Goal: Task Accomplishment & Management: Use online tool/utility

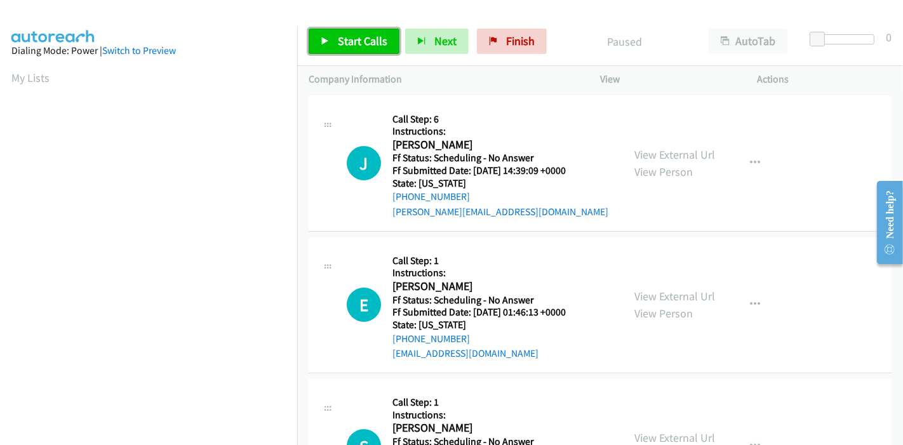
click at [352, 39] on span "Start Calls" at bounding box center [363, 41] width 50 height 15
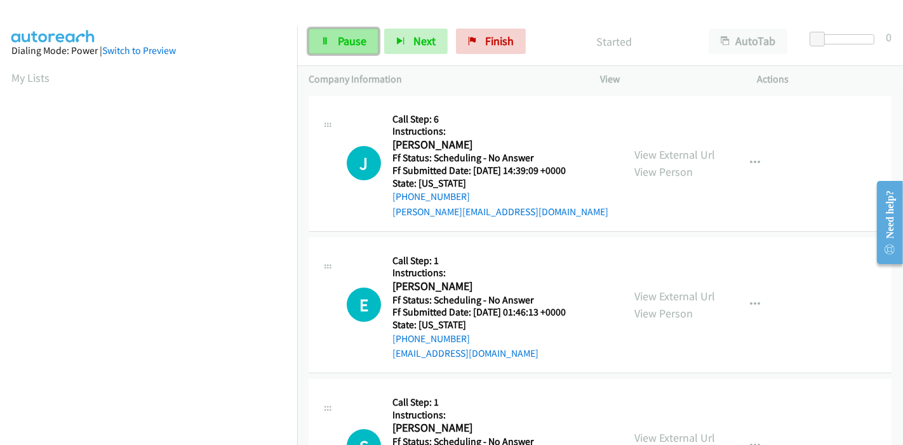
click at [331, 48] on link "Pause" at bounding box center [344, 41] width 70 height 25
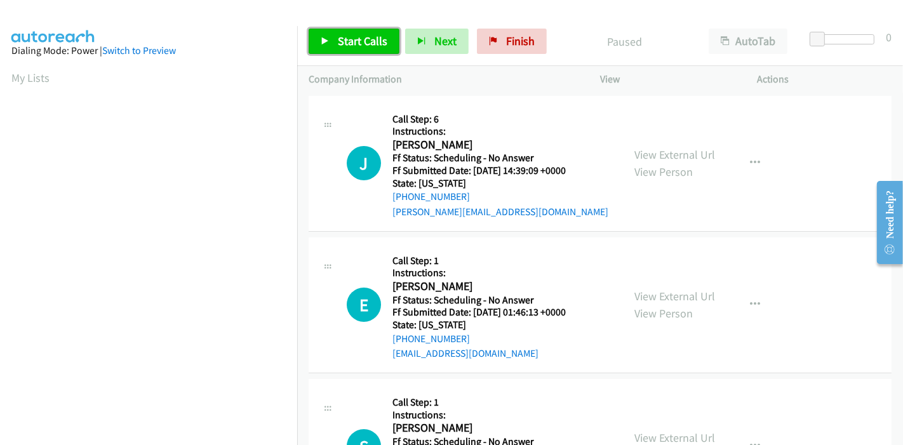
click at [326, 43] on icon at bounding box center [325, 41] width 9 height 9
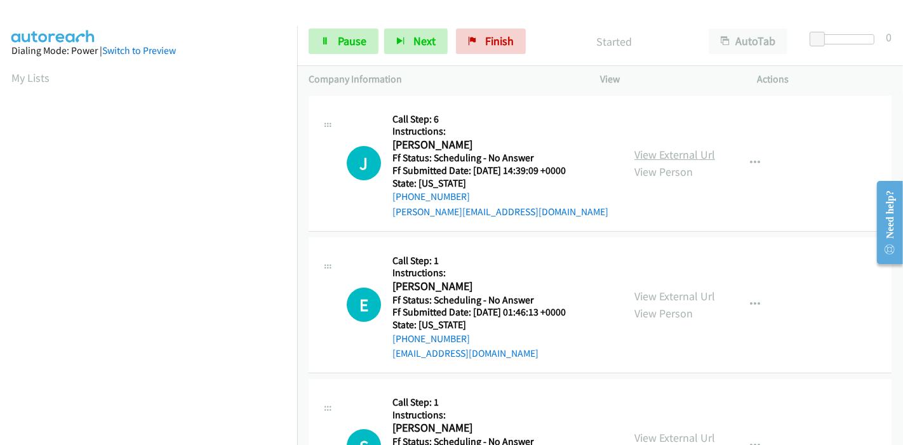
click at [682, 155] on link "View External Url" at bounding box center [675, 154] width 81 height 15
click at [637, 292] on link "View External Url" at bounding box center [675, 296] width 81 height 15
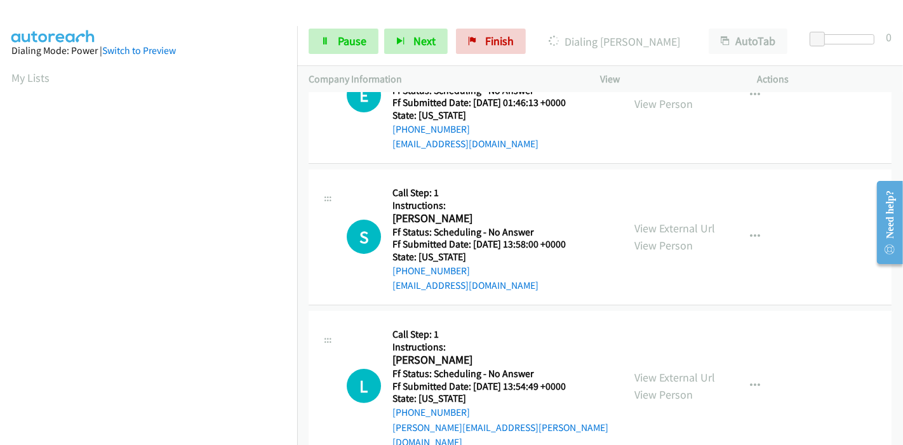
scroll to position [212, 0]
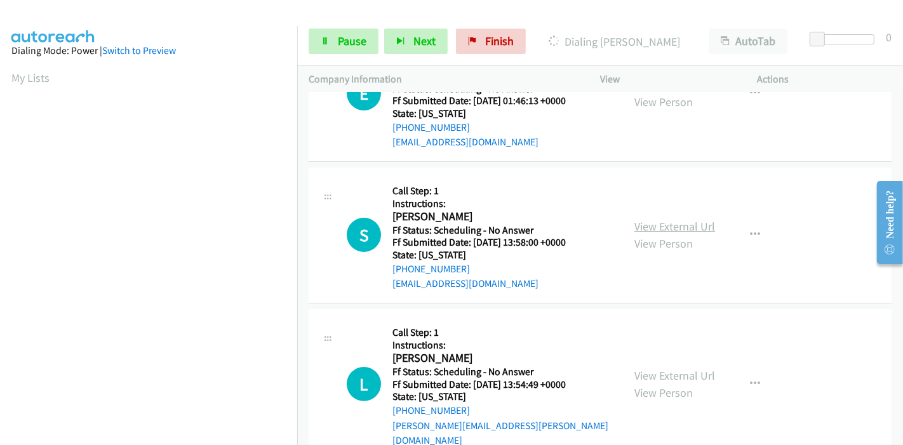
click at [648, 224] on link "View External Url" at bounding box center [675, 226] width 81 height 15
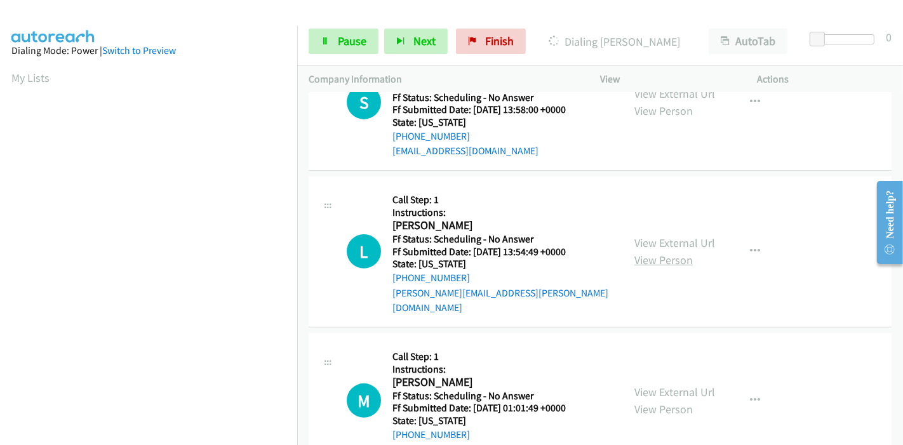
scroll to position [353, 0]
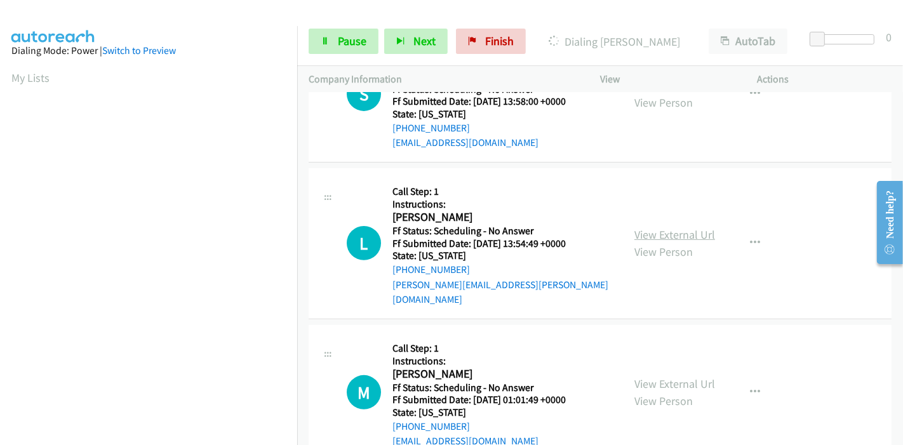
click at [646, 227] on link "View External Url" at bounding box center [675, 234] width 81 height 15
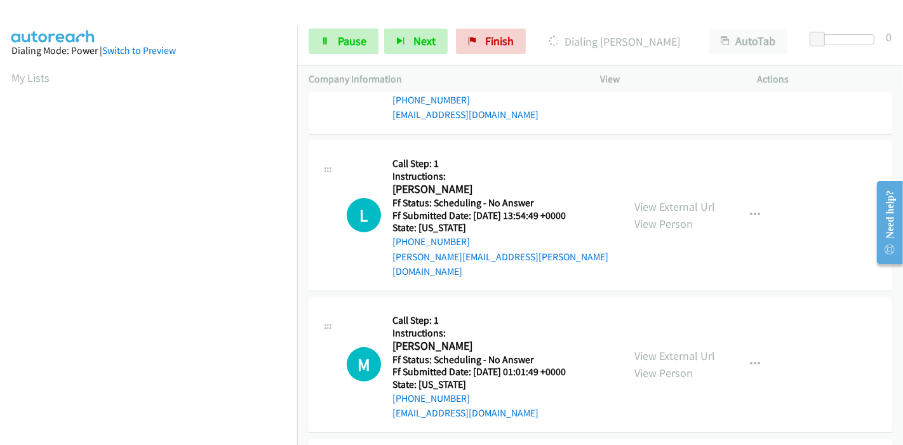
scroll to position [423, 0]
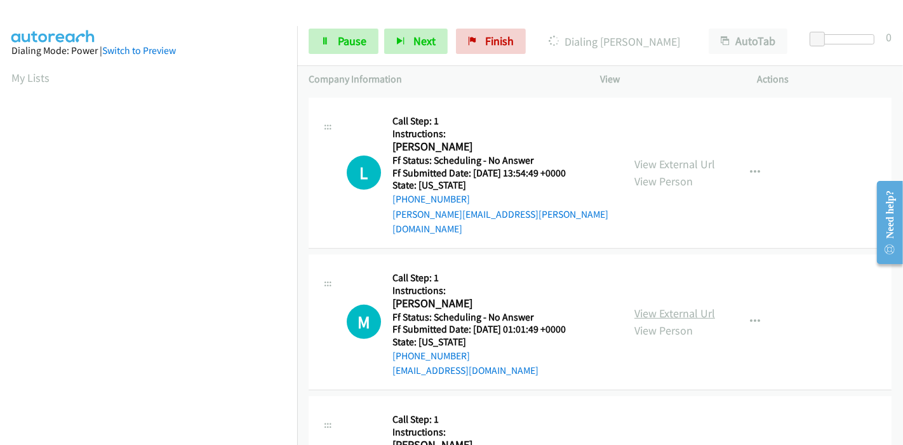
click at [635, 306] on link "View External Url" at bounding box center [675, 313] width 81 height 15
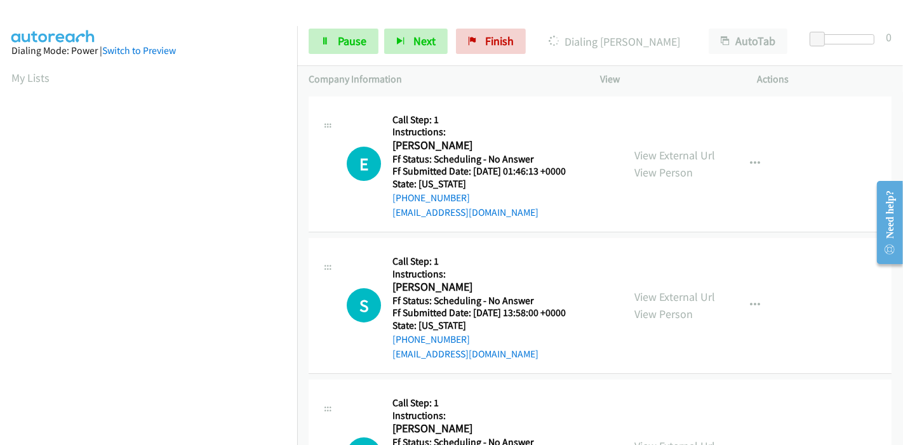
scroll to position [0, 0]
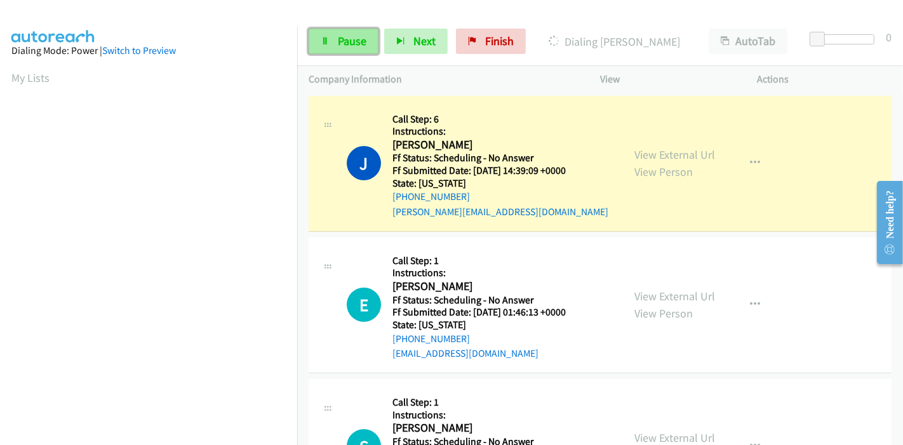
click at [357, 44] on span "Pause" at bounding box center [352, 41] width 29 height 15
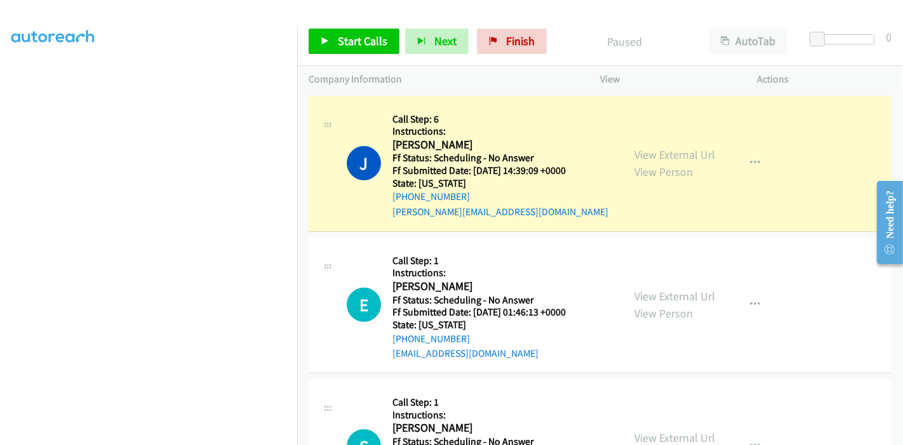
scroll to position [268, 0]
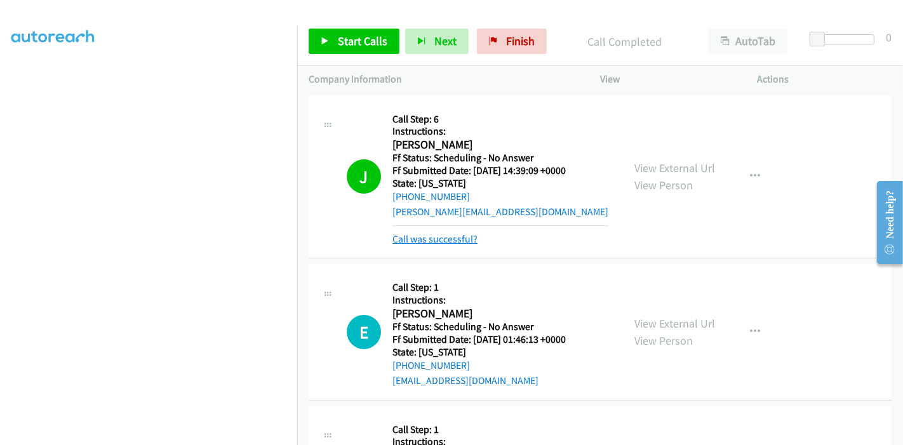
click at [468, 242] on link "Call was successful?" at bounding box center [435, 239] width 85 height 12
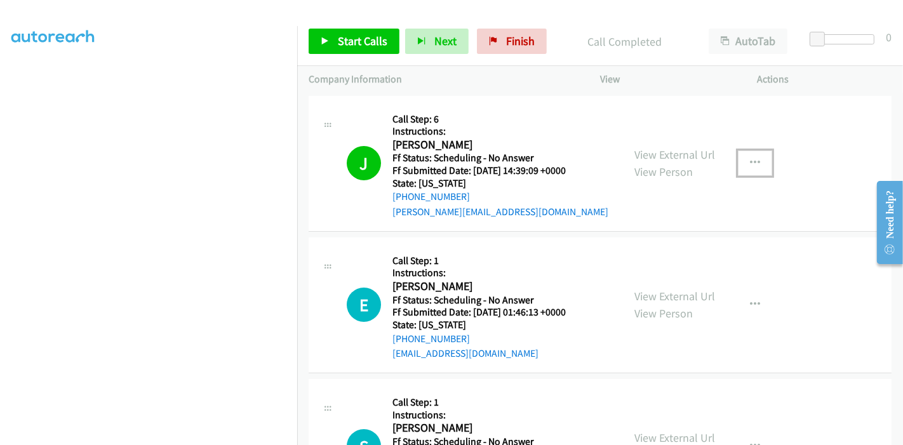
click at [750, 162] on icon "button" at bounding box center [755, 163] width 10 height 10
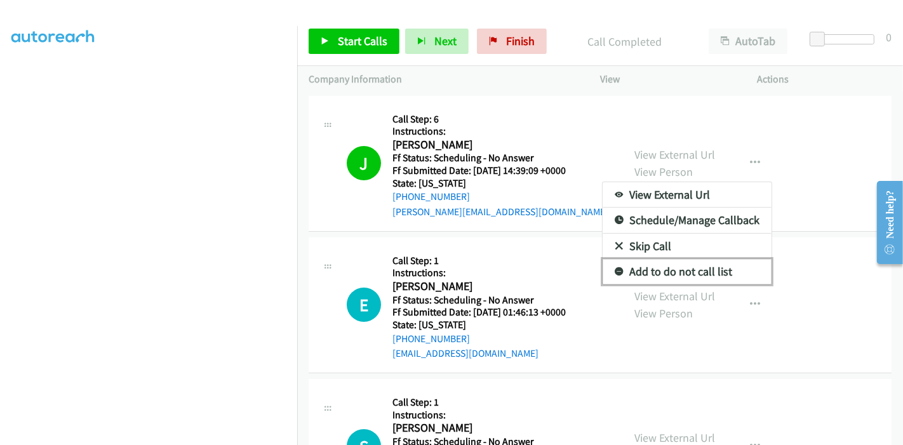
click at [679, 271] on link "Add to do not call list" at bounding box center [687, 271] width 169 height 25
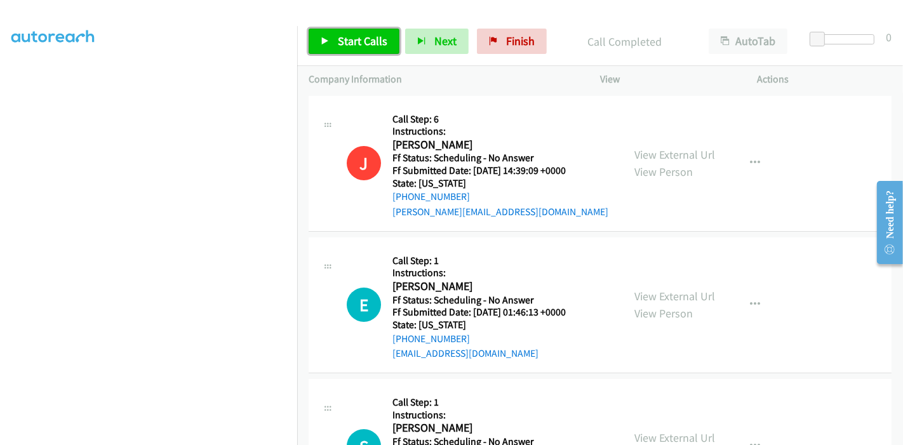
click at [342, 36] on span "Start Calls" at bounding box center [363, 41] width 50 height 15
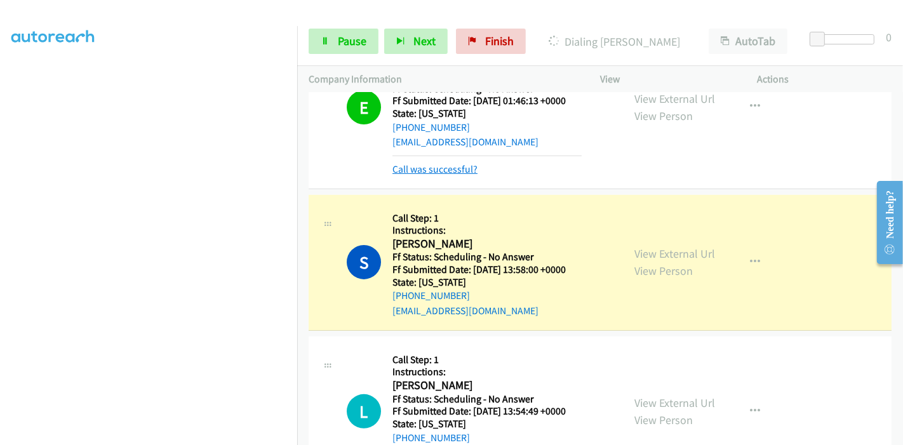
click at [451, 169] on link "Call was successful?" at bounding box center [435, 169] width 85 height 12
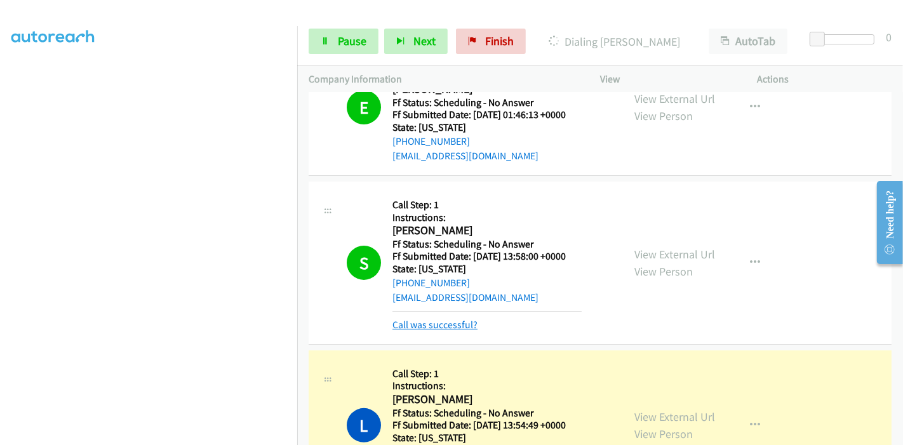
click at [436, 322] on link "Call was successful?" at bounding box center [435, 325] width 85 height 12
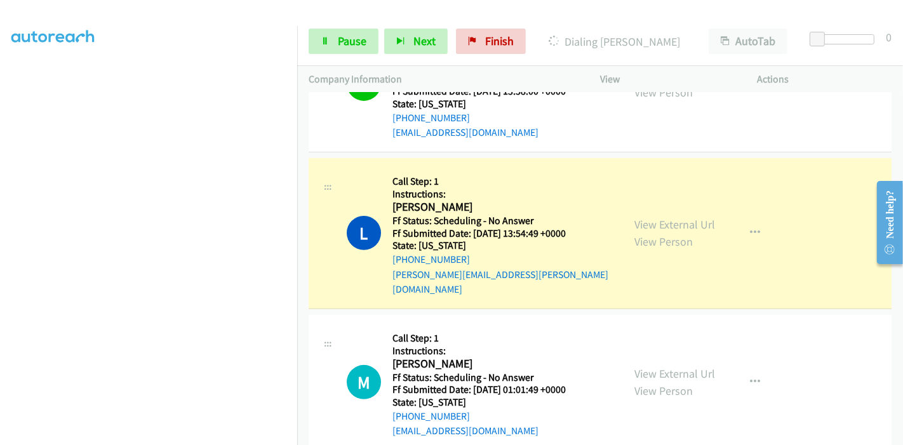
scroll to position [410, 0]
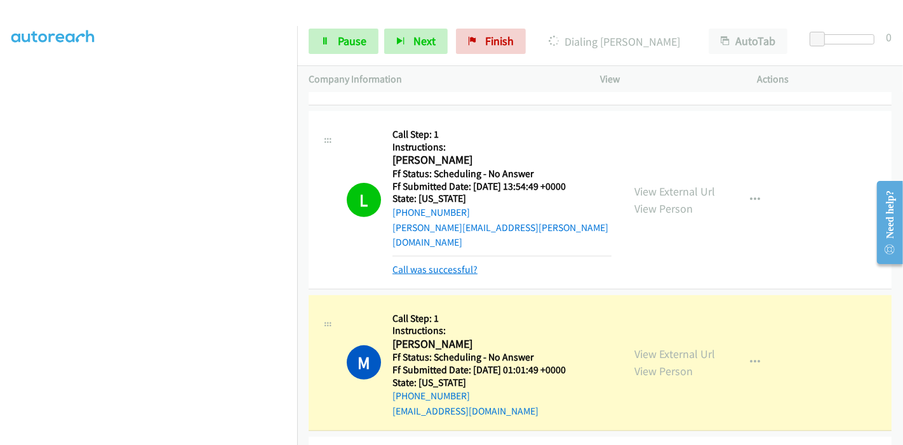
click at [440, 264] on link "Call was successful?" at bounding box center [435, 270] width 85 height 12
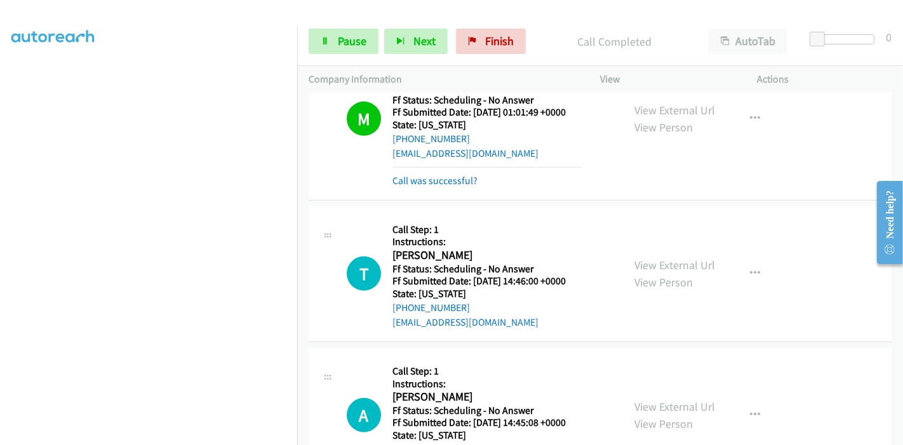
scroll to position [692, 0]
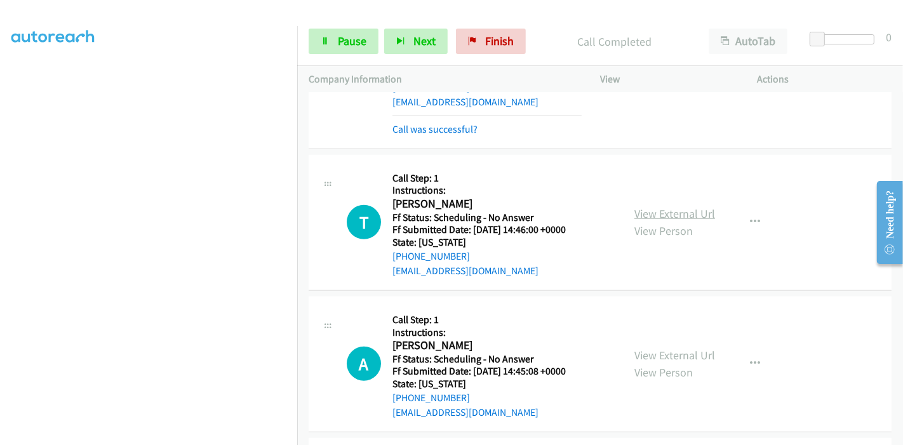
click at [654, 206] on link "View External Url" at bounding box center [675, 213] width 81 height 15
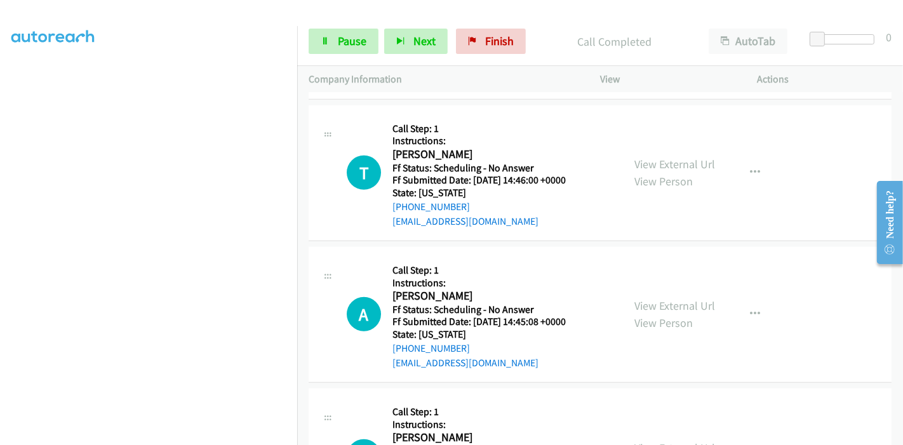
scroll to position [762, 0]
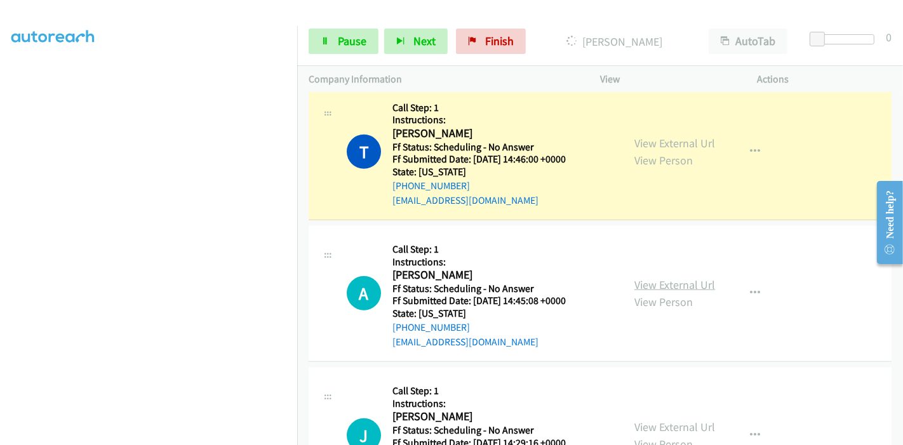
click at [655, 278] on link "View External Url" at bounding box center [675, 285] width 81 height 15
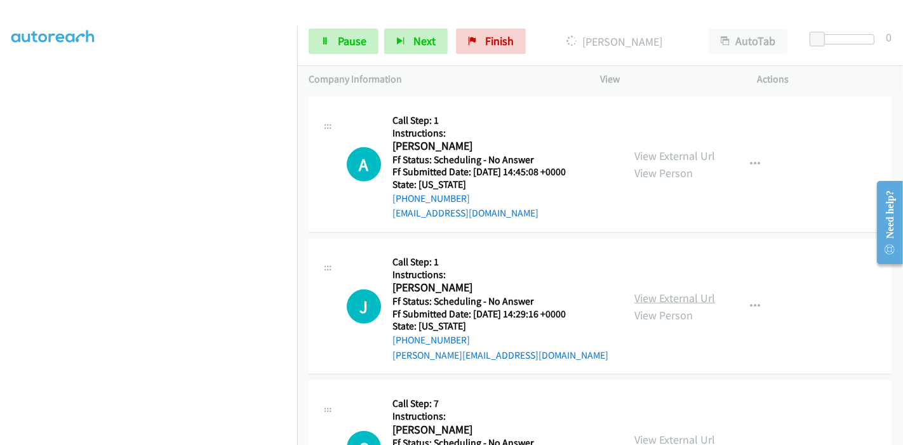
scroll to position [903, 0]
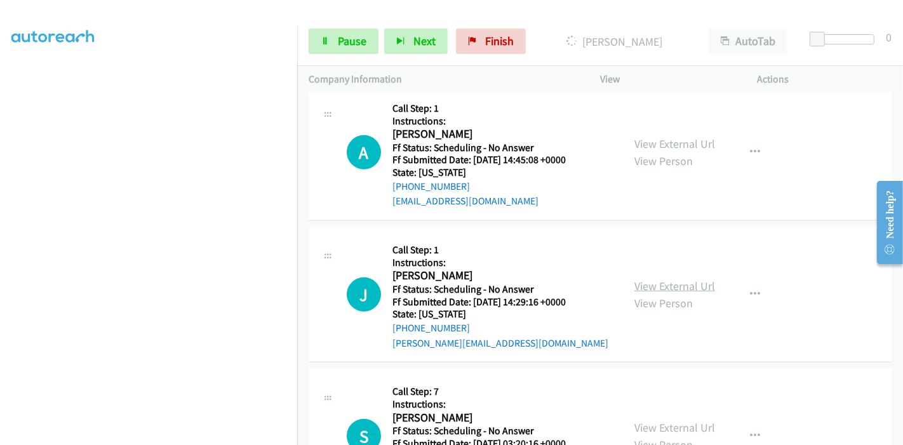
click at [658, 279] on link "View External Url" at bounding box center [675, 286] width 81 height 15
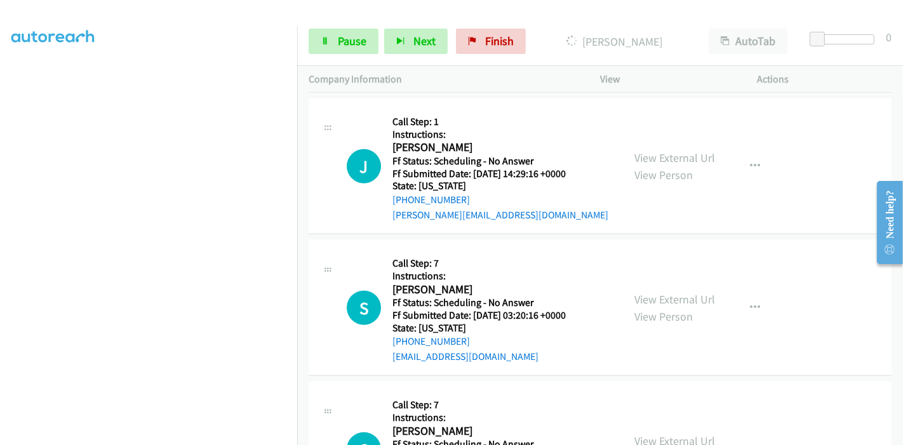
scroll to position [1045, 0]
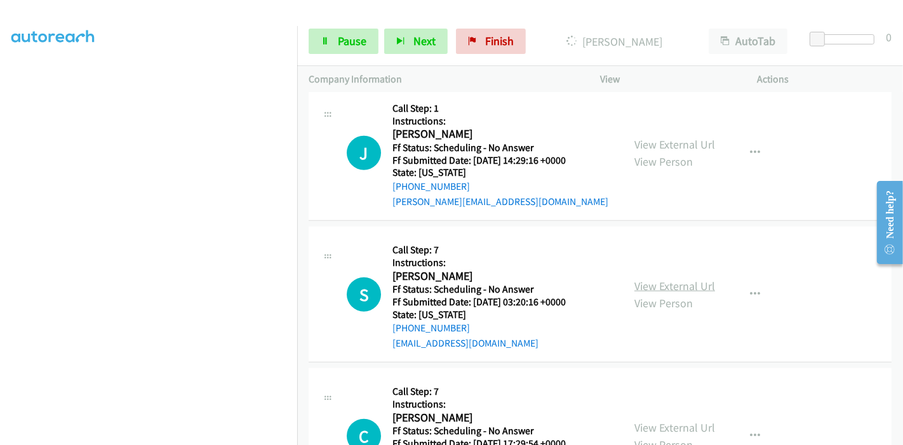
click at [655, 279] on link "View External Url" at bounding box center [675, 286] width 81 height 15
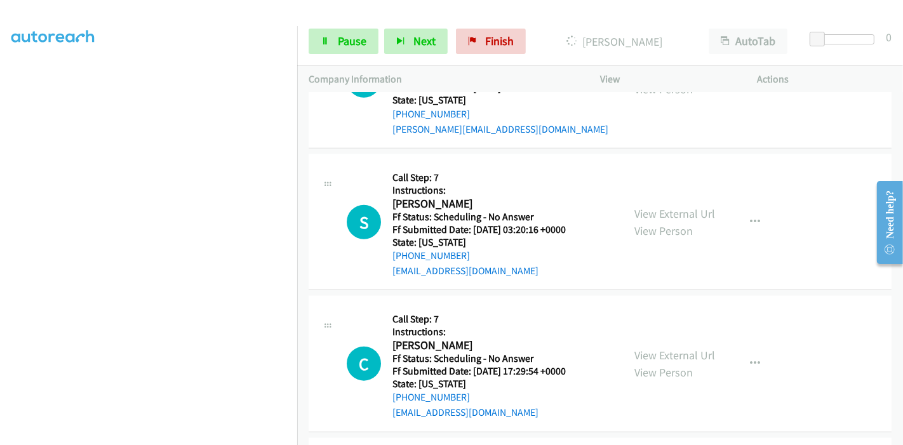
scroll to position [1186, 0]
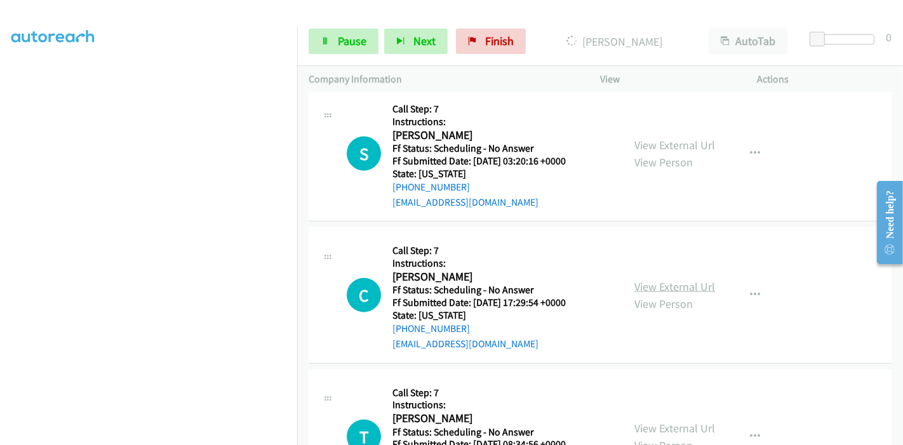
click at [666, 280] on link "View External Url" at bounding box center [675, 287] width 81 height 15
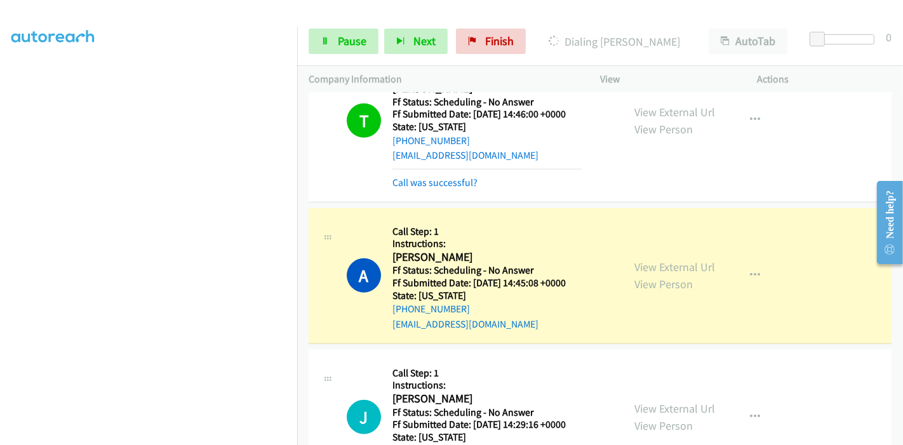
scroll to position [719, 0]
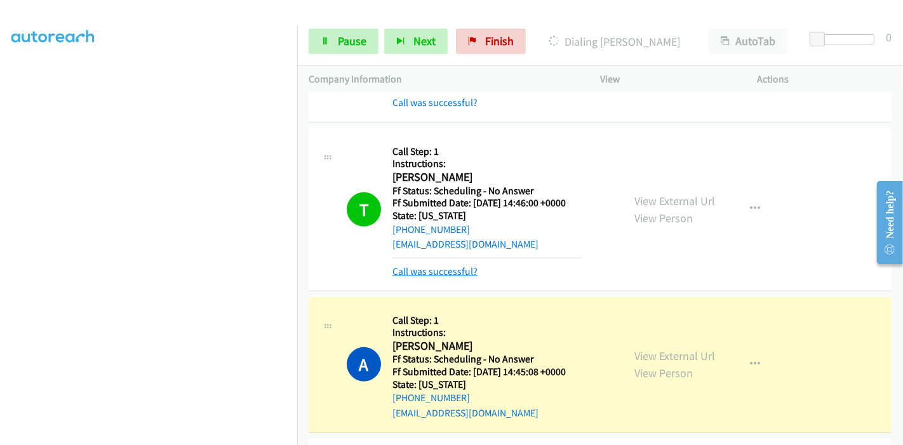
click at [439, 266] on link "Call was successful?" at bounding box center [435, 272] width 85 height 12
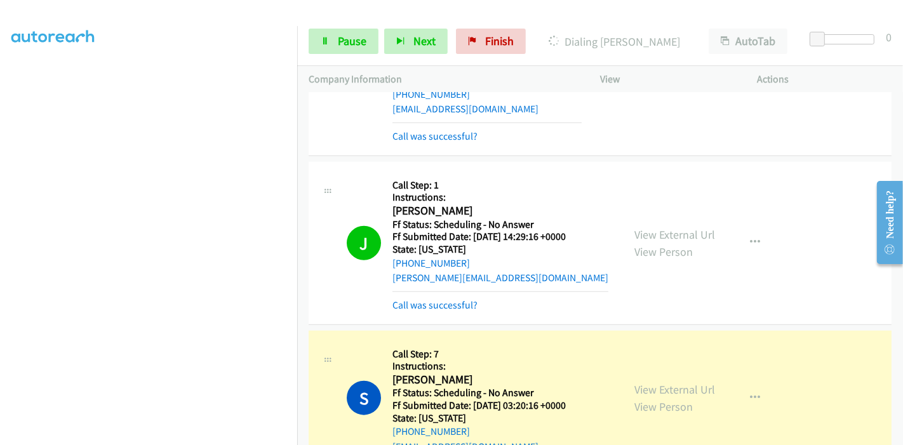
scroll to position [1072, 0]
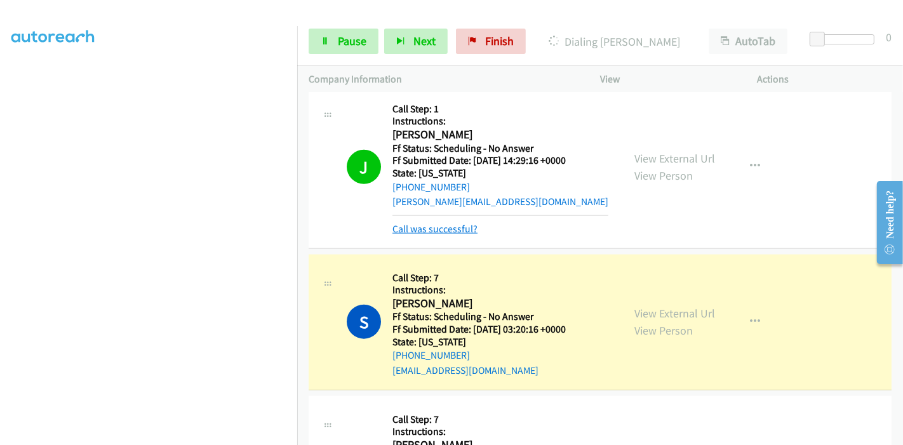
click at [450, 223] on link "Call was successful?" at bounding box center [435, 229] width 85 height 12
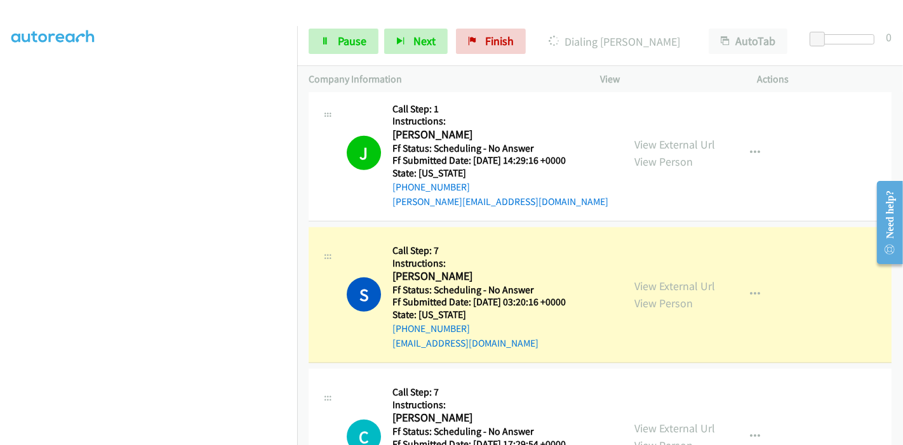
scroll to position [1213, 0]
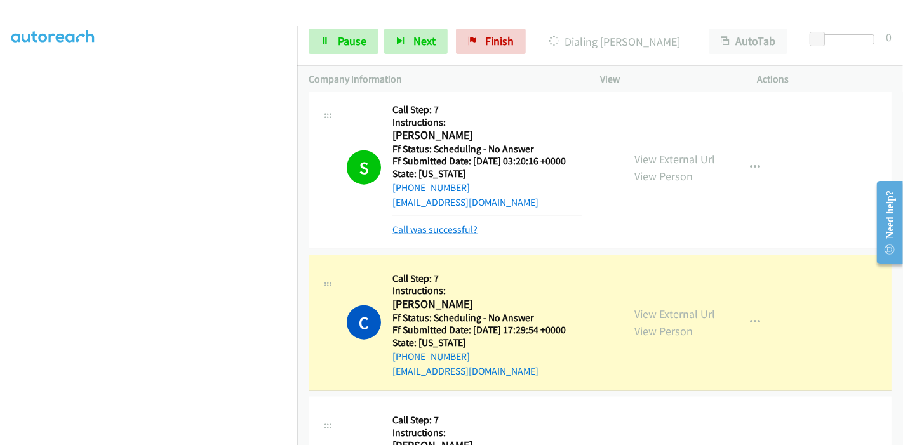
click at [450, 224] on link "Call was successful?" at bounding box center [435, 230] width 85 height 12
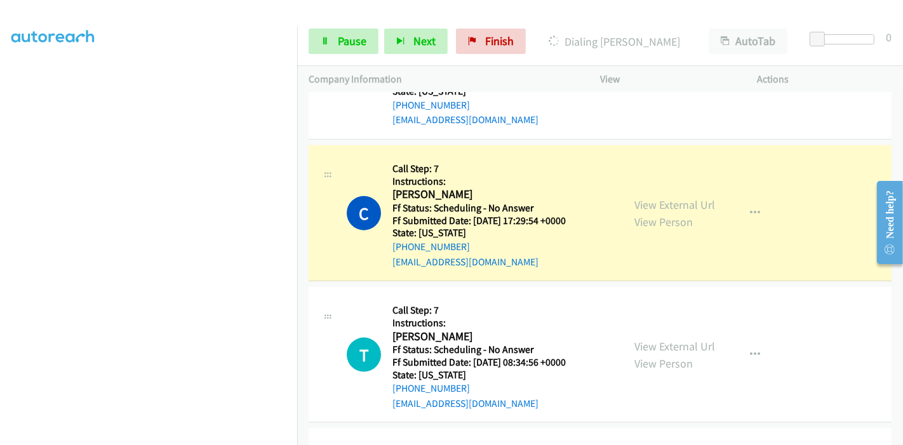
scroll to position [1354, 0]
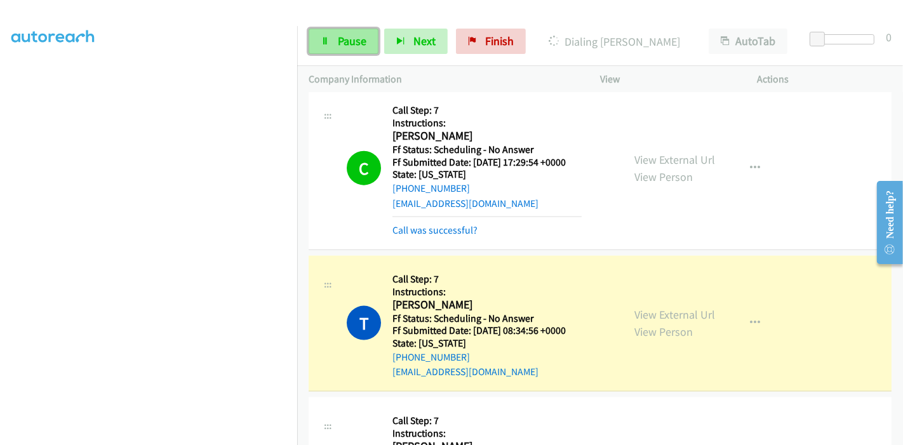
click at [344, 39] on span "Pause" at bounding box center [352, 41] width 29 height 15
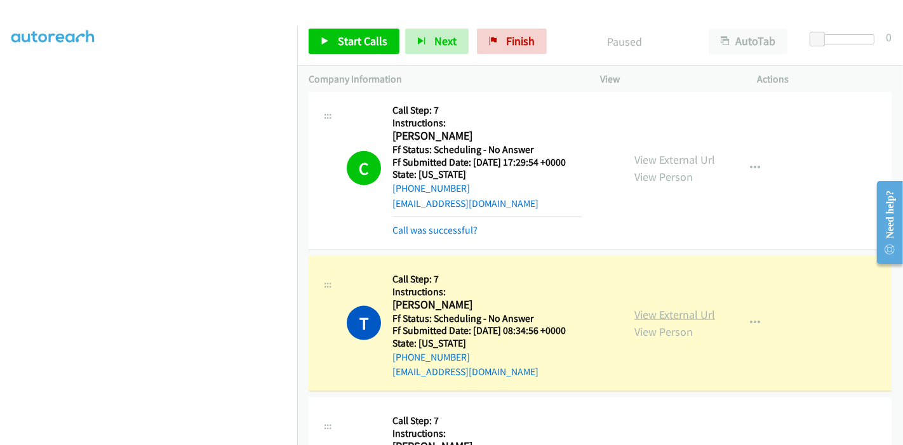
click at [666, 307] on link "View External Url" at bounding box center [675, 314] width 81 height 15
click at [452, 224] on link "Call was successful?" at bounding box center [435, 230] width 85 height 12
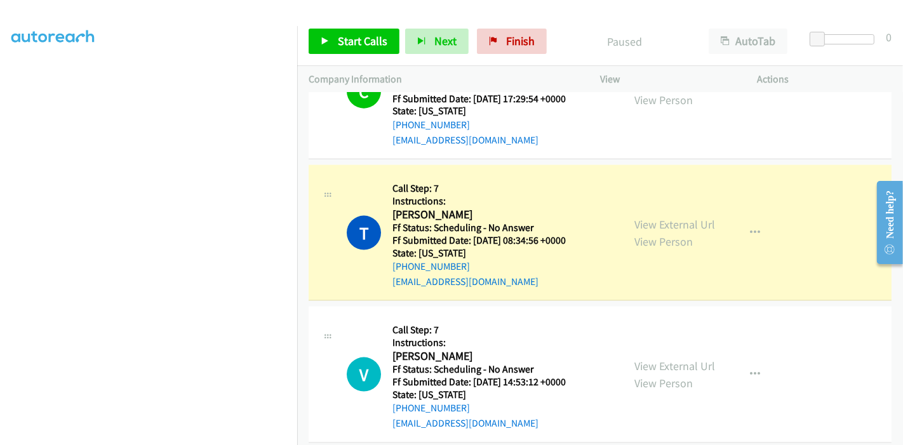
scroll to position [1424, 0]
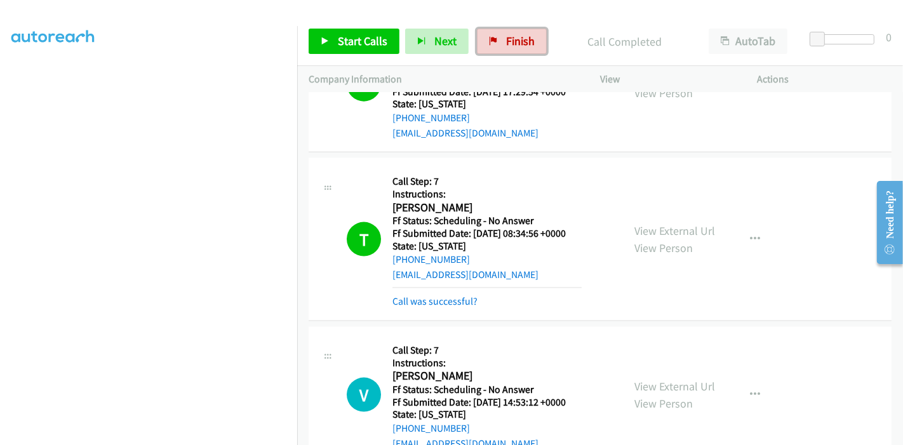
click at [509, 46] on span "Finish" at bounding box center [520, 41] width 29 height 15
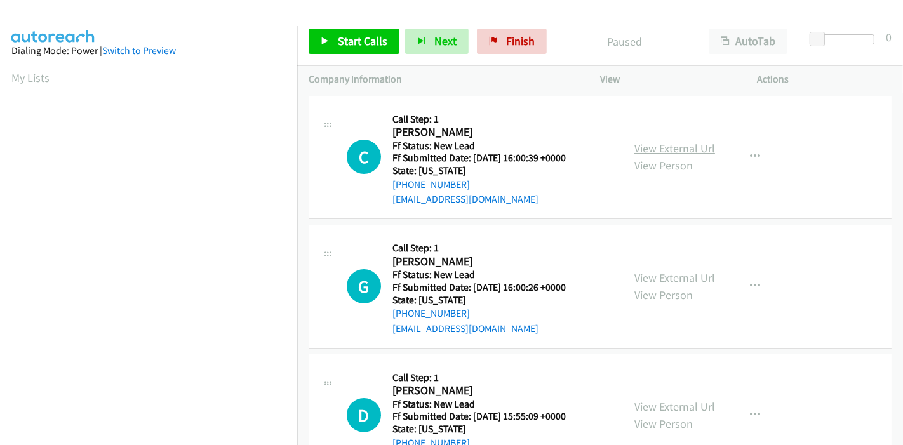
click at [677, 151] on link "View External Url" at bounding box center [675, 148] width 81 height 15
click at [654, 275] on link "View External Url" at bounding box center [675, 278] width 81 height 15
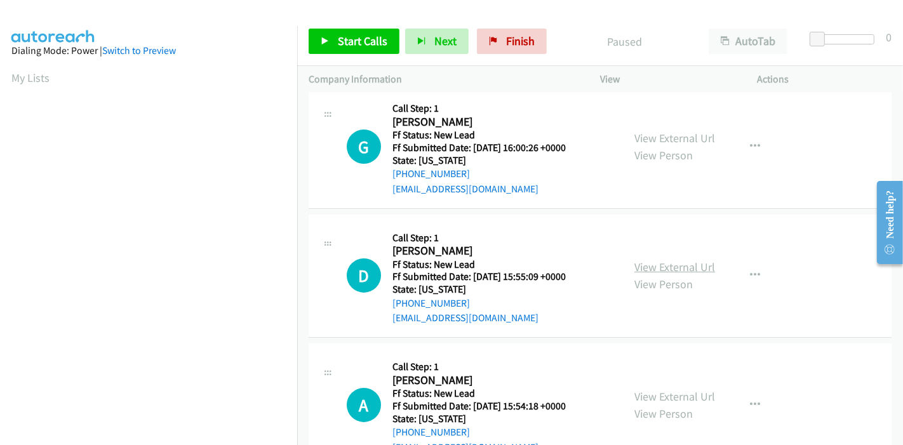
scroll to position [141, 0]
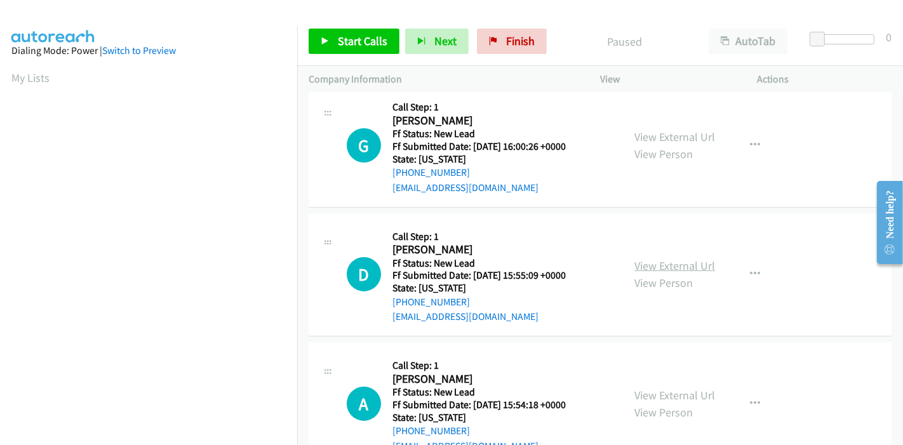
click at [672, 261] on link "View External Url" at bounding box center [675, 266] width 81 height 15
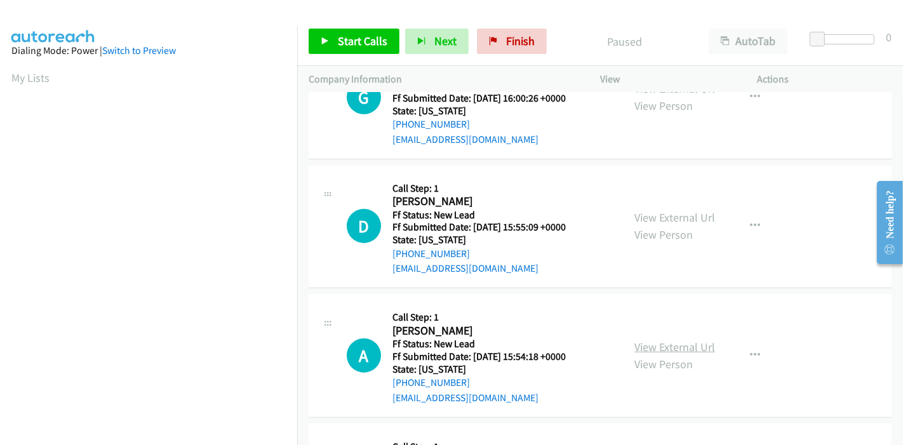
scroll to position [212, 0]
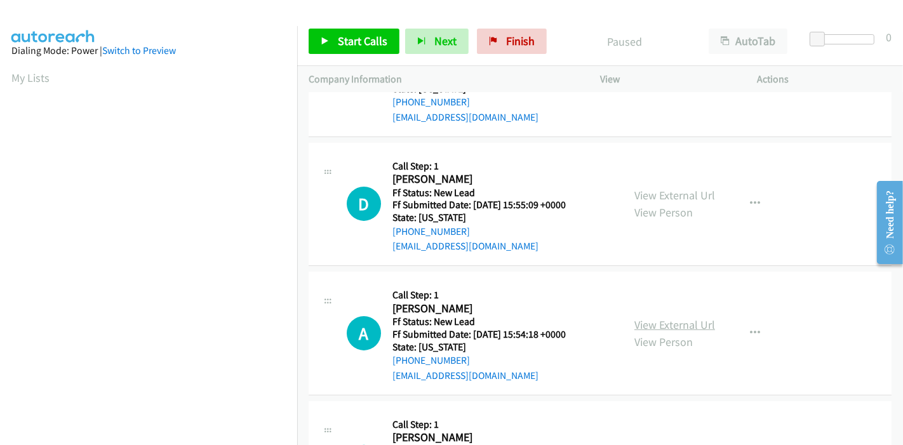
click at [660, 324] on link "View External Url" at bounding box center [675, 325] width 81 height 15
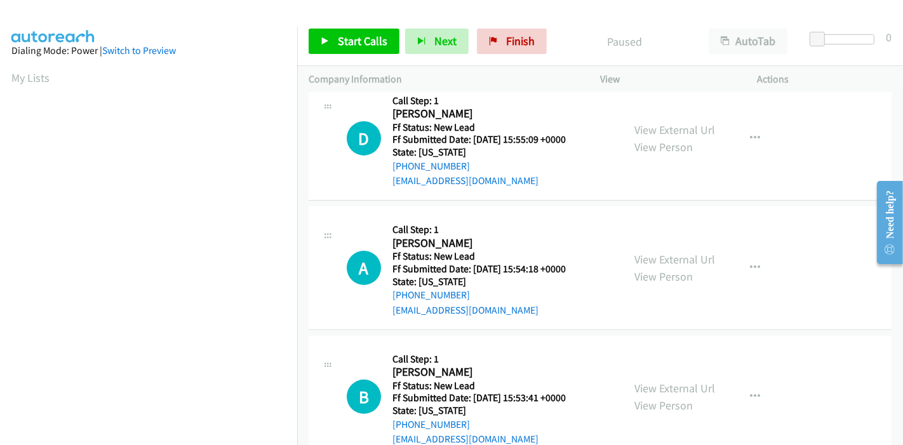
scroll to position [309, 0]
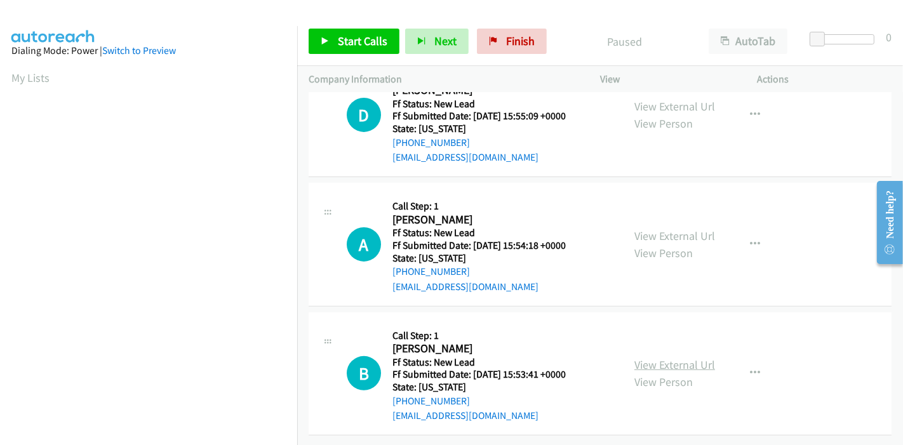
click at [663, 358] on link "View External Url" at bounding box center [675, 365] width 81 height 15
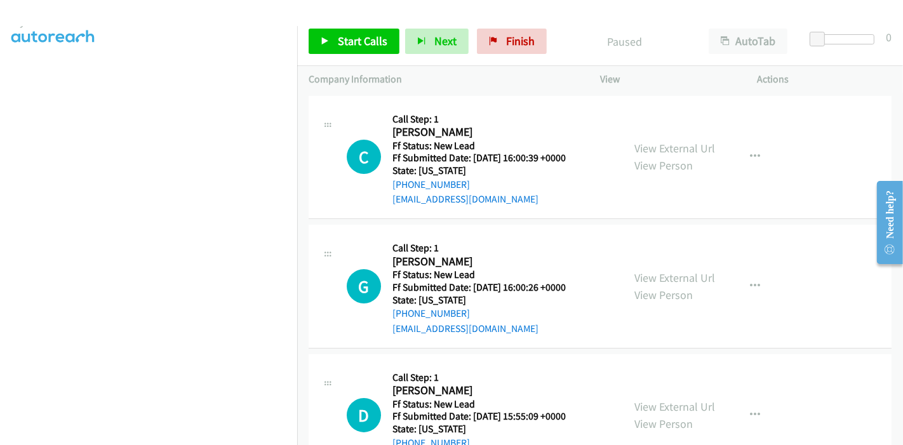
scroll to position [212, 0]
click at [351, 44] on span "Start Calls" at bounding box center [363, 41] width 50 height 15
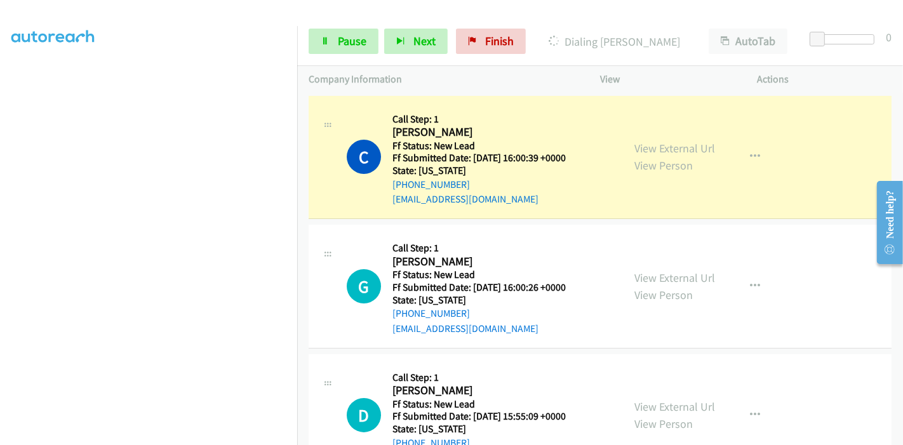
scroll to position [268, 0]
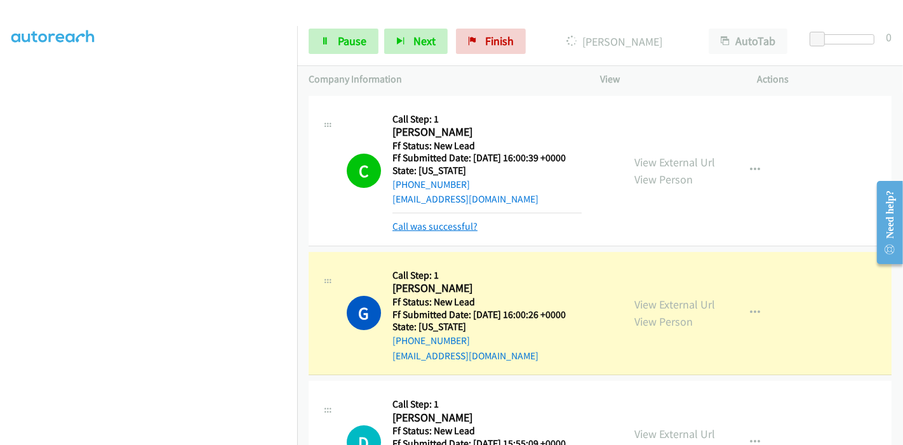
click at [428, 225] on link "Call was successful?" at bounding box center [435, 226] width 85 height 12
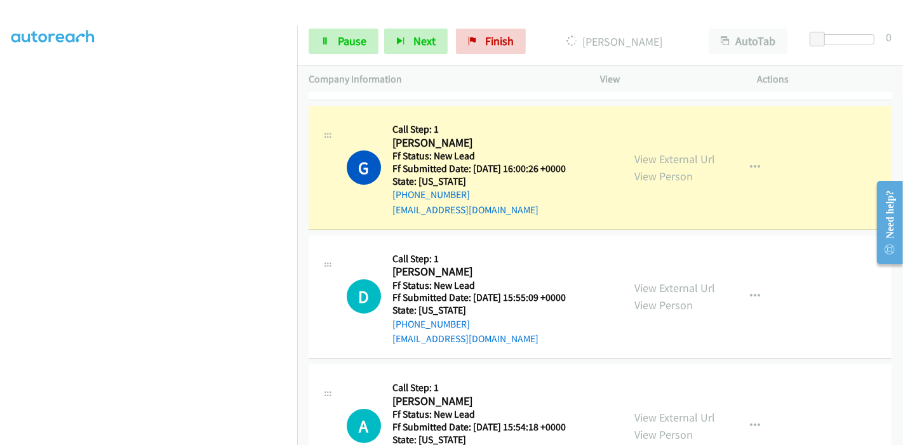
scroll to position [141, 0]
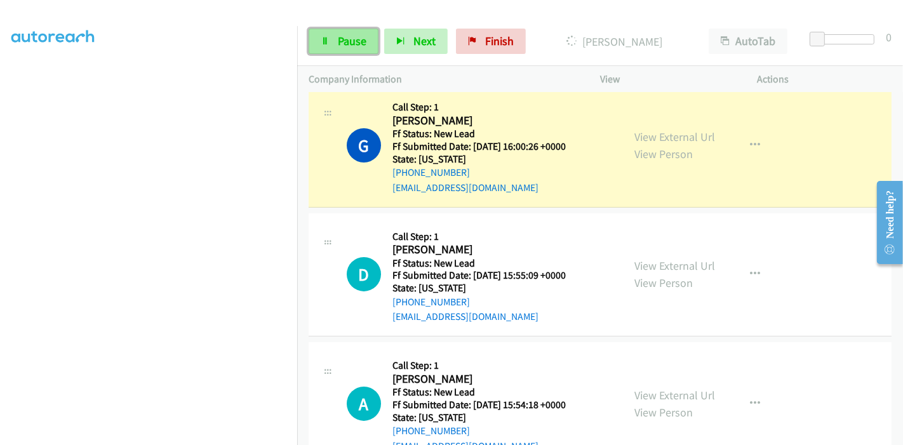
click at [335, 46] on link "Pause" at bounding box center [344, 41] width 70 height 25
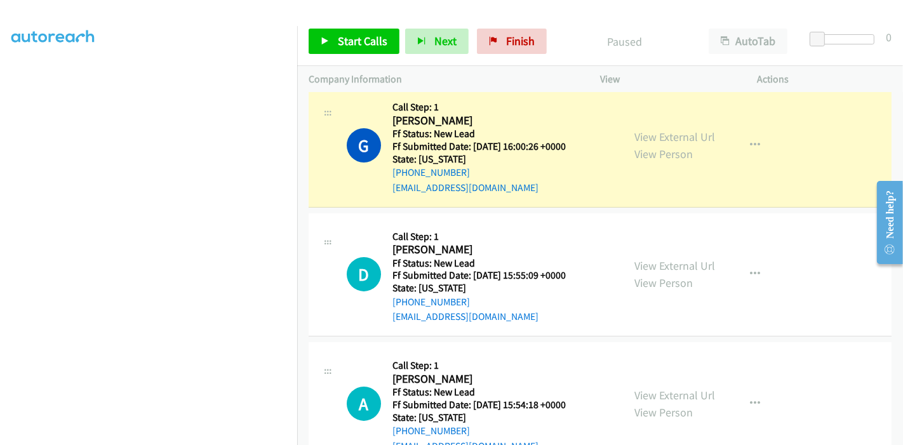
scroll to position [0, 0]
click at [334, 44] on link "Start Calls" at bounding box center [354, 41] width 91 height 25
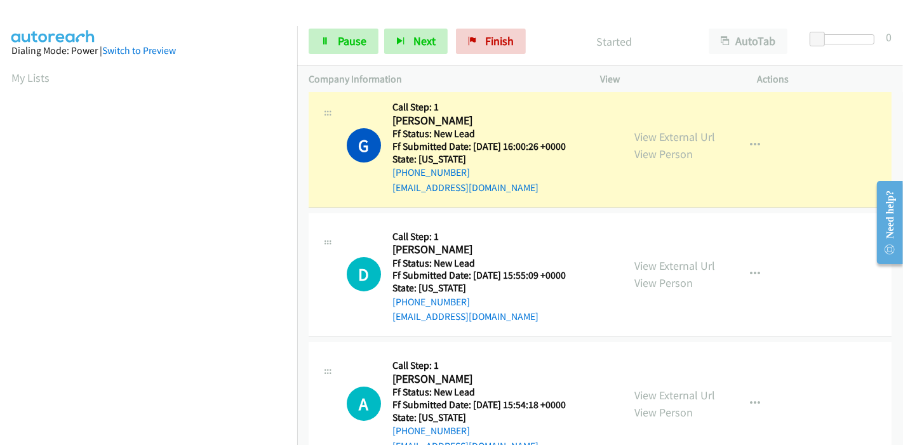
scroll to position [268, 0]
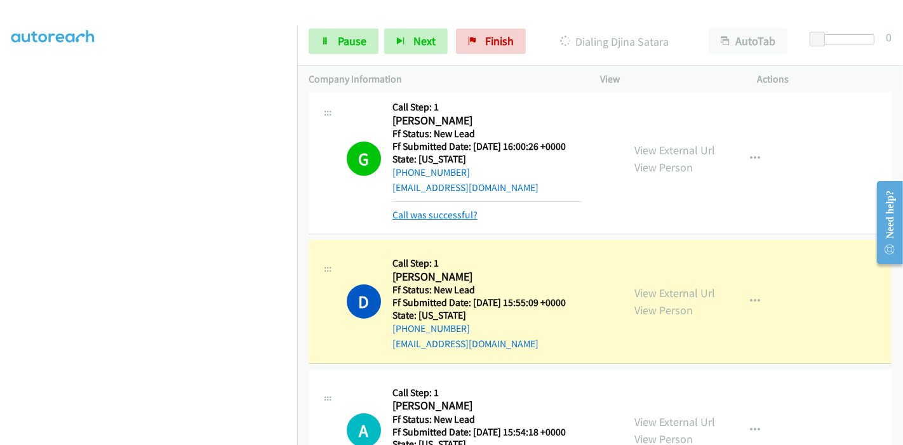
click at [410, 212] on link "Call was successful?" at bounding box center [435, 215] width 85 height 12
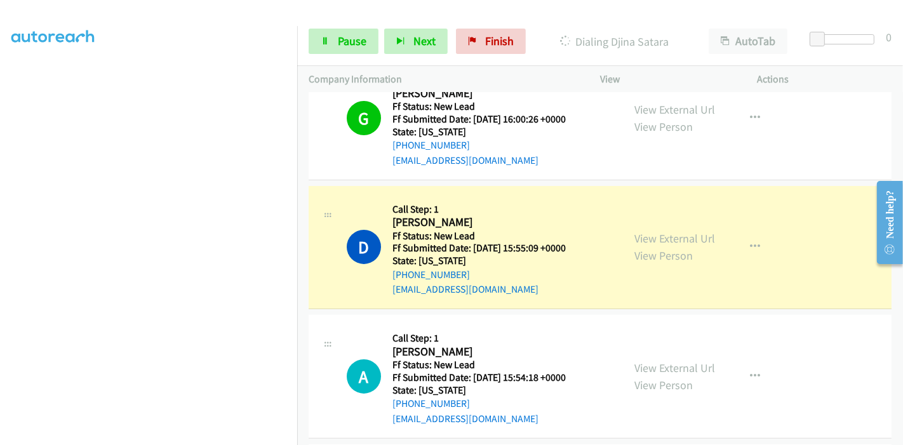
scroll to position [0, 0]
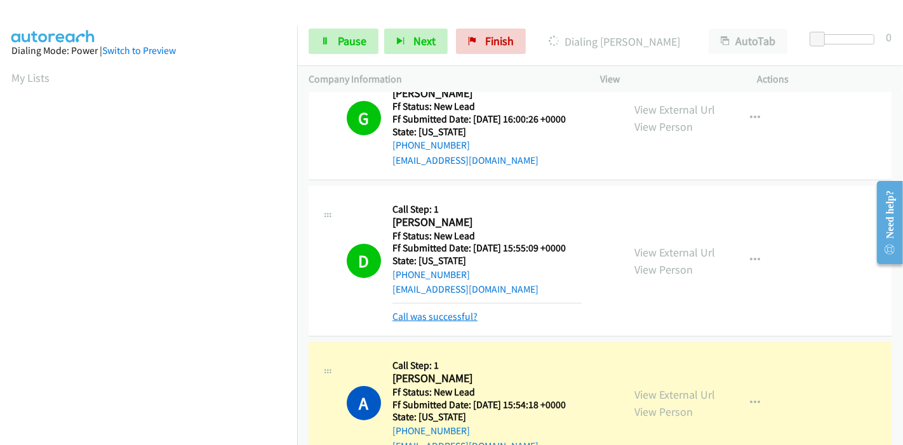
click at [420, 315] on link "Call was successful?" at bounding box center [435, 317] width 85 height 12
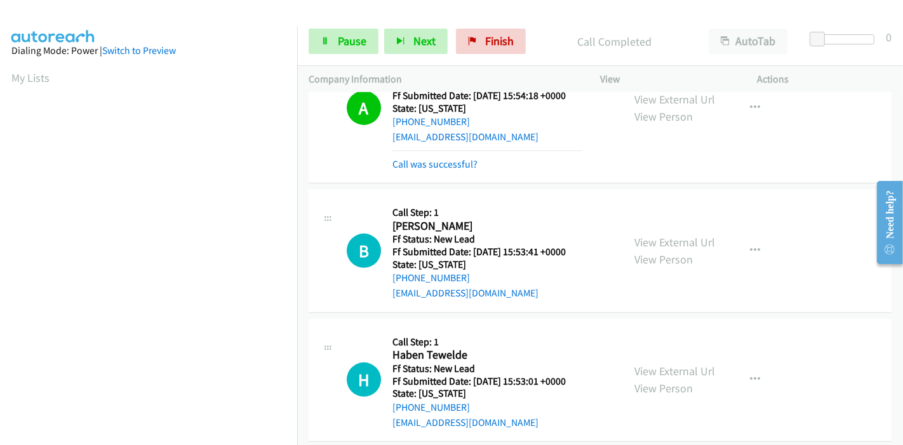
scroll to position [464, 0]
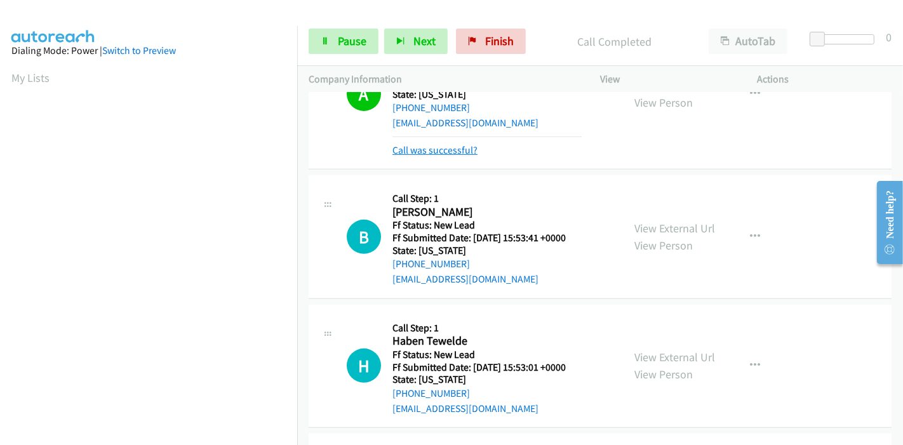
click at [417, 149] on link "Call was successful?" at bounding box center [435, 150] width 85 height 12
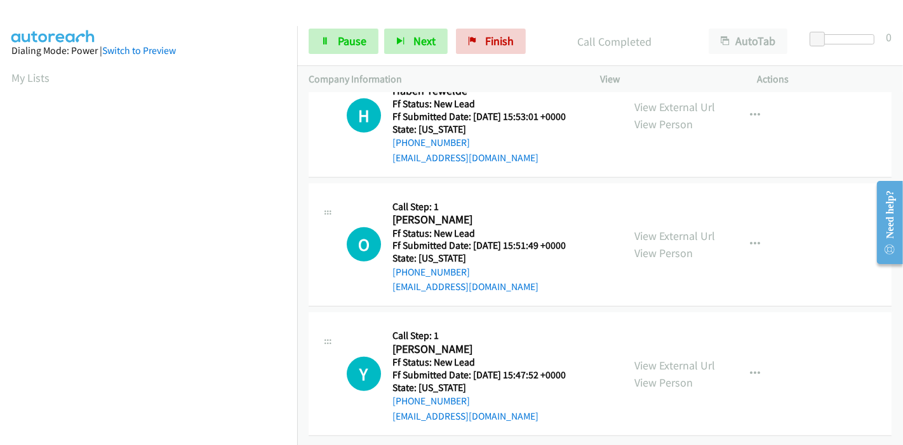
scroll to position [414, 0]
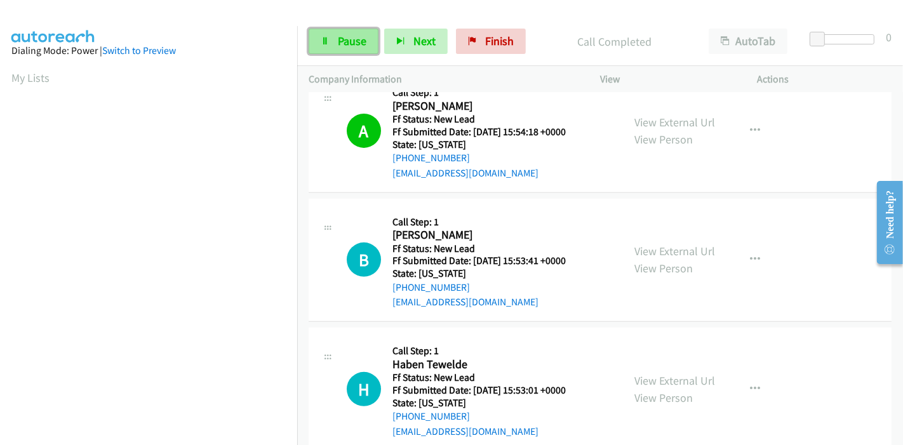
click at [335, 44] on link "Pause" at bounding box center [344, 41] width 70 height 25
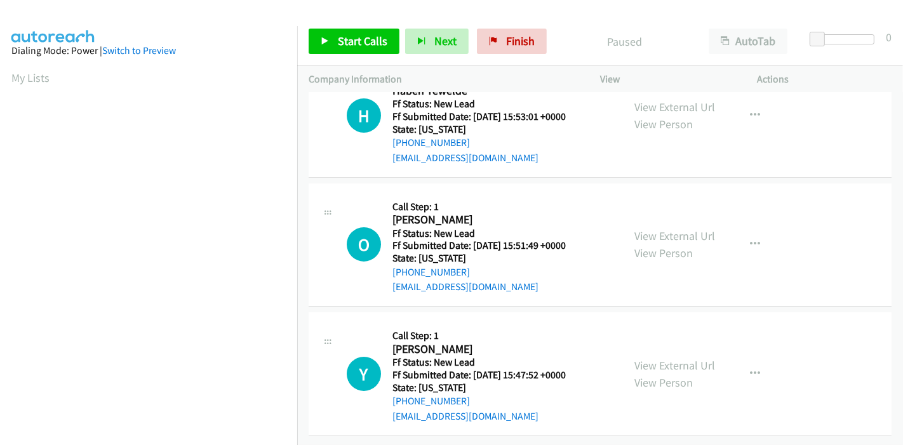
scroll to position [180, 0]
click at [669, 100] on link "View External Url" at bounding box center [675, 107] width 81 height 15
click at [659, 229] on link "View External Url" at bounding box center [675, 236] width 81 height 15
click at [652, 358] on link "View External Url" at bounding box center [675, 365] width 81 height 15
click at [344, 37] on span "Start Calls" at bounding box center [363, 41] width 50 height 15
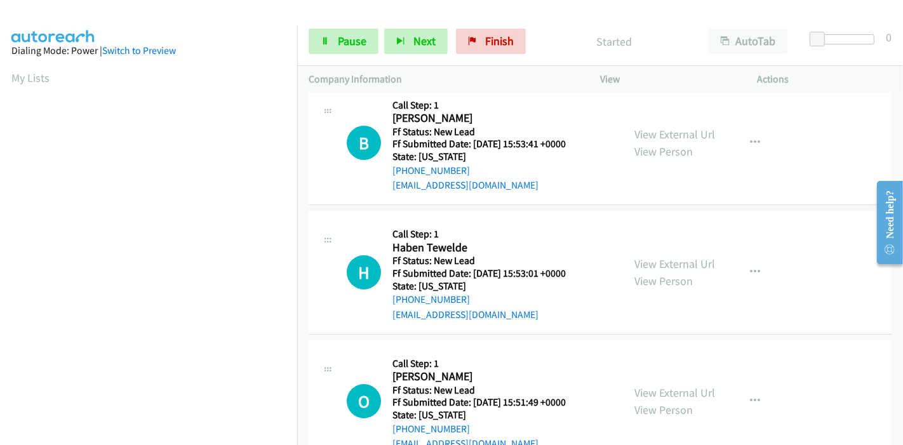
scroll to position [0, 0]
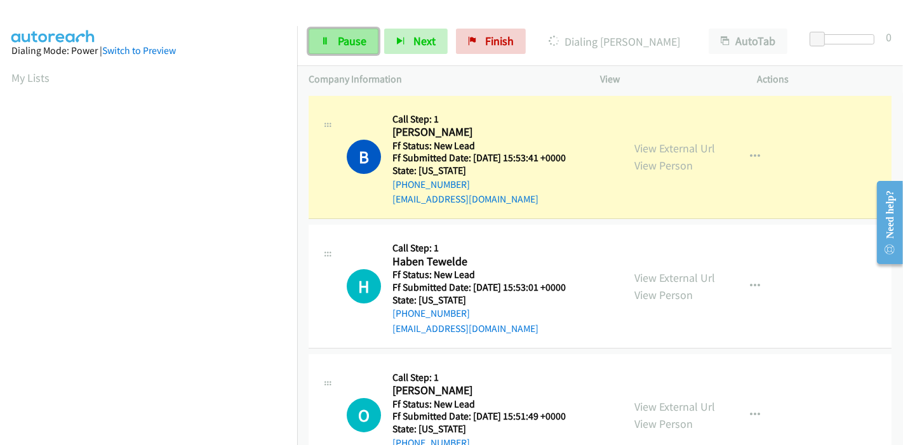
click at [342, 39] on span "Pause" at bounding box center [352, 41] width 29 height 15
click at [324, 44] on icon at bounding box center [325, 41] width 9 height 9
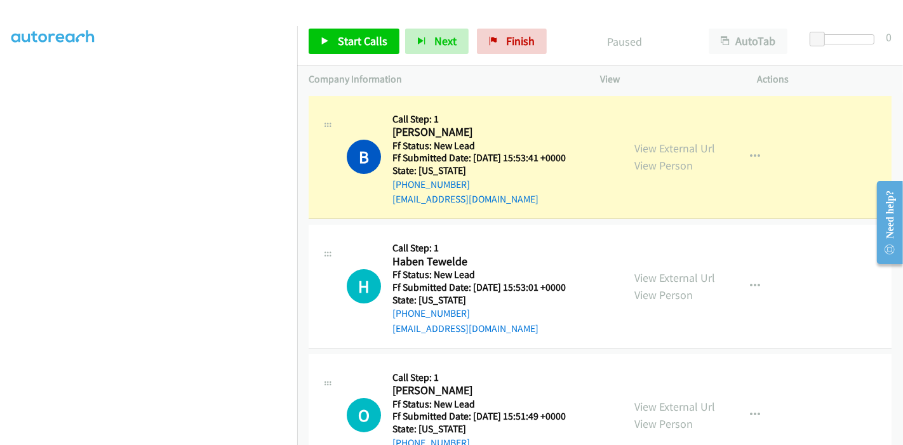
scroll to position [268, 0]
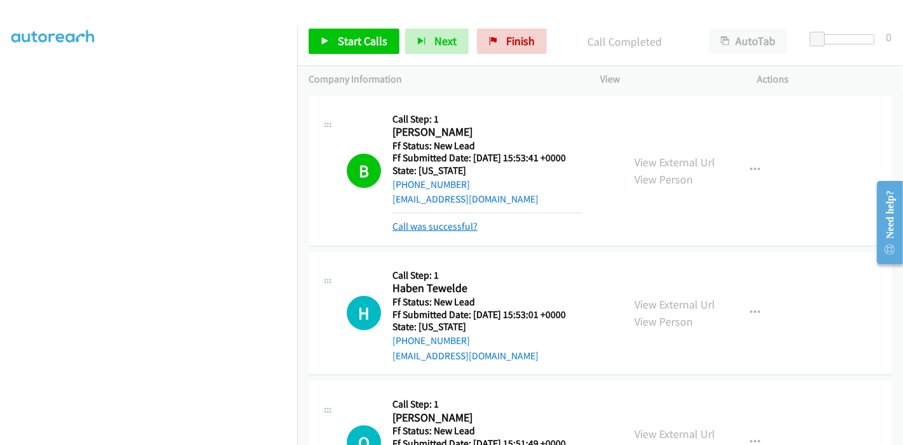
click at [468, 229] on link "Call was successful?" at bounding box center [435, 226] width 85 height 12
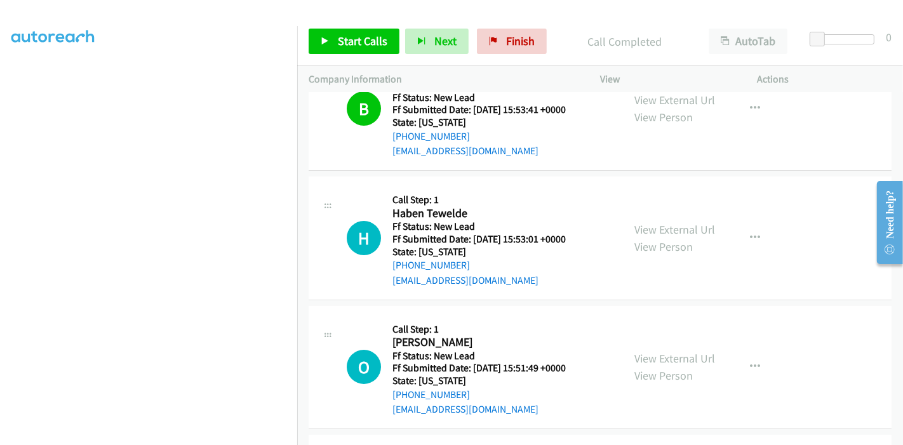
scroll to position [71, 0]
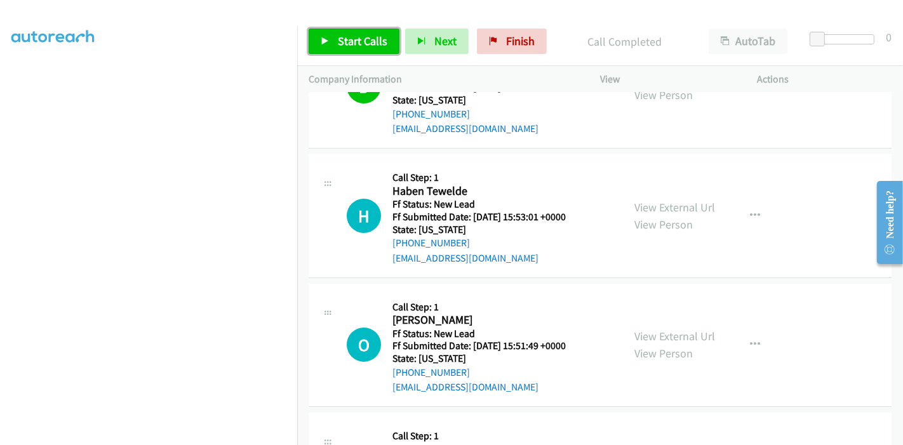
click at [355, 41] on span "Start Calls" at bounding box center [363, 41] width 50 height 15
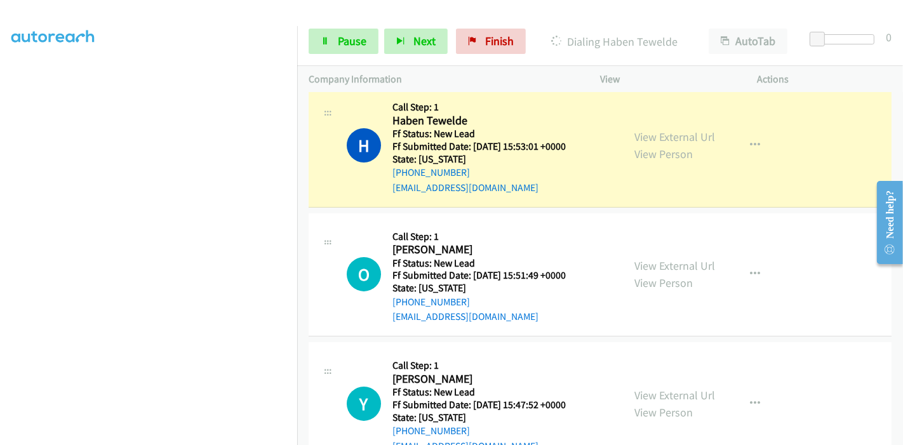
scroll to position [180, 0]
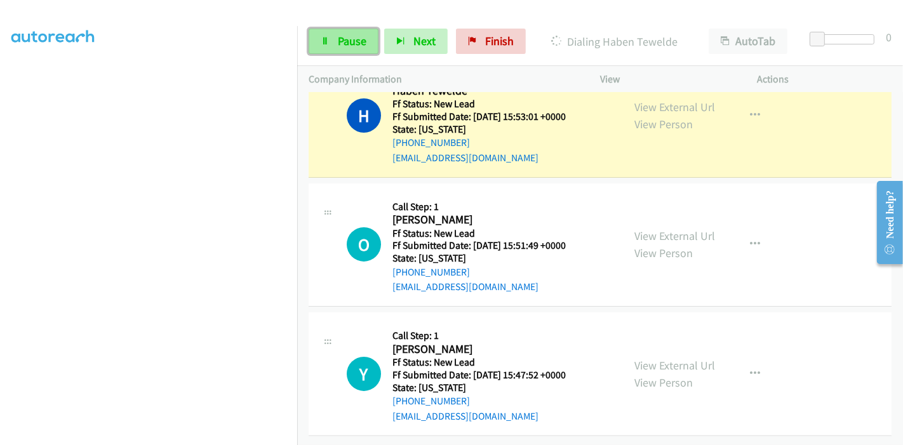
click at [332, 43] on link "Pause" at bounding box center [344, 41] width 70 height 25
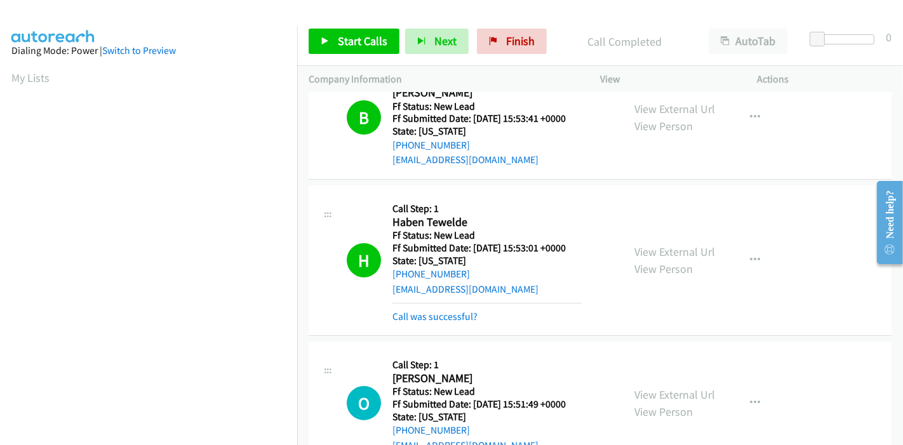
scroll to position [268, 0]
click at [445, 311] on link "Call was successful?" at bounding box center [435, 317] width 85 height 12
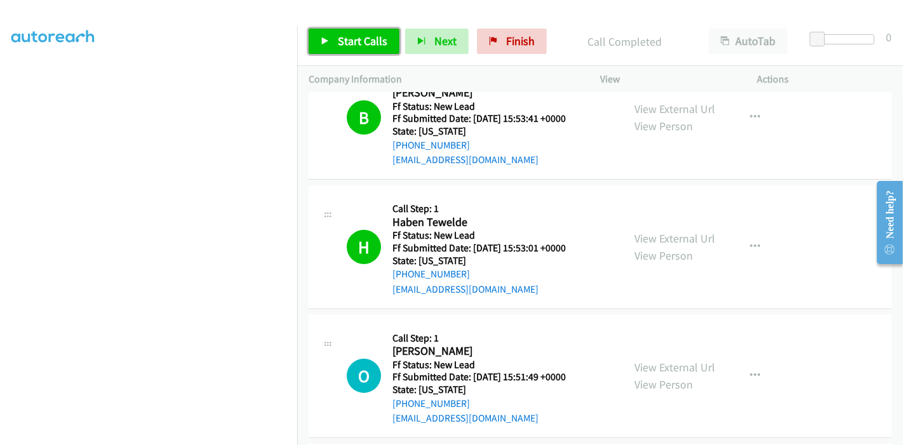
click at [357, 45] on span "Start Calls" at bounding box center [363, 41] width 50 height 15
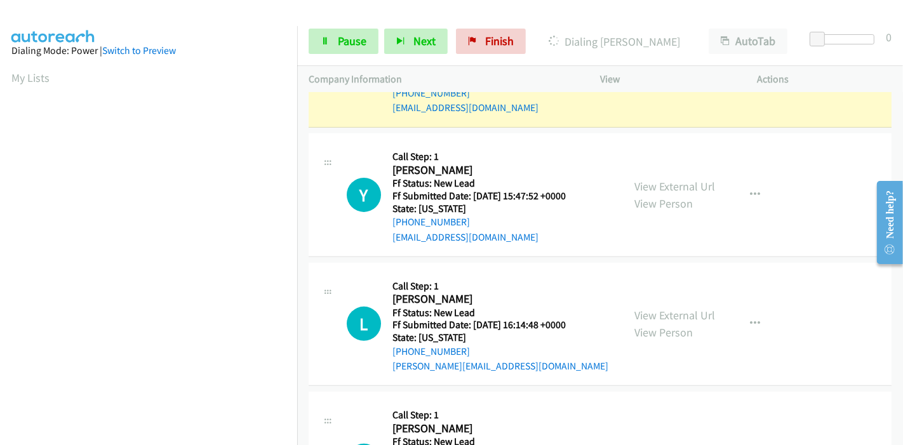
scroll to position [251, 0]
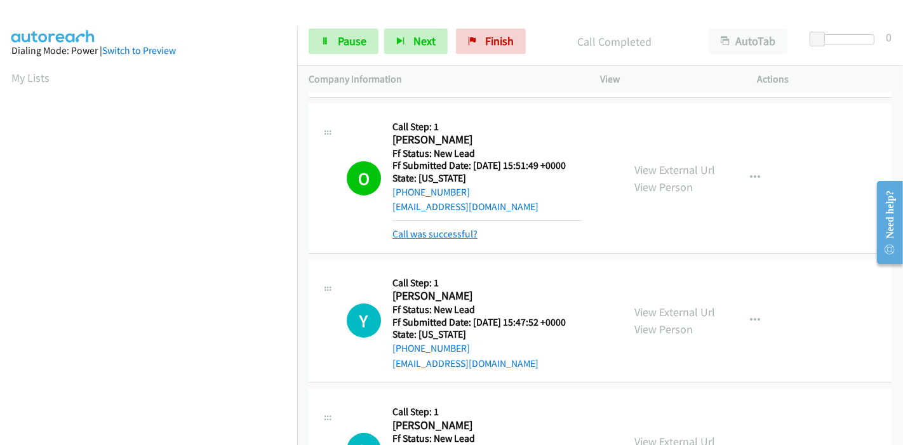
click at [452, 228] on link "Call was successful?" at bounding box center [435, 234] width 85 height 12
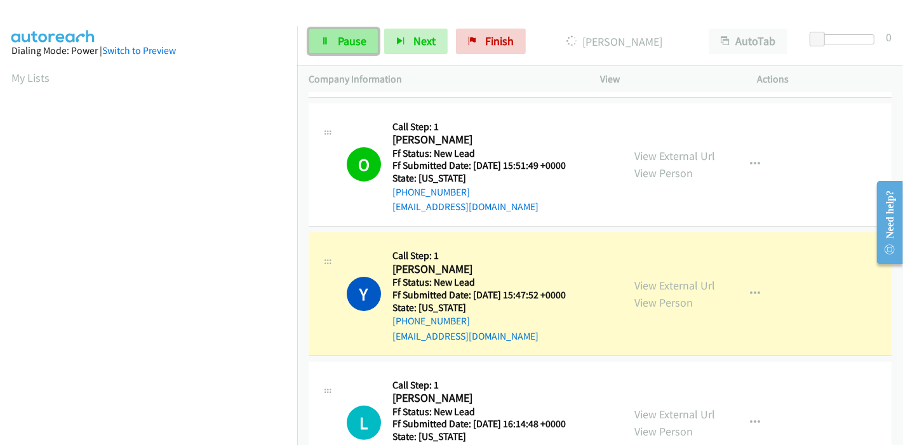
click at [350, 35] on span "Pause" at bounding box center [352, 41] width 29 height 15
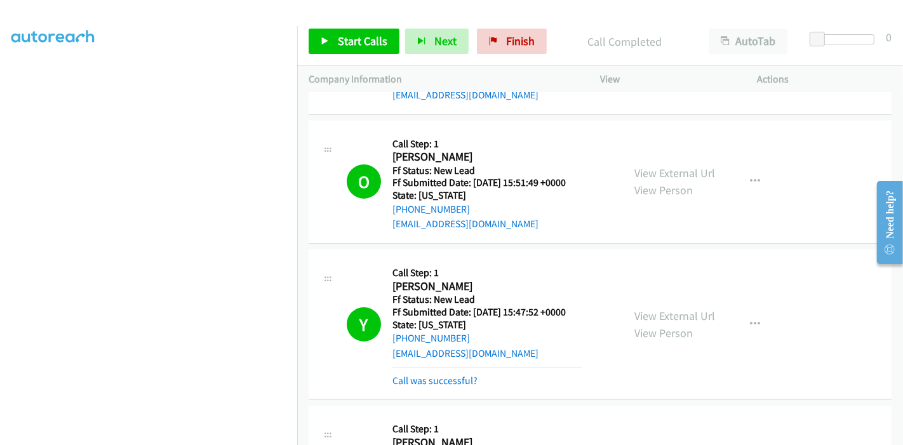
scroll to position [282, 0]
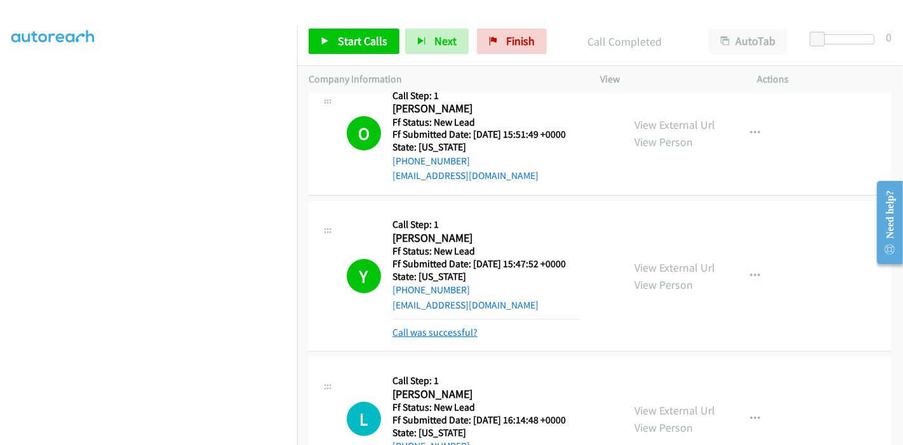
click at [448, 331] on link "Call was successful?" at bounding box center [435, 333] width 85 height 12
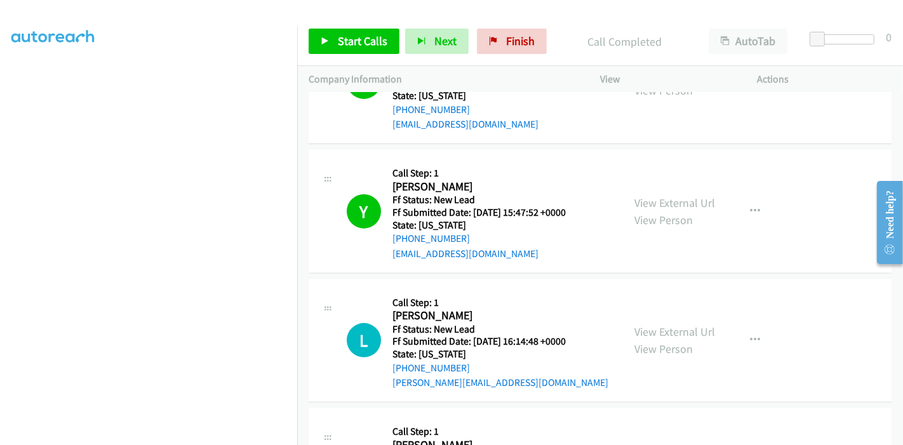
scroll to position [353, 0]
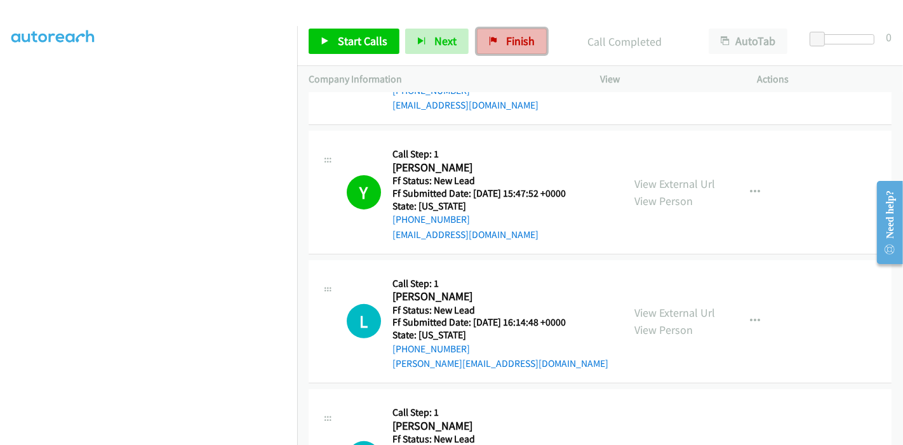
drag, startPoint x: 498, startPoint y: 36, endPoint x: 493, endPoint y: 51, distance: 16.1
click at [498, 36] on link "Finish" at bounding box center [512, 41] width 70 height 25
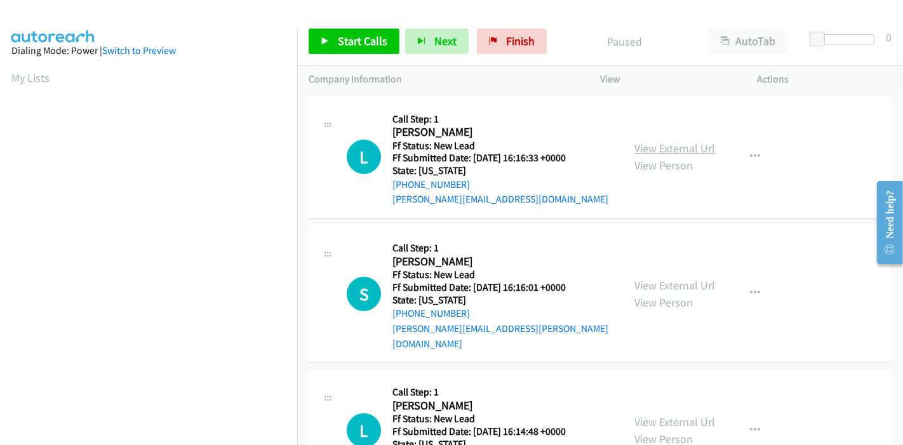
click at [684, 151] on link "View External Url" at bounding box center [675, 148] width 81 height 15
click at [666, 278] on link "View External Url" at bounding box center [675, 285] width 81 height 15
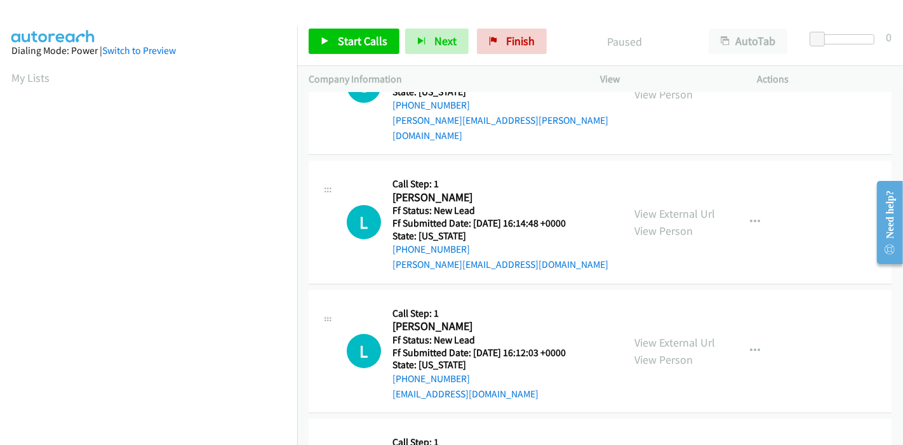
scroll to position [212, 0]
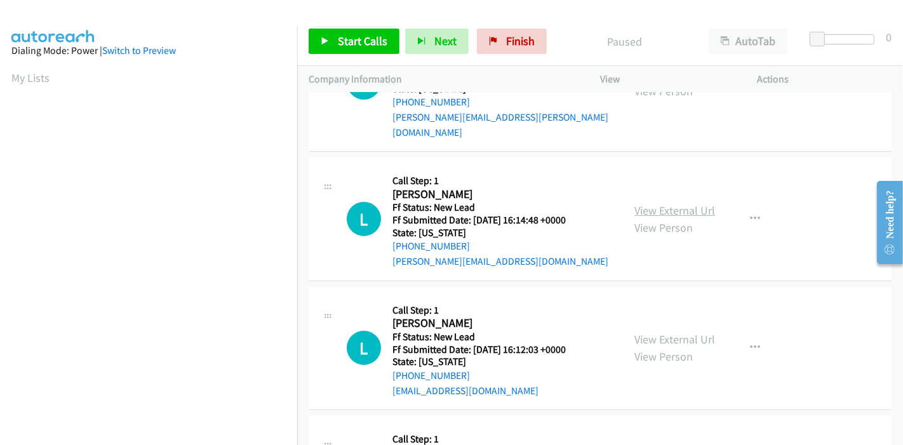
click at [691, 203] on link "View External Url" at bounding box center [675, 210] width 81 height 15
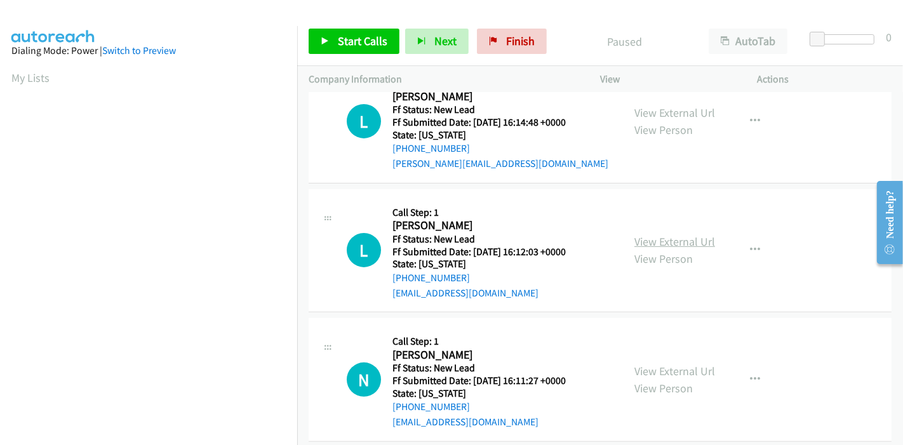
click at [657, 234] on link "View External Url" at bounding box center [675, 241] width 81 height 15
click at [635, 364] on link "View External Url" at bounding box center [675, 371] width 81 height 15
click at [342, 43] on span "Start Calls" at bounding box center [363, 41] width 50 height 15
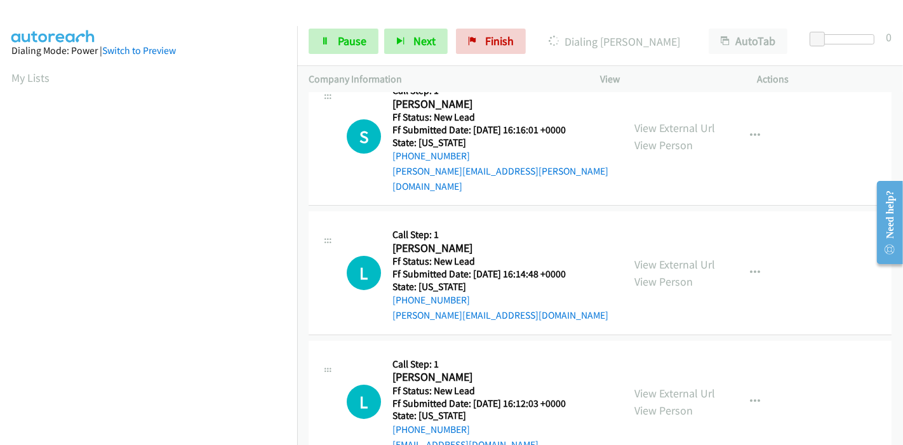
scroll to position [0, 0]
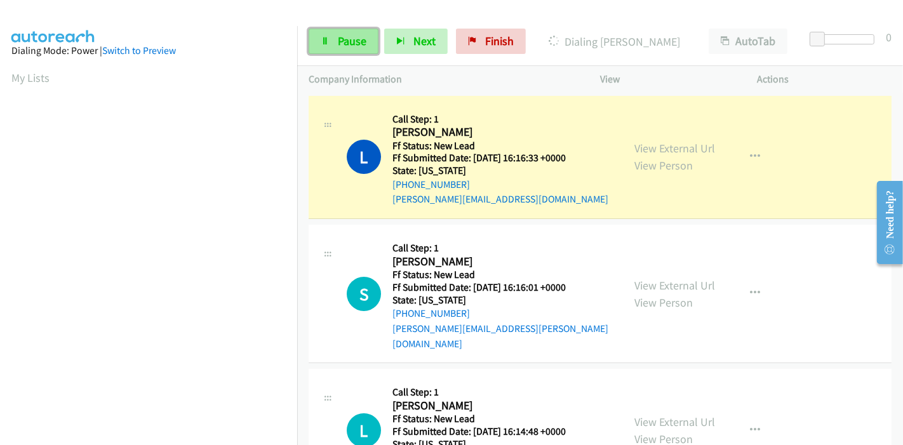
click at [349, 37] on span "Pause" at bounding box center [352, 41] width 29 height 15
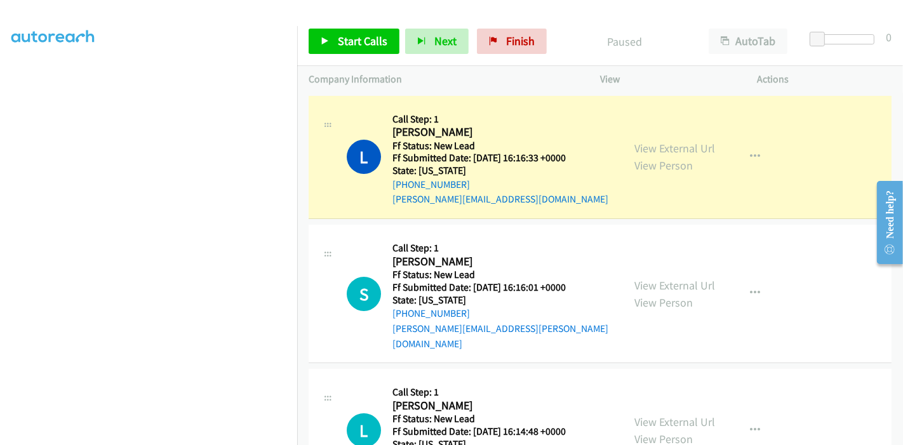
scroll to position [268, 0]
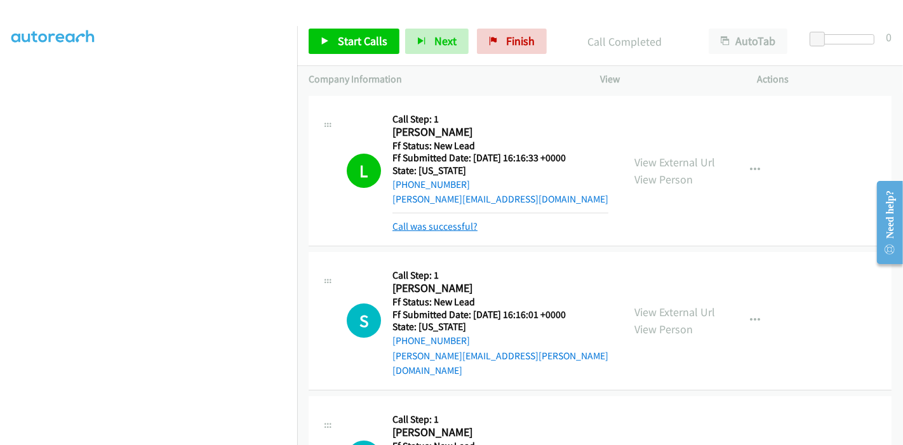
click at [443, 229] on link "Call was successful?" at bounding box center [435, 226] width 85 height 12
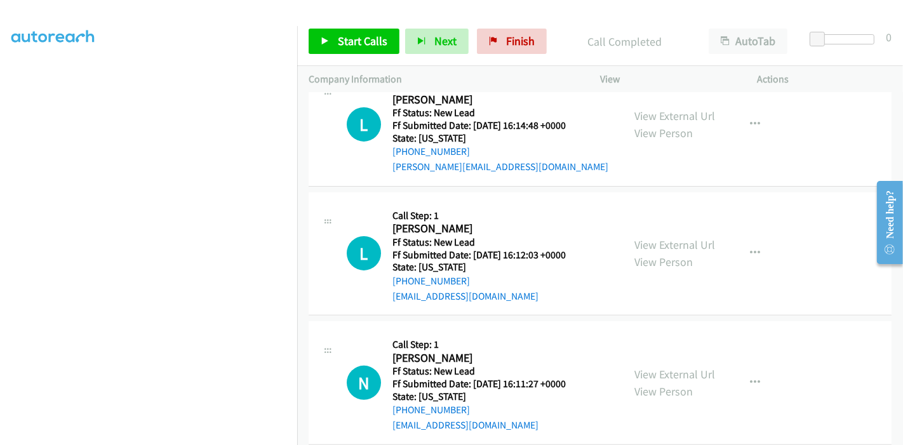
scroll to position [309, 0]
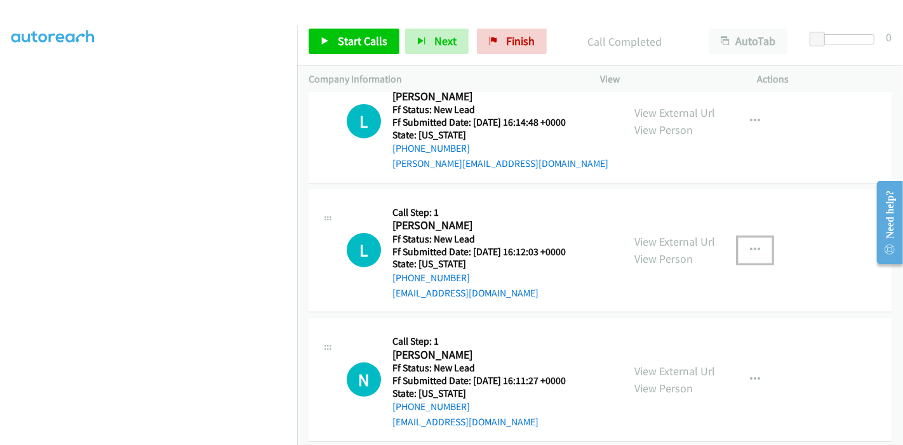
click at [750, 245] on icon "button" at bounding box center [755, 250] width 10 height 10
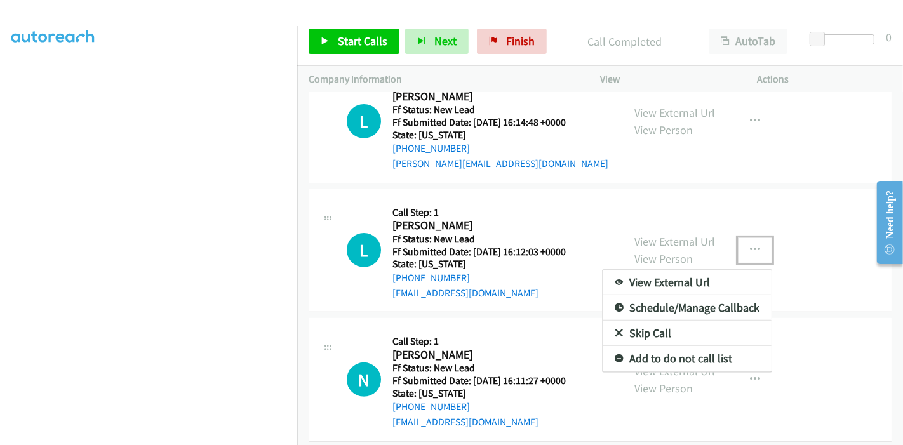
click at [685, 321] on link "Skip Call" at bounding box center [687, 333] width 169 height 25
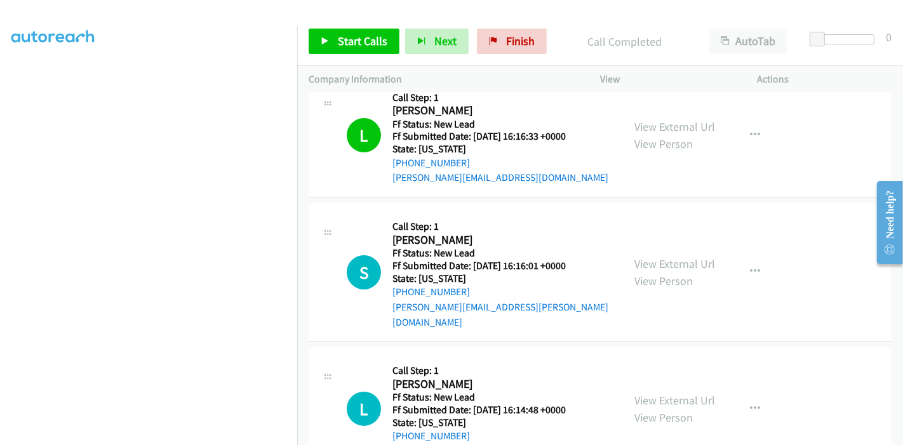
scroll to position [0, 0]
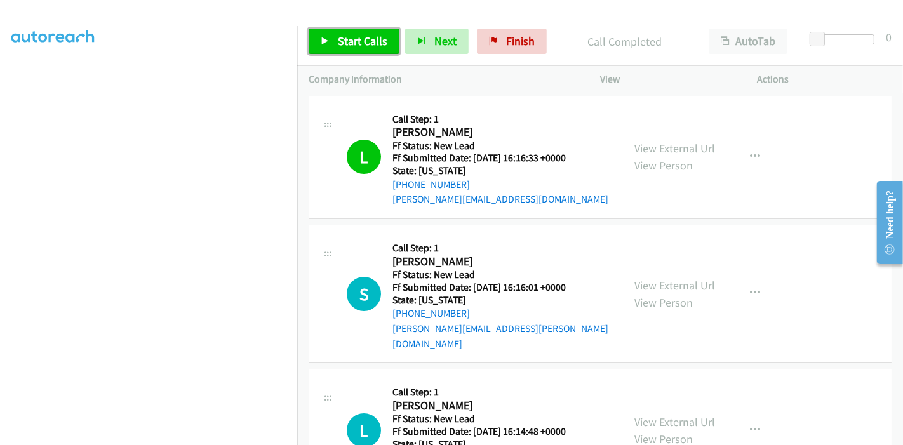
click at [359, 50] on link "Start Calls" at bounding box center [354, 41] width 91 height 25
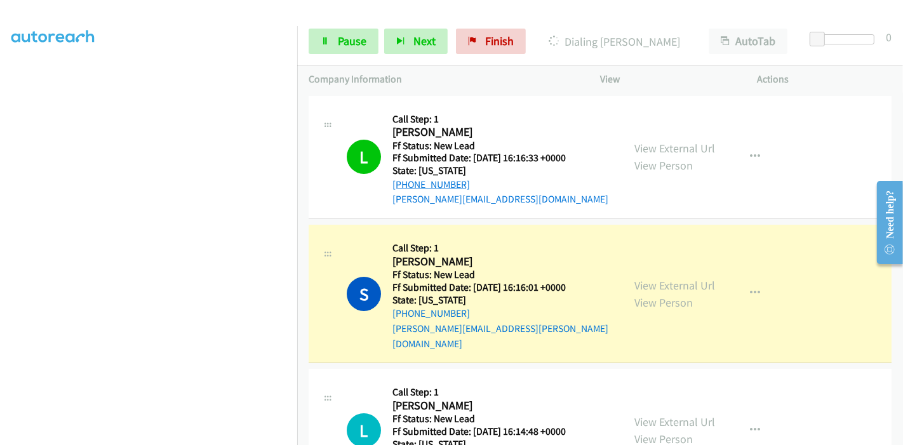
scroll to position [71, 0]
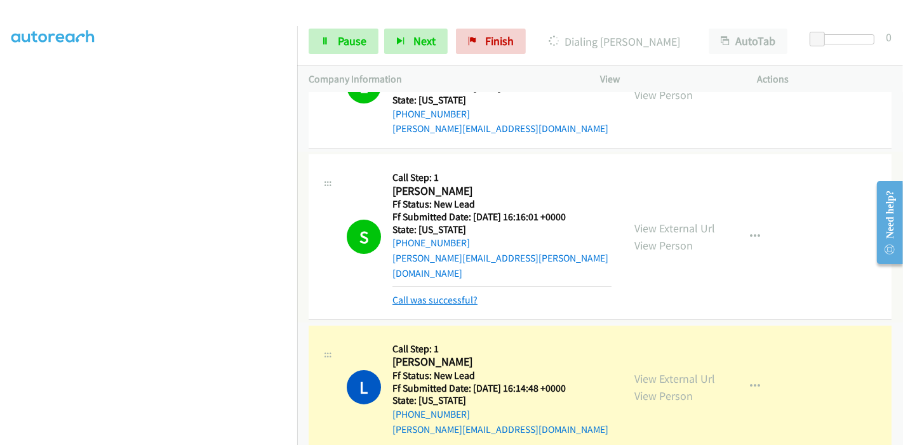
click at [443, 294] on link "Call was successful?" at bounding box center [435, 300] width 85 height 12
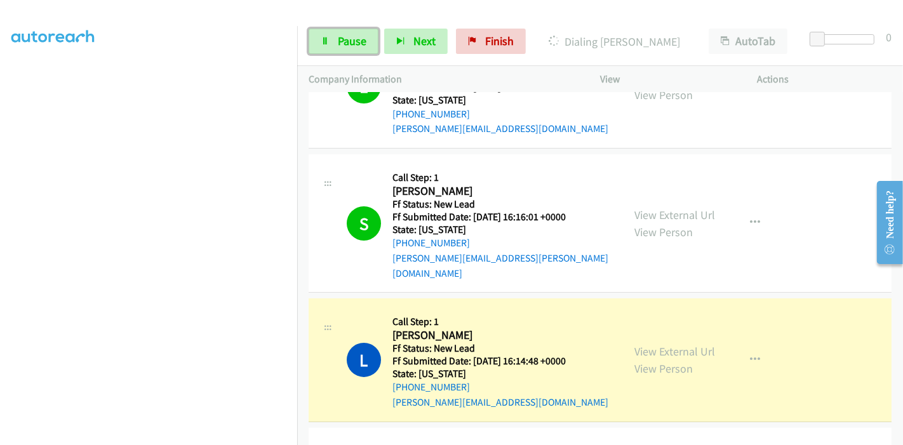
drag, startPoint x: 345, startPoint y: 41, endPoint x: 350, endPoint y: 49, distance: 9.2
click at [345, 42] on span "Pause" at bounding box center [352, 41] width 29 height 15
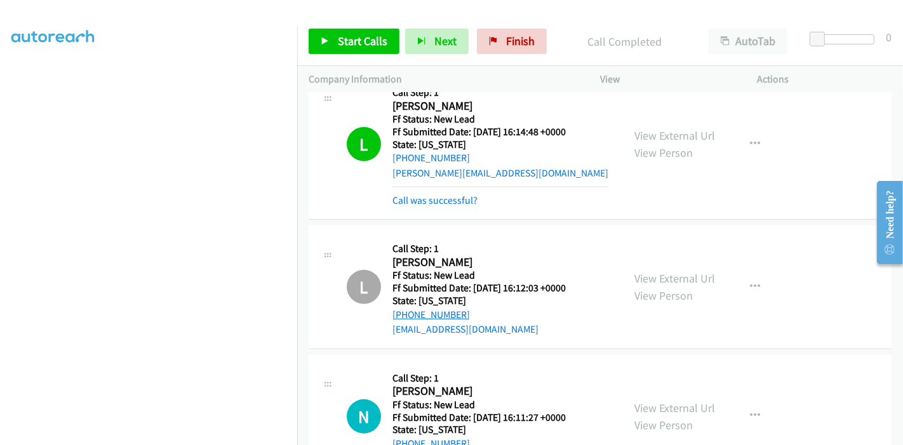
scroll to position [229, 0]
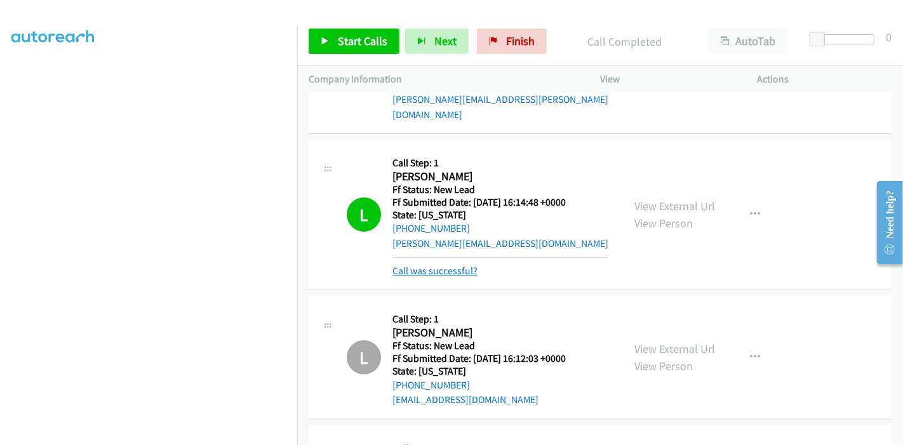
click at [463, 265] on link "Call was successful?" at bounding box center [435, 271] width 85 height 12
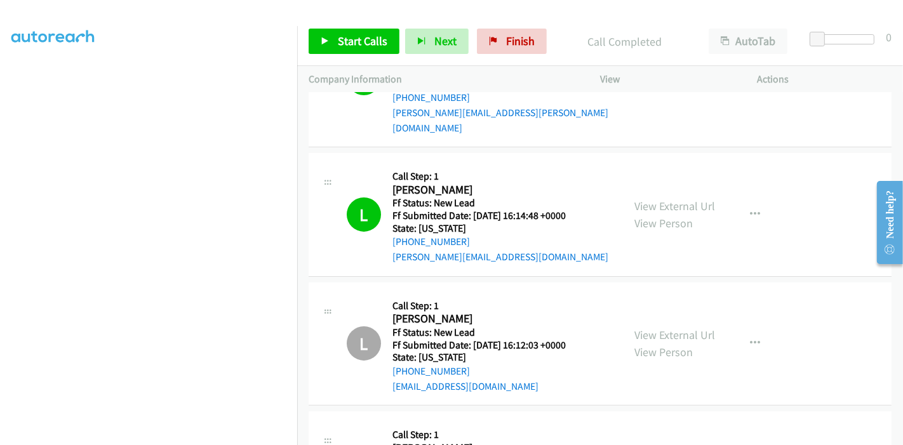
scroll to position [300, 0]
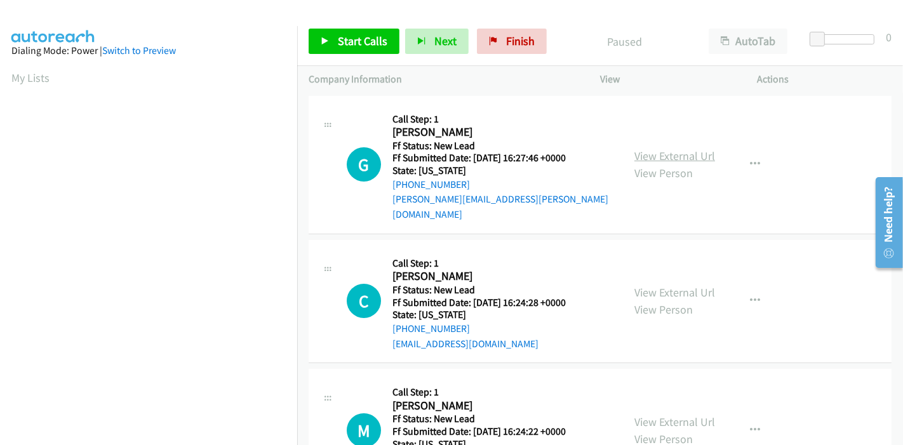
click at [677, 151] on link "View External Url" at bounding box center [675, 156] width 81 height 15
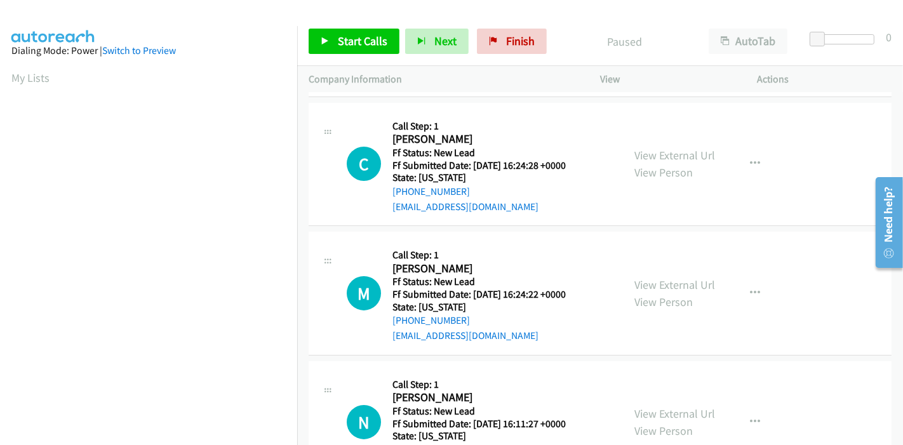
scroll to position [141, 0]
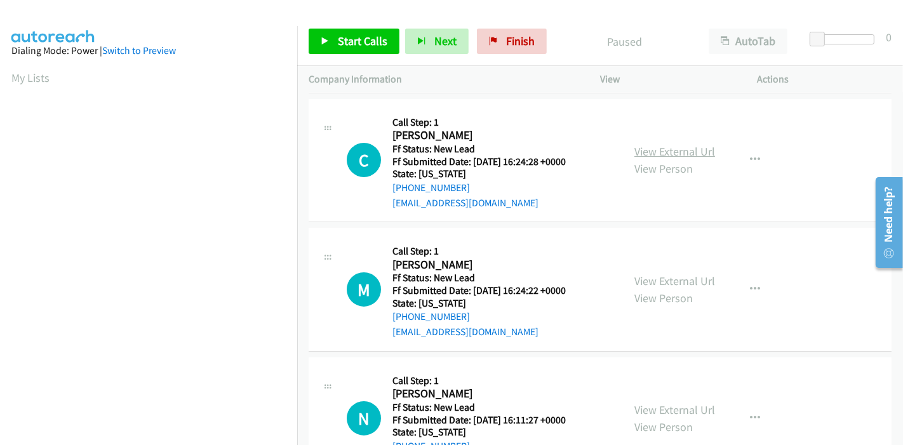
click at [685, 144] on link "View External Url" at bounding box center [675, 151] width 81 height 15
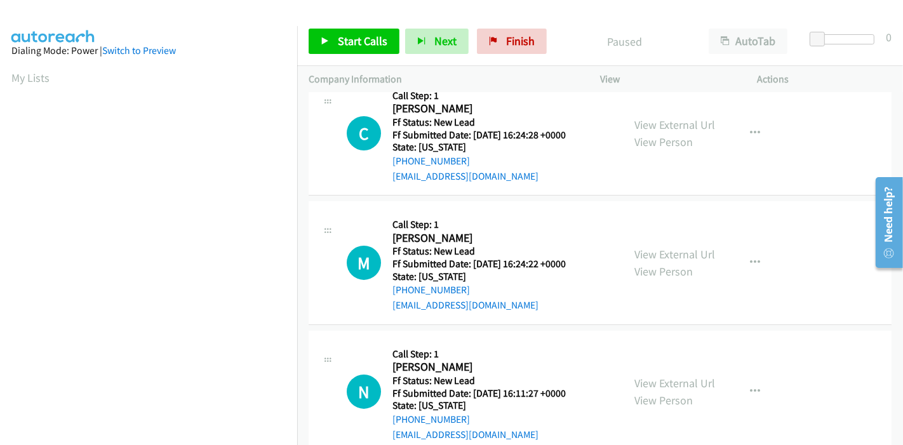
scroll to position [180, 0]
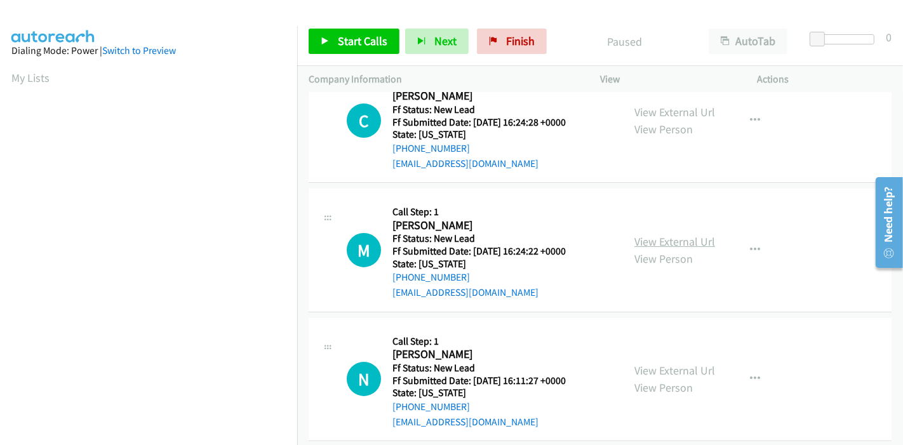
click at [650, 234] on link "View External Url" at bounding box center [675, 241] width 81 height 15
click at [670, 363] on link "View External Url" at bounding box center [675, 370] width 81 height 15
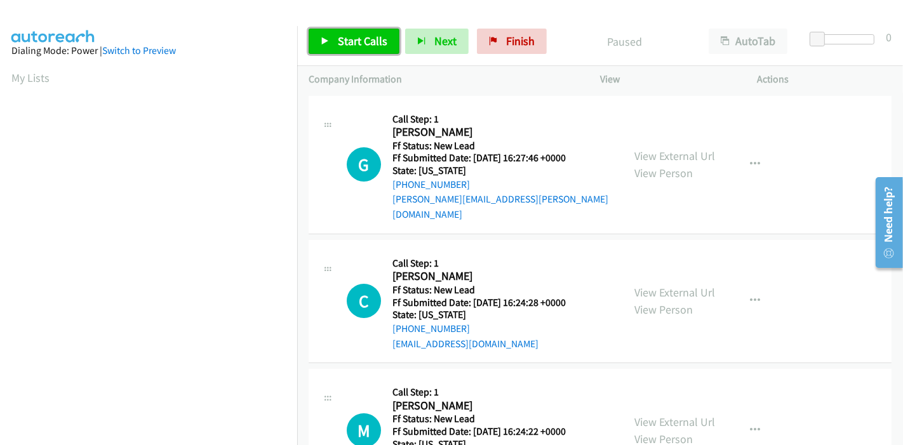
click at [349, 47] on span "Start Calls" at bounding box center [363, 41] width 50 height 15
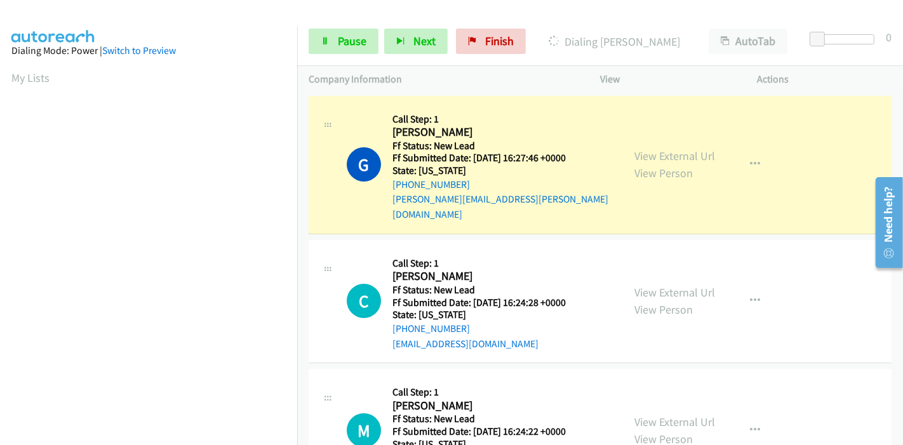
scroll to position [268, 0]
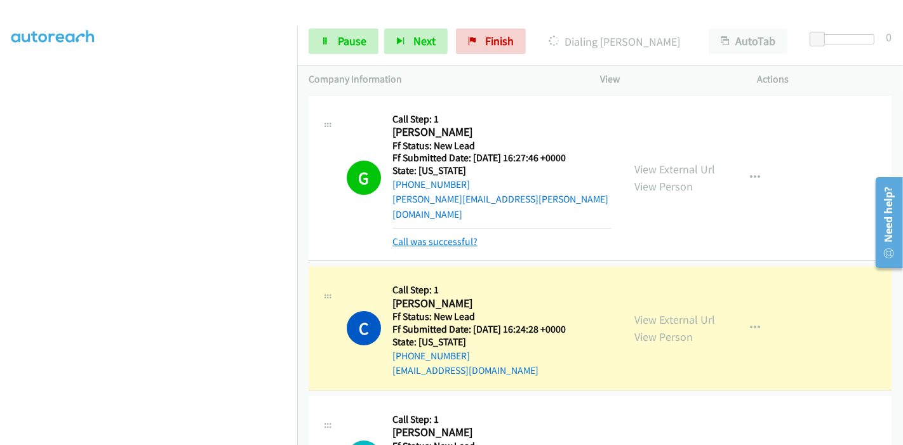
click at [448, 236] on link "Call was successful?" at bounding box center [435, 242] width 85 height 12
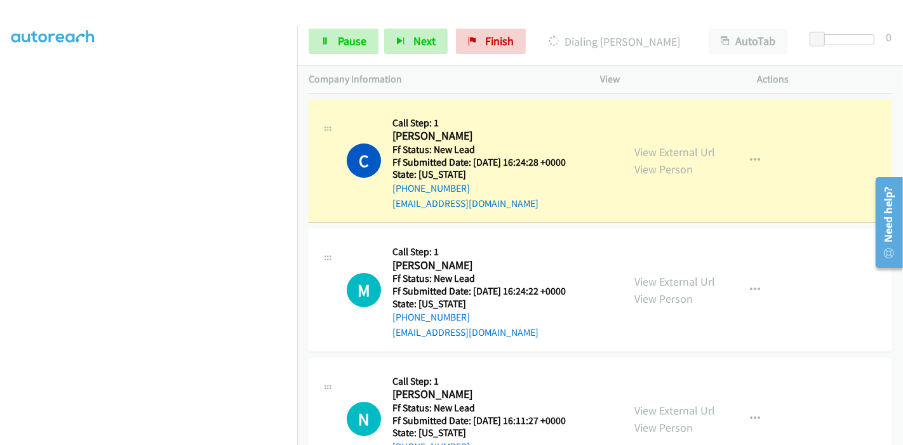
scroll to position [141, 0]
click at [325, 35] on link "Pause" at bounding box center [344, 41] width 70 height 25
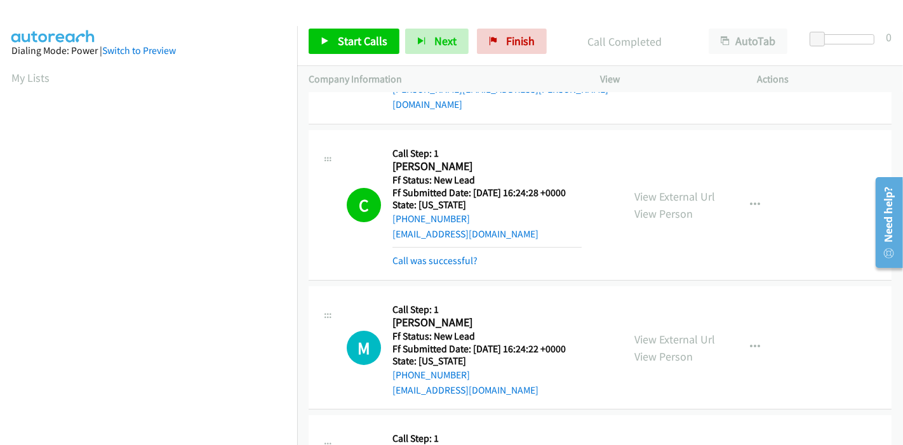
scroll to position [268, 0]
click at [356, 35] on span "Start Calls" at bounding box center [363, 41] width 50 height 15
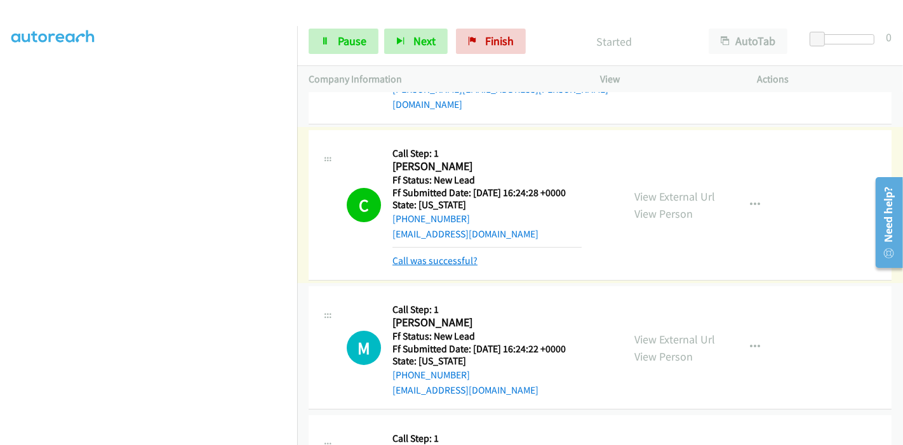
click at [433, 255] on link "Call was successful?" at bounding box center [435, 261] width 85 height 12
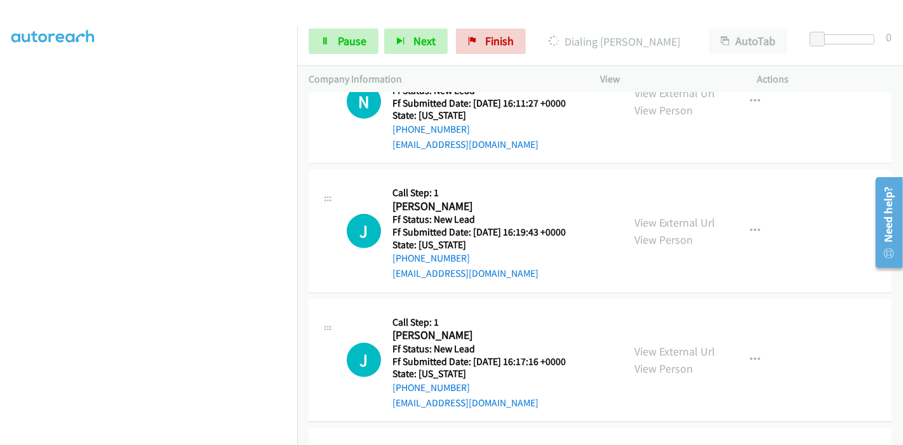
scroll to position [497, 0]
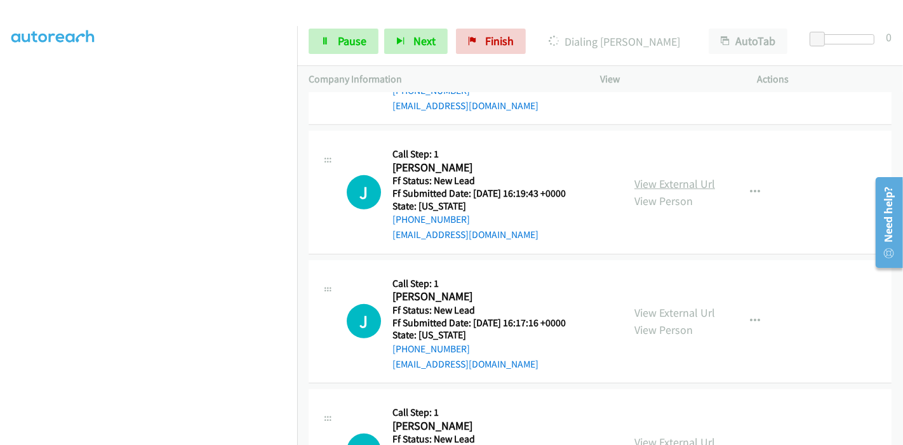
click at [682, 177] on link "View External Url" at bounding box center [675, 184] width 81 height 15
click at [657, 306] on link "View External Url" at bounding box center [675, 313] width 81 height 15
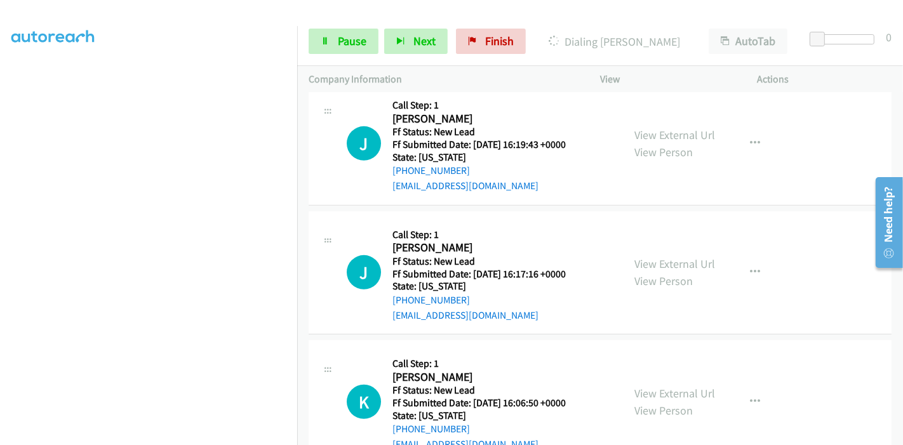
scroll to position [568, 0]
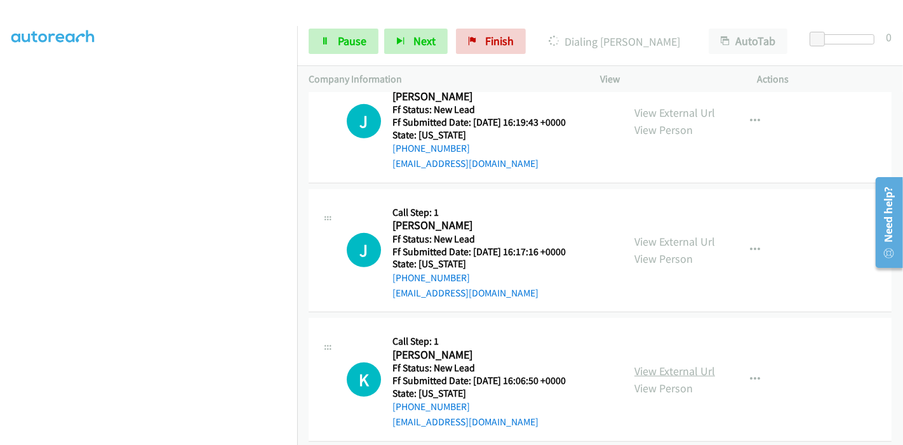
click at [680, 364] on link "View External Url" at bounding box center [675, 371] width 81 height 15
click at [332, 47] on link "Pause" at bounding box center [344, 41] width 70 height 25
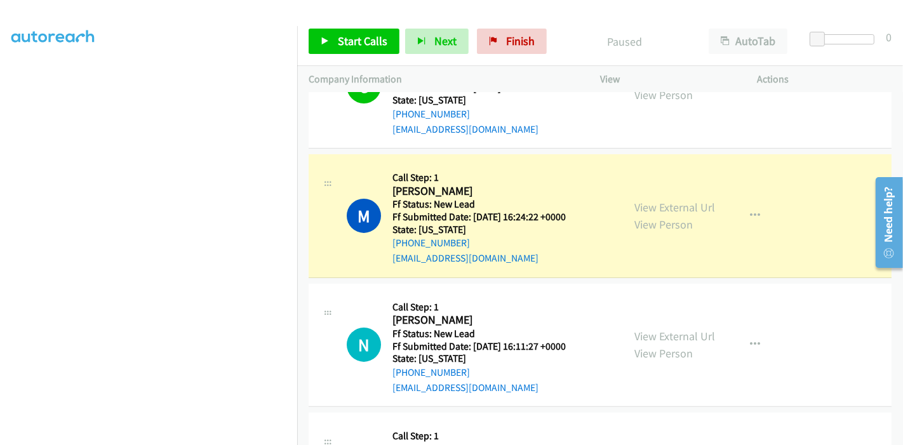
scroll to position [268, 0]
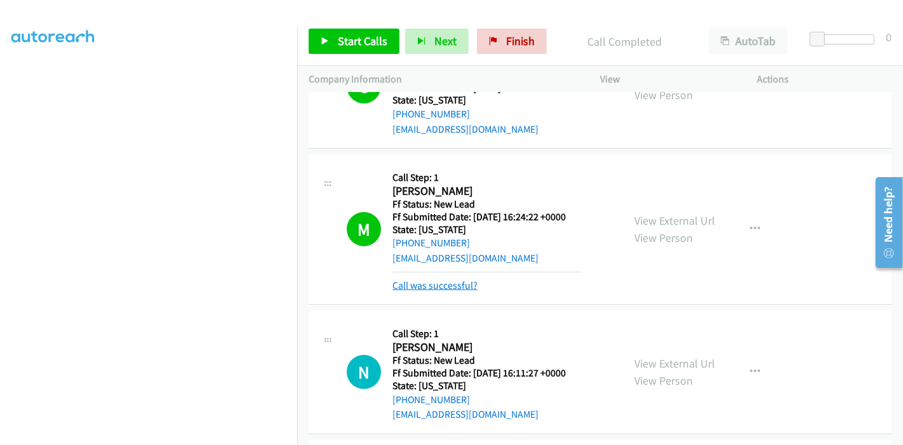
click at [448, 280] on link "Call was successful?" at bounding box center [435, 286] width 85 height 12
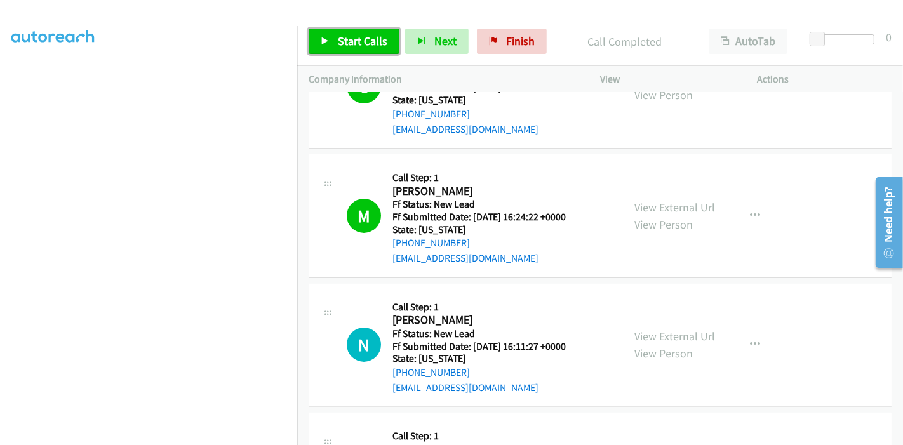
click at [339, 35] on span "Start Calls" at bounding box center [363, 41] width 50 height 15
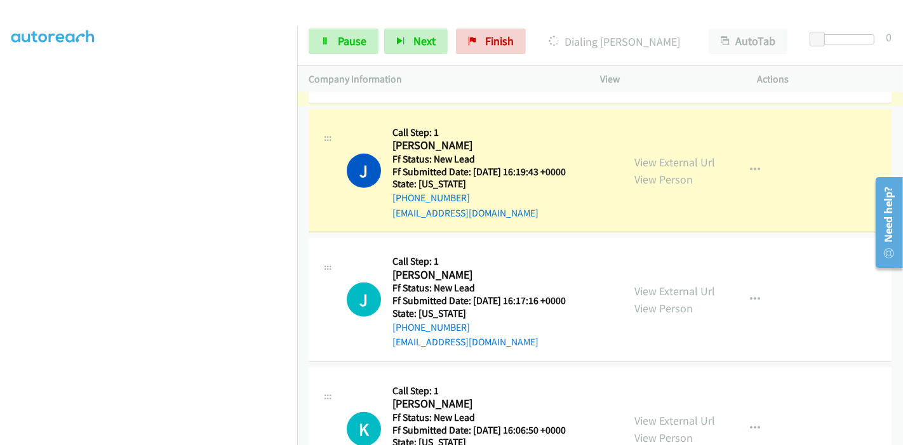
scroll to position [568, 0]
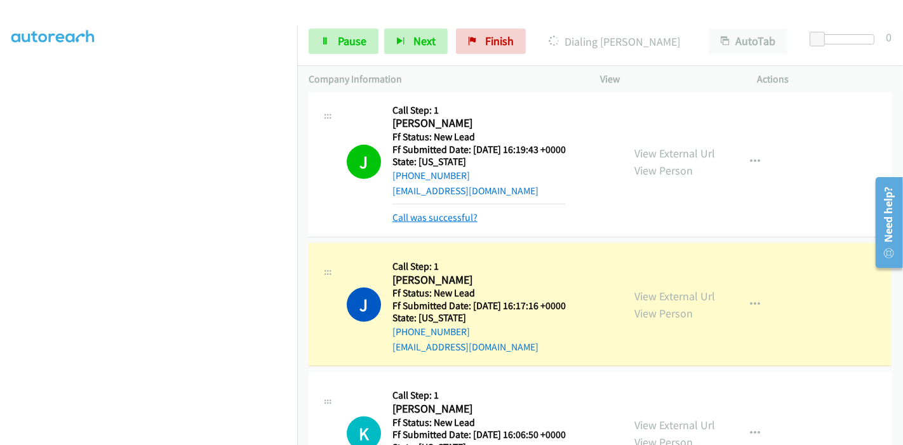
click at [441, 212] on link "Call was successful?" at bounding box center [435, 218] width 85 height 12
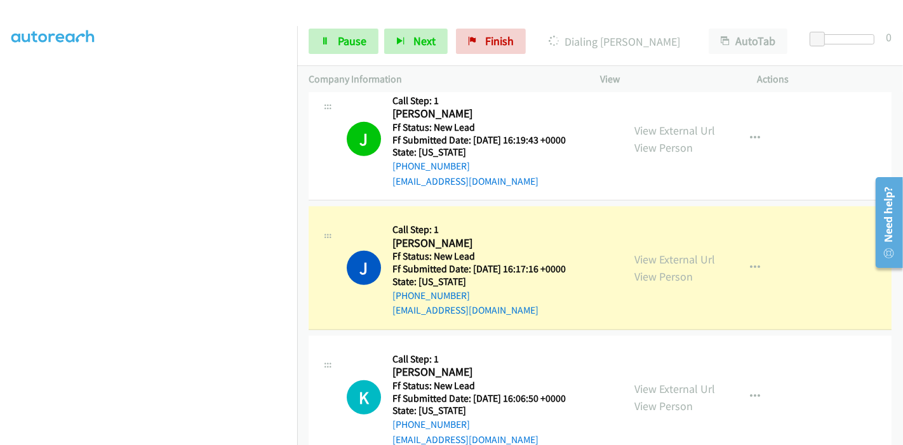
scroll to position [595, 0]
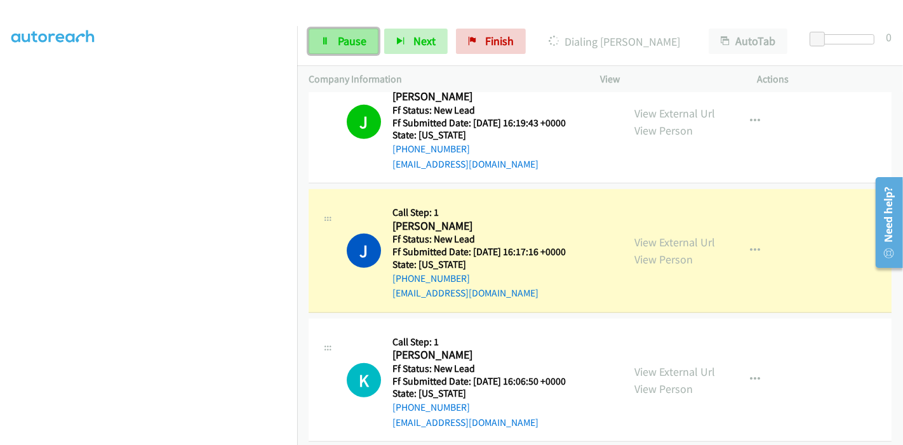
click at [356, 48] on span "Pause" at bounding box center [352, 41] width 29 height 15
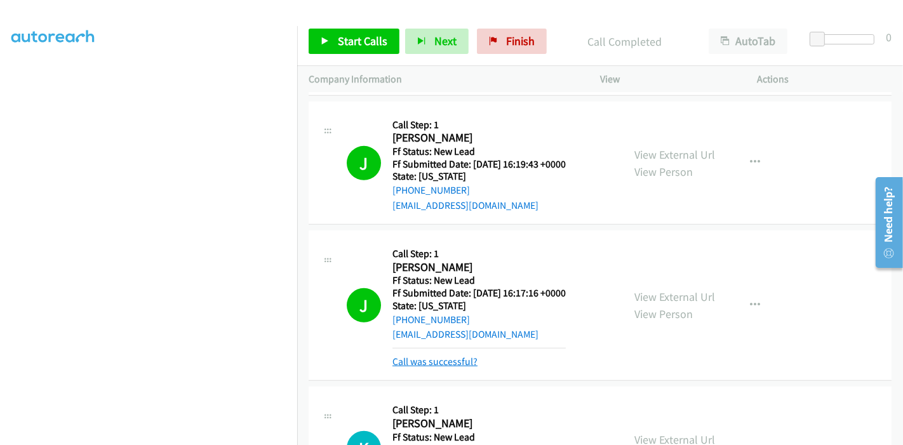
scroll to position [581, 0]
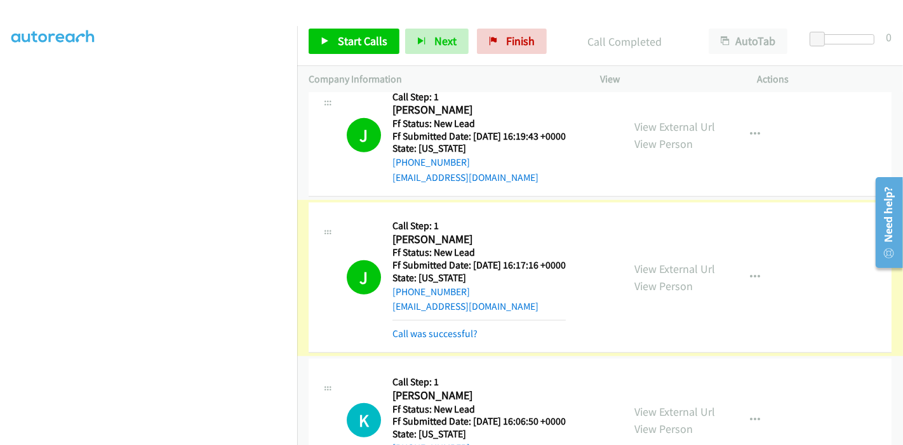
click at [466, 328] on link "Call was successful?" at bounding box center [435, 334] width 85 height 12
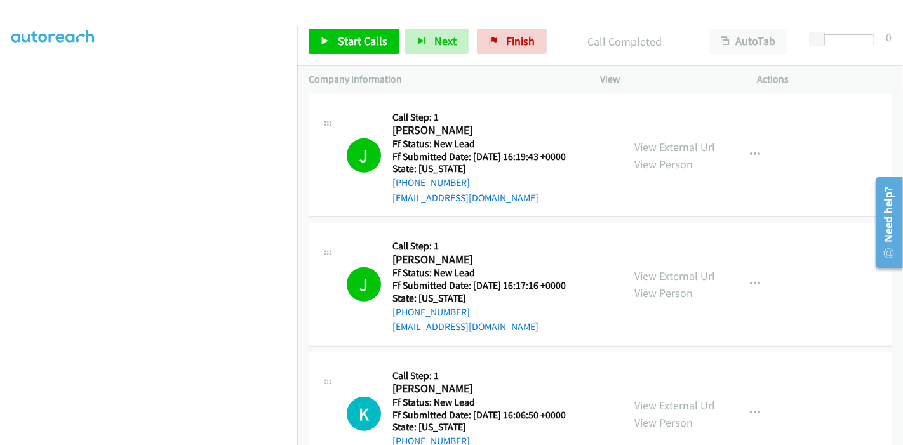
scroll to position [546, 0]
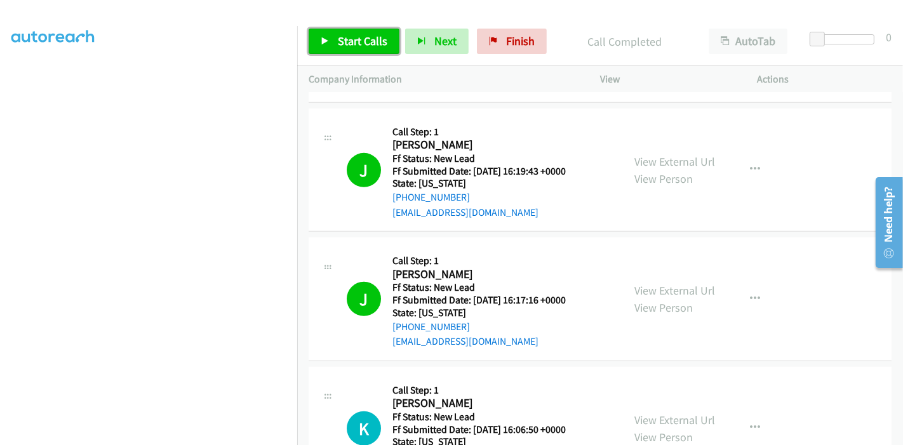
click at [357, 39] on span "Start Calls" at bounding box center [363, 41] width 50 height 15
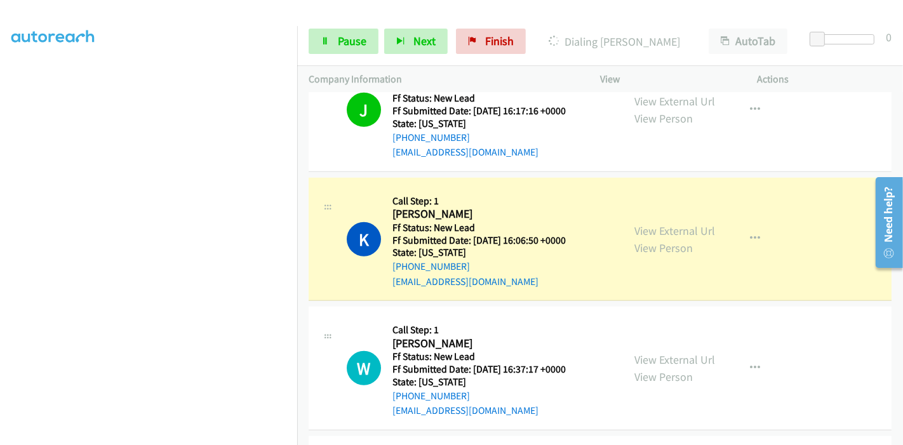
scroll to position [758, 0]
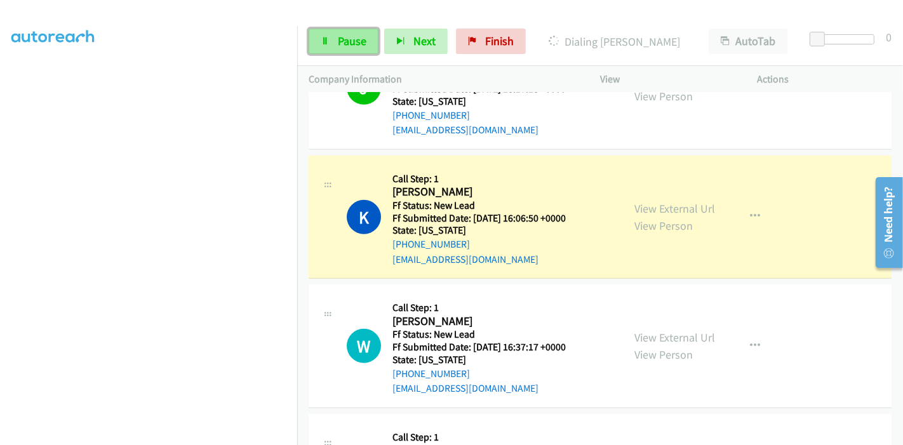
click at [355, 40] on span "Pause" at bounding box center [352, 41] width 29 height 15
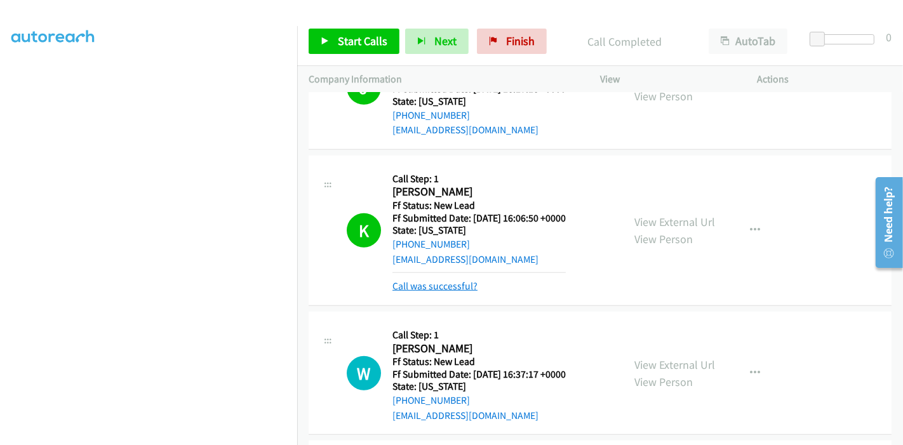
click at [435, 280] on link "Call was successful?" at bounding box center [435, 286] width 85 height 12
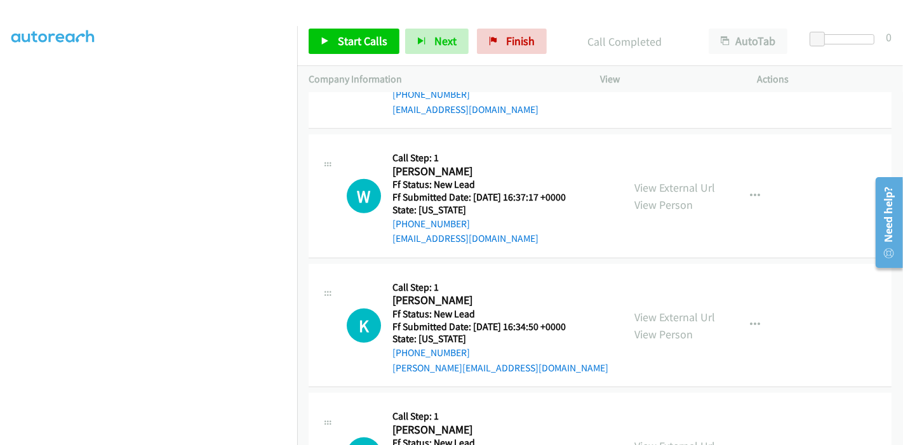
scroll to position [1111, 0]
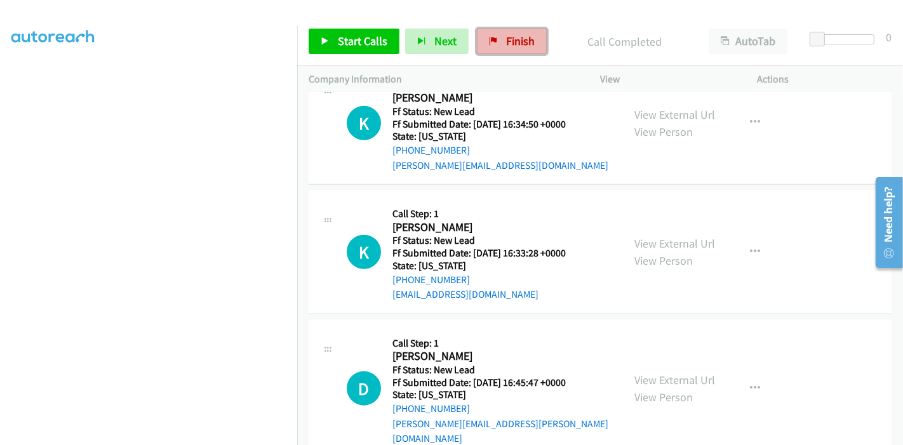
click at [498, 44] on link "Finish" at bounding box center [512, 41] width 70 height 25
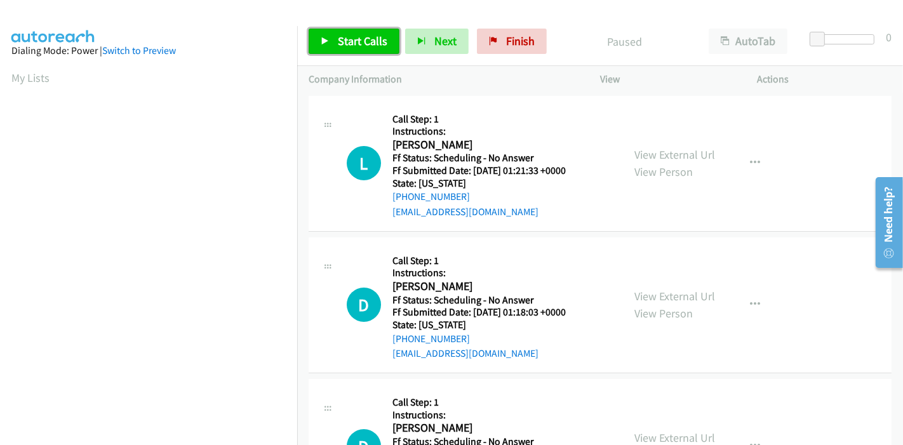
click at [365, 40] on span "Start Calls" at bounding box center [363, 41] width 50 height 15
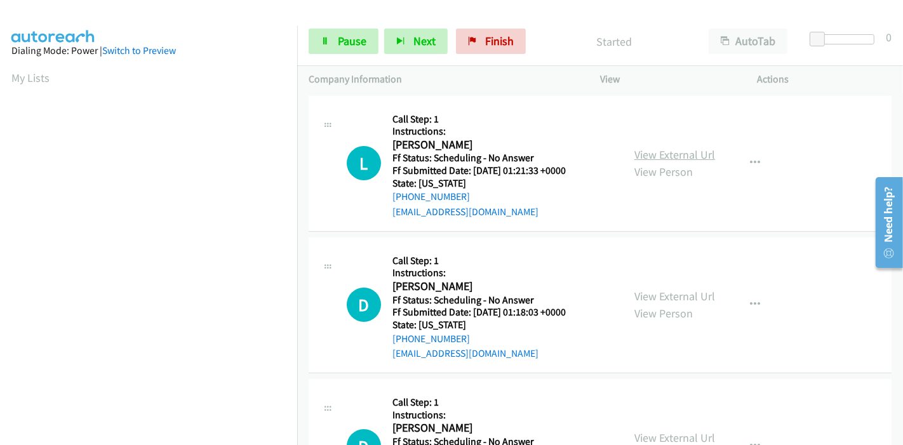
click at [682, 155] on link "View External Url" at bounding box center [675, 154] width 81 height 15
click at [662, 292] on link "View External Url" at bounding box center [675, 296] width 81 height 15
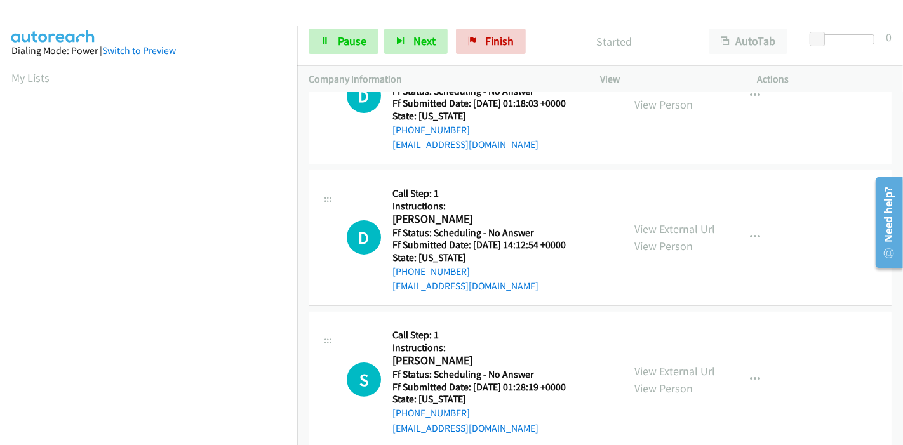
scroll to position [212, 0]
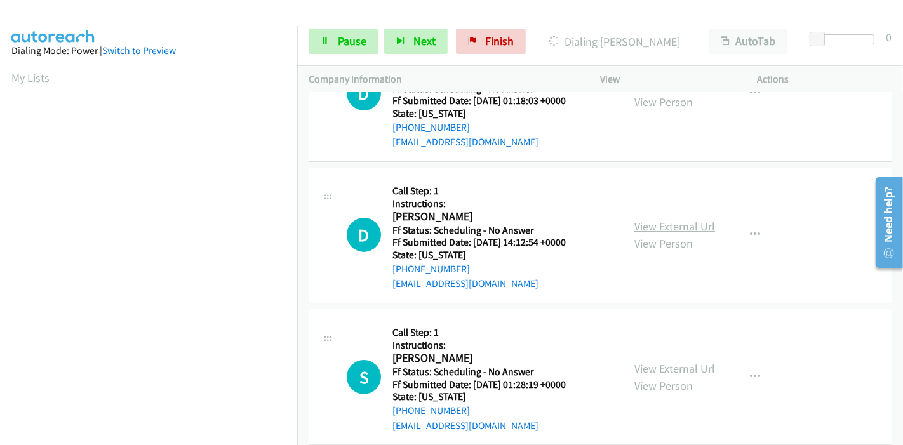
click at [664, 232] on link "View External Url" at bounding box center [675, 226] width 81 height 15
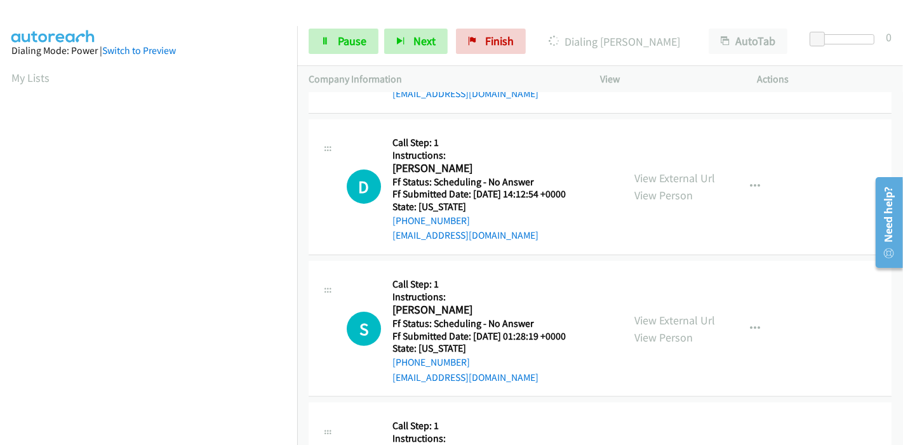
scroll to position [282, 0]
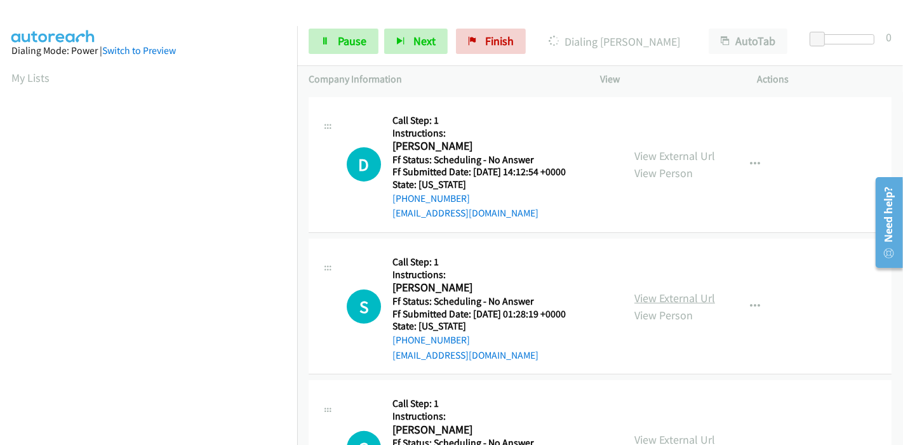
click at [651, 295] on link "View External Url" at bounding box center [675, 298] width 81 height 15
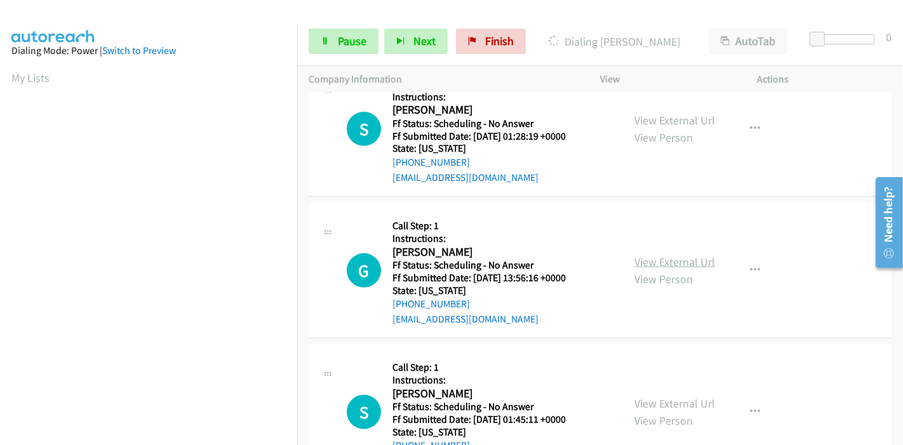
scroll to position [494, 0]
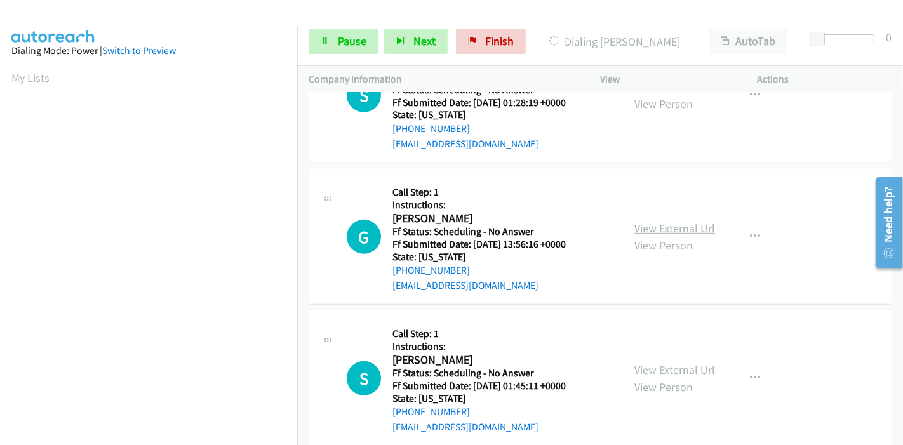
click at [670, 229] on link "View External Url" at bounding box center [675, 228] width 81 height 15
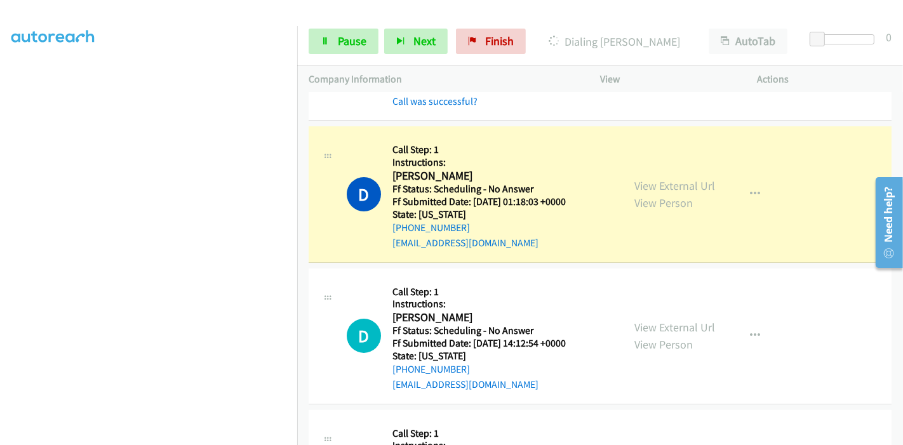
scroll to position [141, 0]
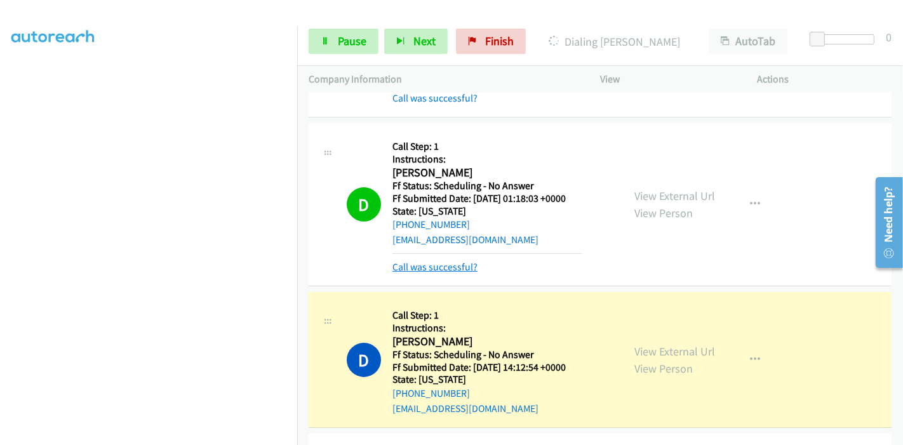
click at [448, 267] on link "Call was successful?" at bounding box center [435, 267] width 85 height 12
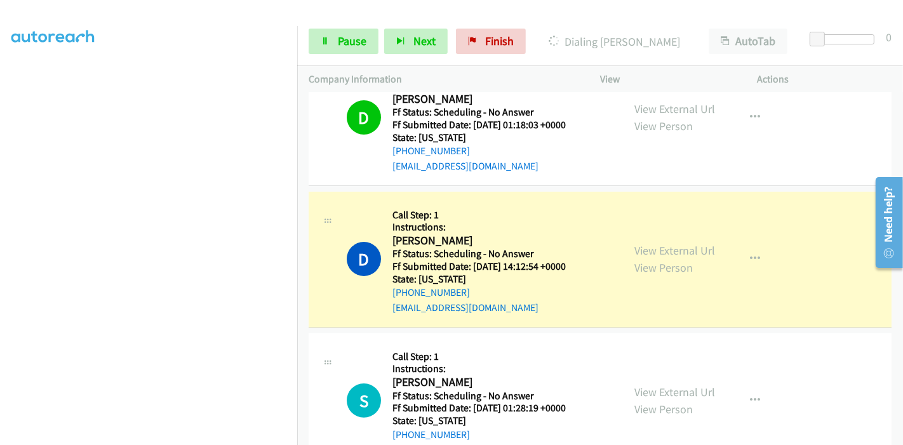
scroll to position [212, 0]
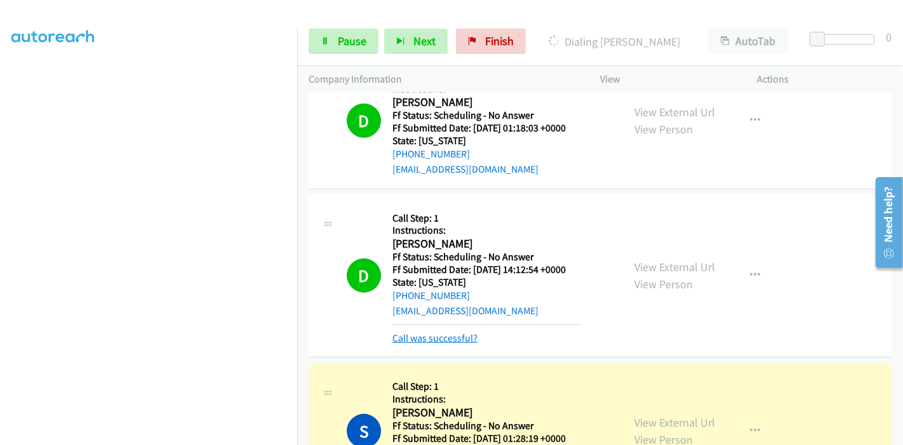
click at [460, 341] on link "Call was successful?" at bounding box center [435, 338] width 85 height 12
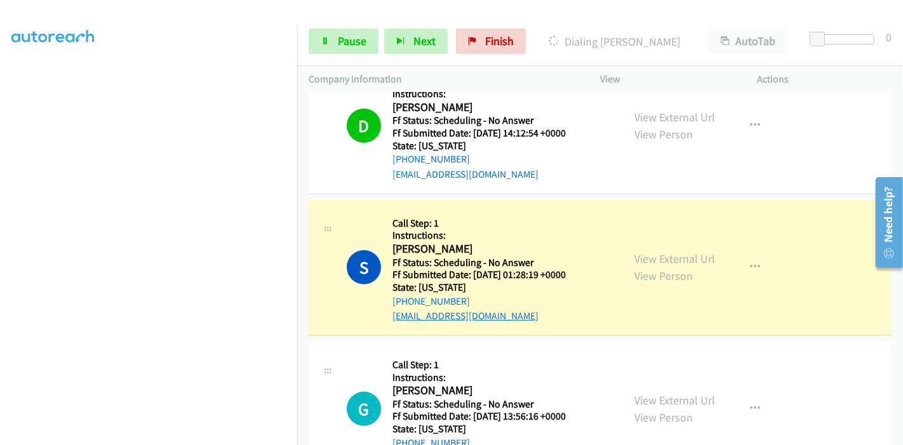
scroll to position [353, 0]
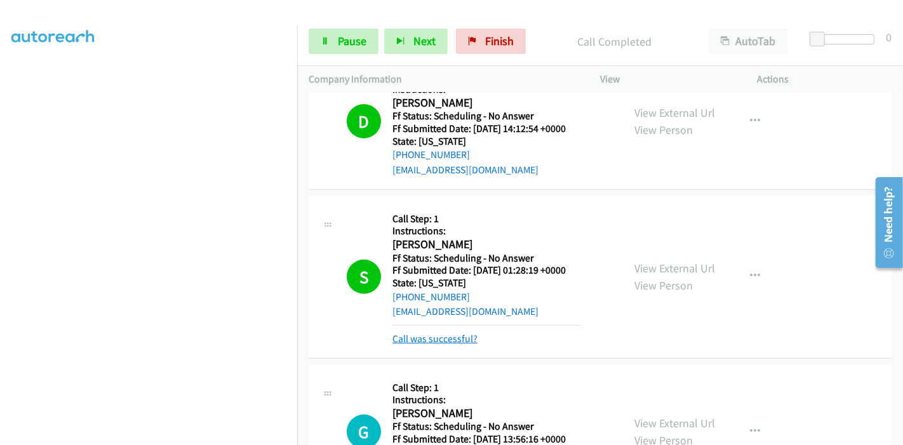
click at [442, 337] on link "Call was successful?" at bounding box center [435, 339] width 85 height 12
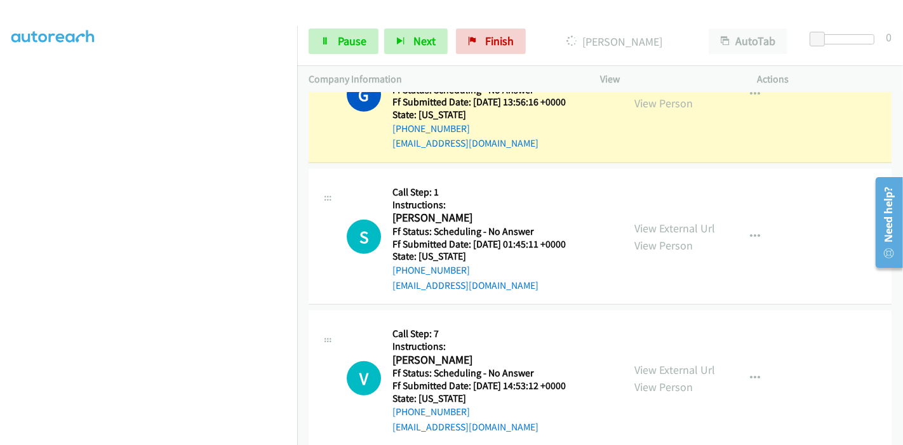
scroll to position [706, 0]
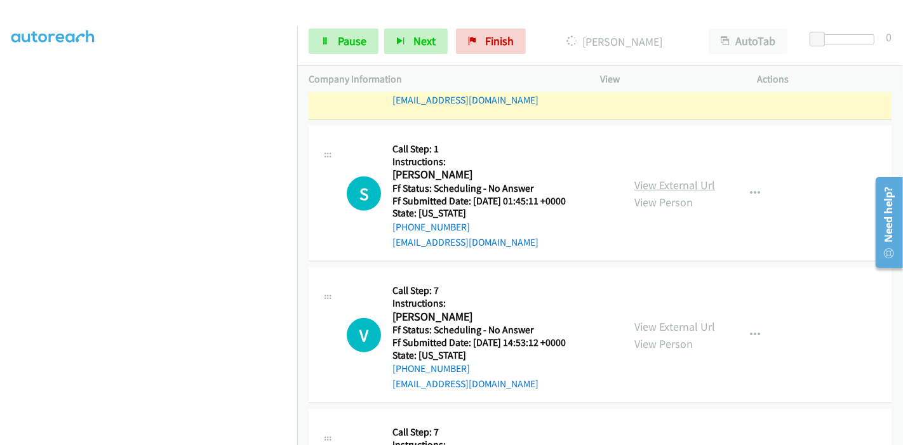
click at [655, 184] on link "View External Url" at bounding box center [675, 185] width 81 height 15
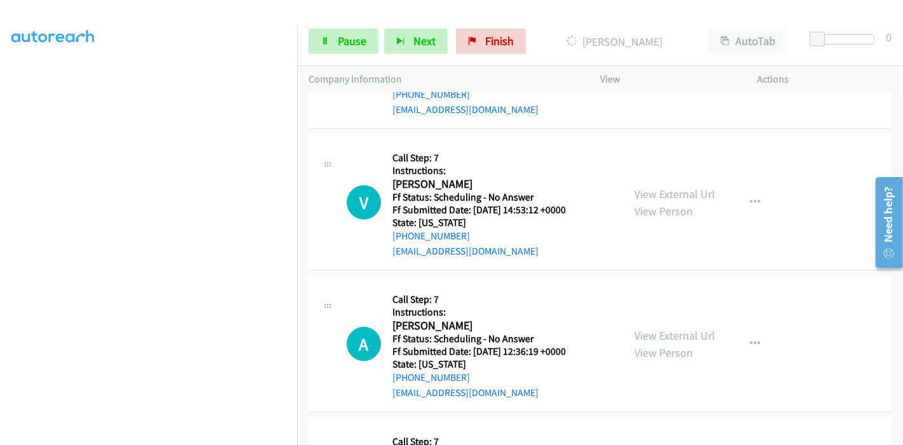
scroll to position [847, 0]
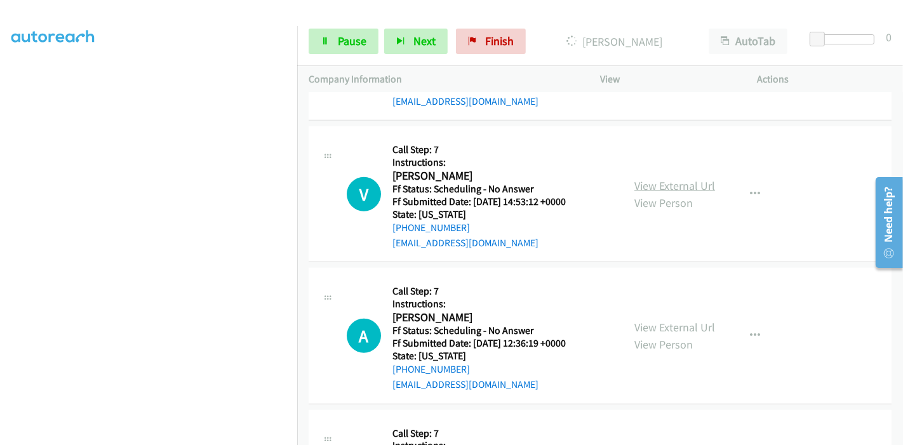
click at [663, 187] on link "View External Url" at bounding box center [675, 186] width 81 height 15
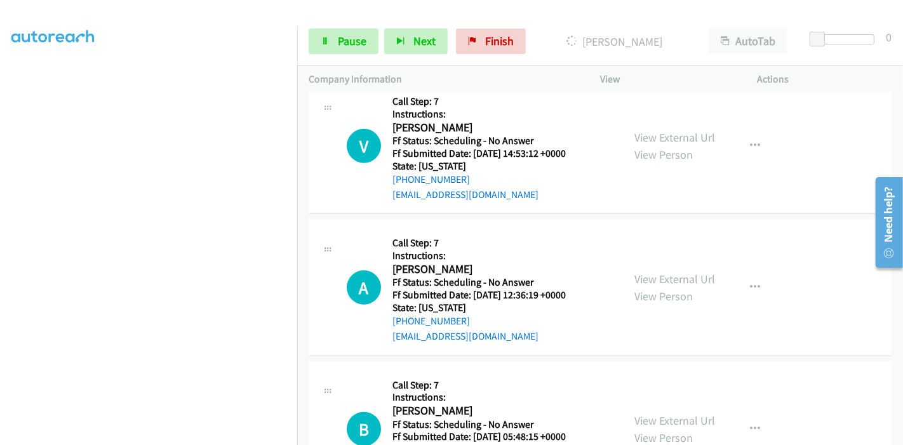
scroll to position [917, 0]
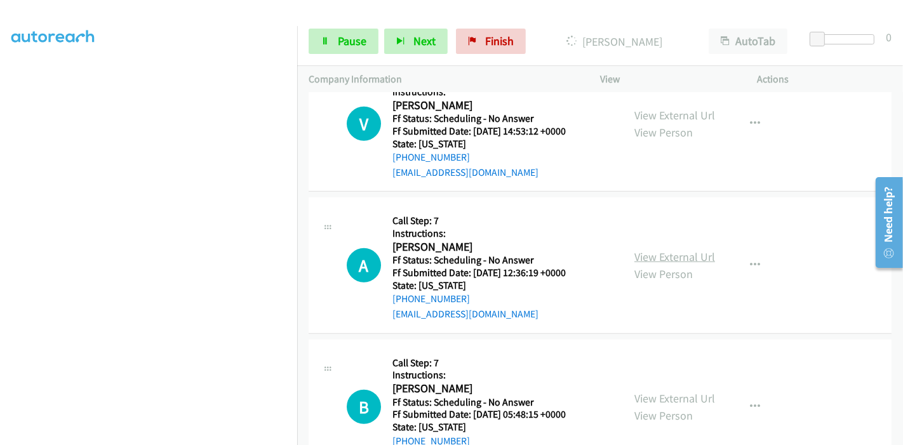
click at [655, 259] on link "View External Url" at bounding box center [675, 257] width 81 height 15
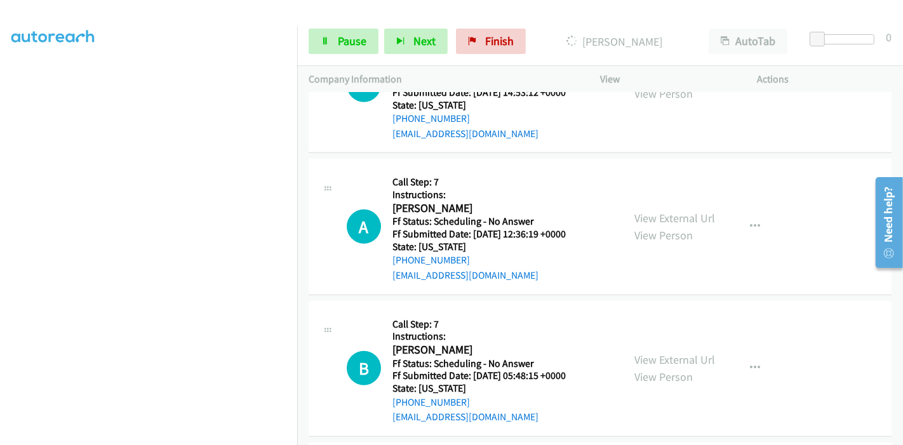
scroll to position [988, 0]
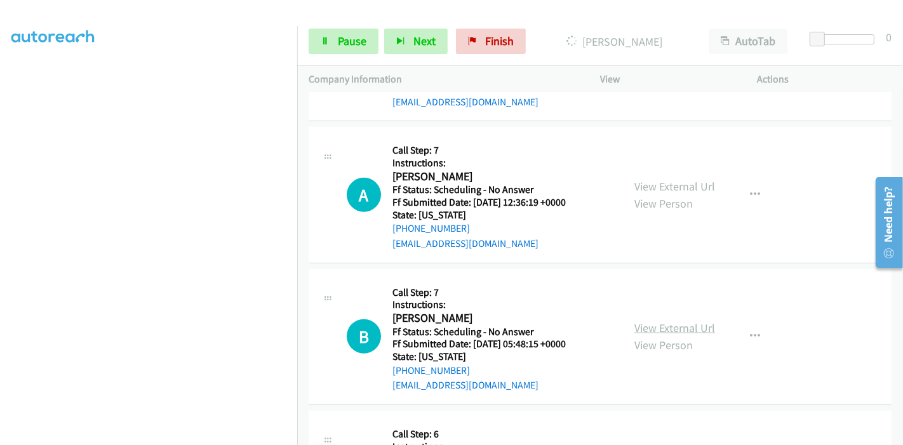
click at [654, 322] on link "View External Url" at bounding box center [675, 328] width 81 height 15
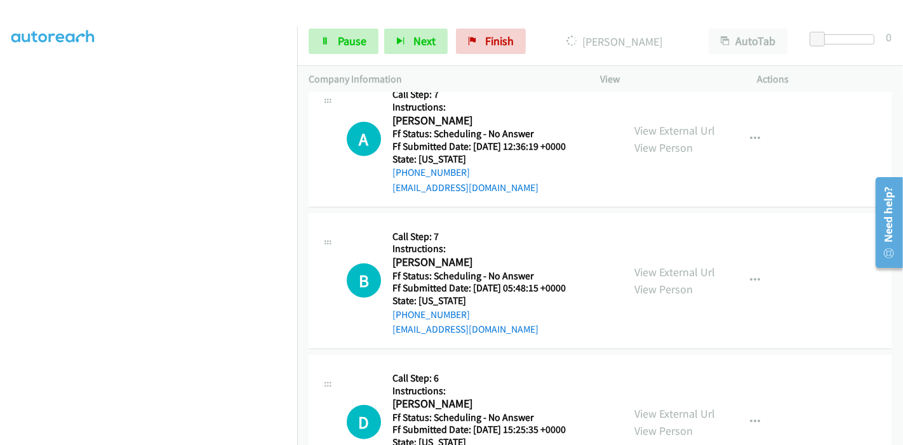
scroll to position [1129, 0]
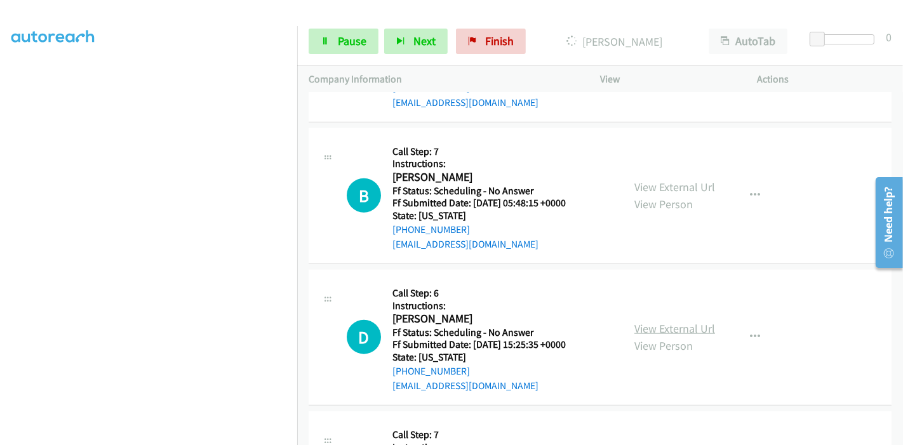
click at [635, 325] on link "View External Url" at bounding box center [675, 328] width 81 height 15
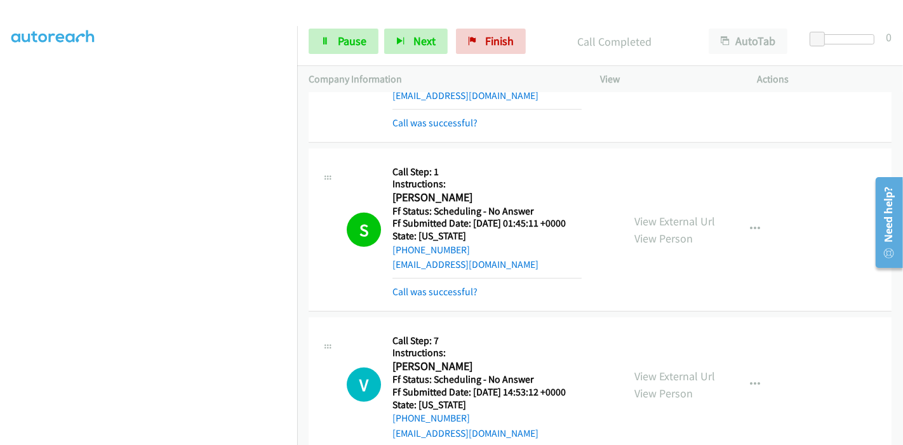
scroll to position [733, 0]
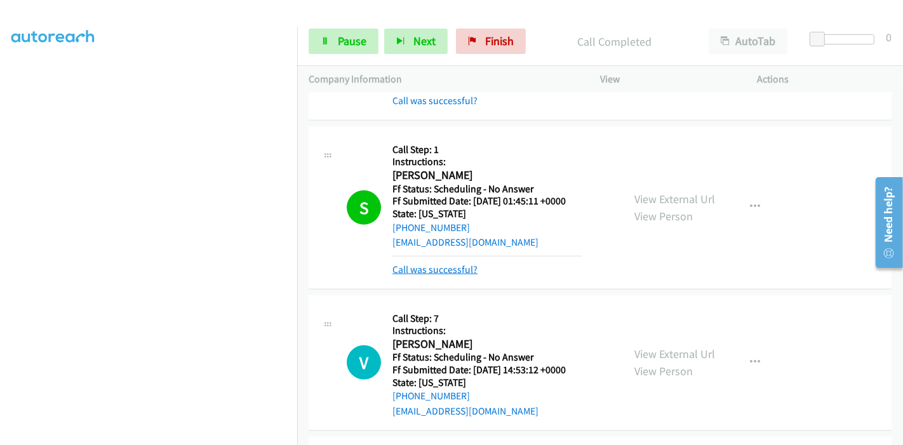
click at [454, 266] on link "Call was successful?" at bounding box center [435, 270] width 85 height 12
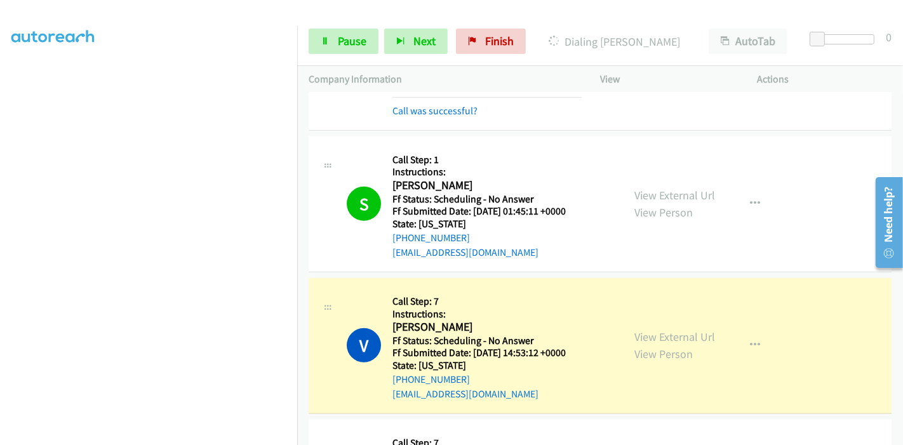
scroll to position [803, 0]
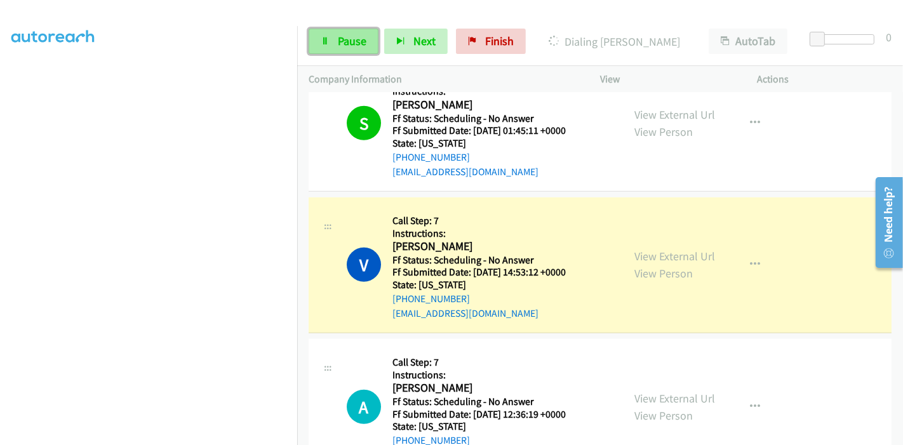
click at [348, 44] on span "Pause" at bounding box center [352, 41] width 29 height 15
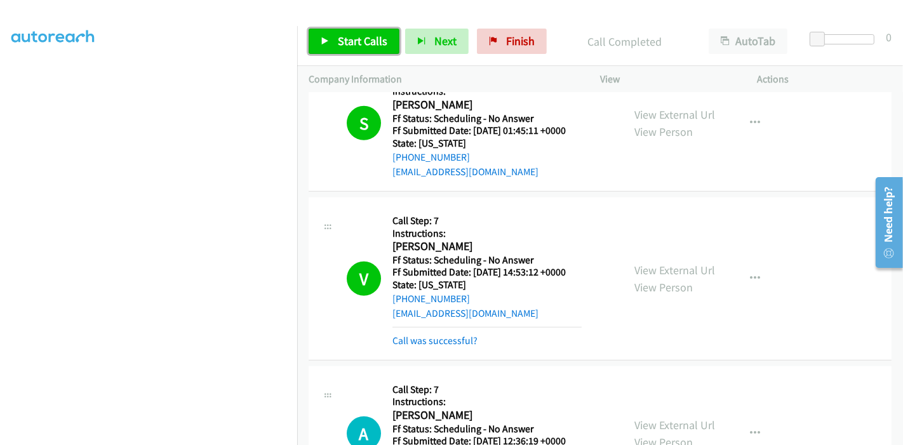
click at [361, 52] on link "Start Calls" at bounding box center [354, 41] width 91 height 25
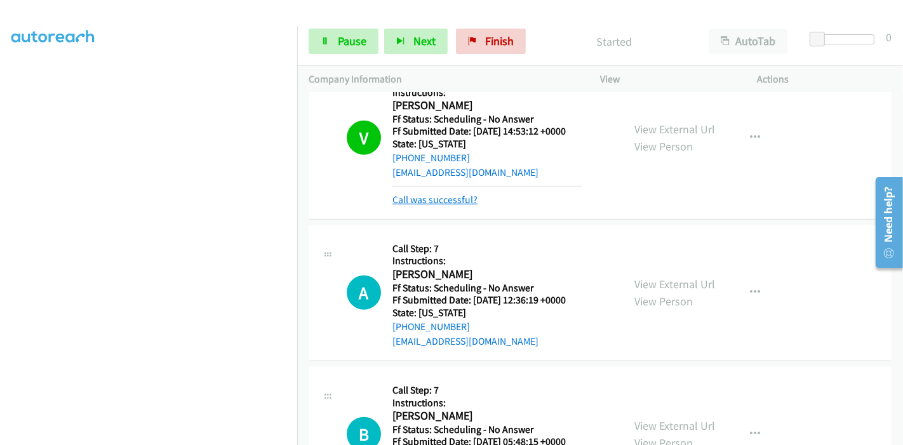
click at [457, 194] on link "Call was successful?" at bounding box center [435, 200] width 85 height 12
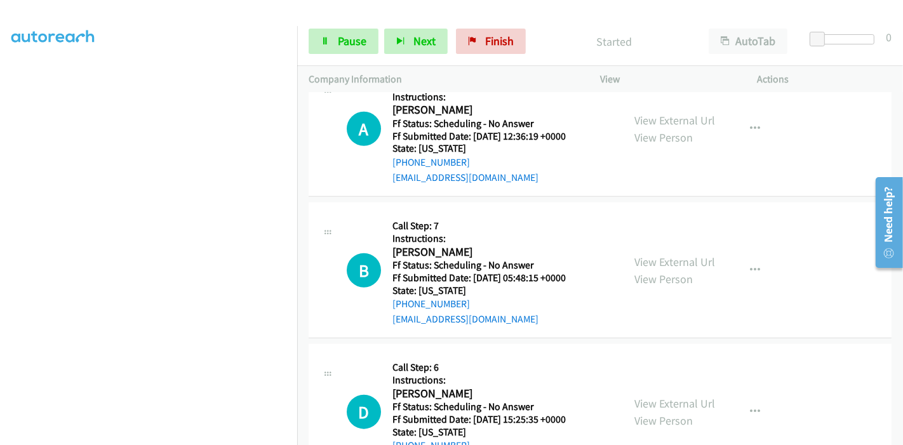
scroll to position [1085, 0]
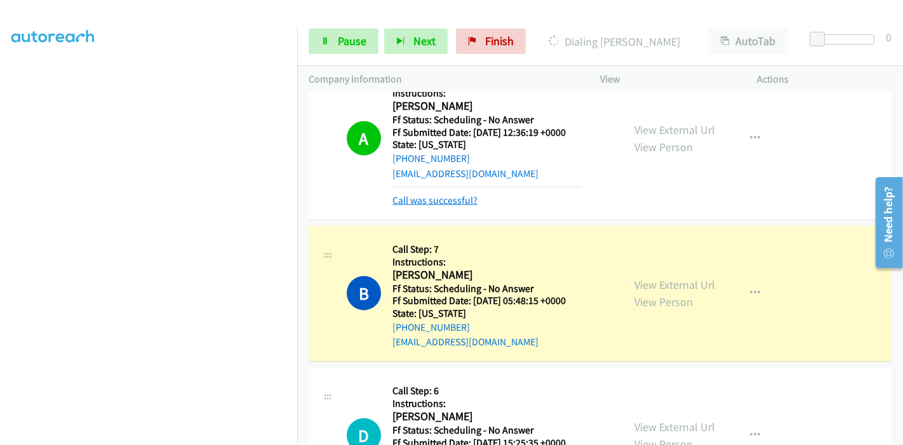
click at [433, 198] on link "Call was successful?" at bounding box center [435, 200] width 85 height 12
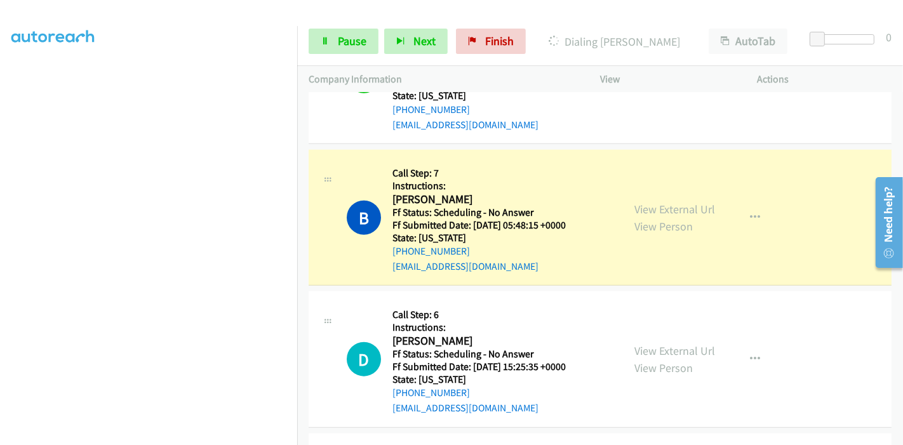
scroll to position [1156, 0]
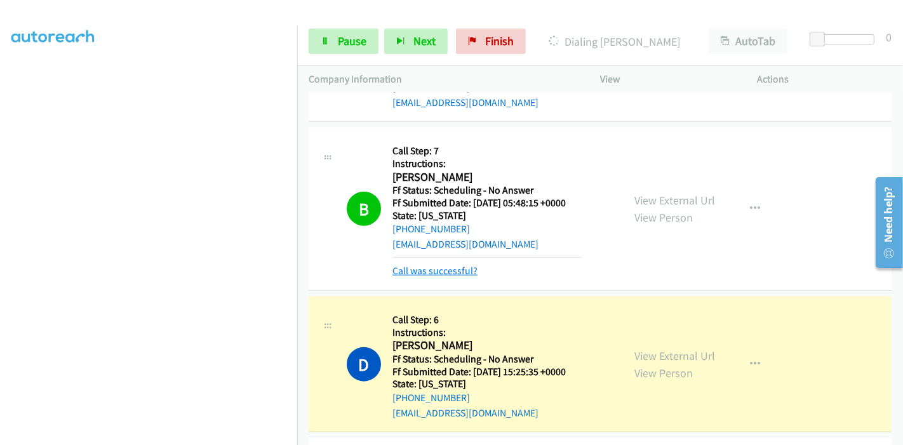
click at [428, 267] on link "Call was successful?" at bounding box center [435, 271] width 85 height 12
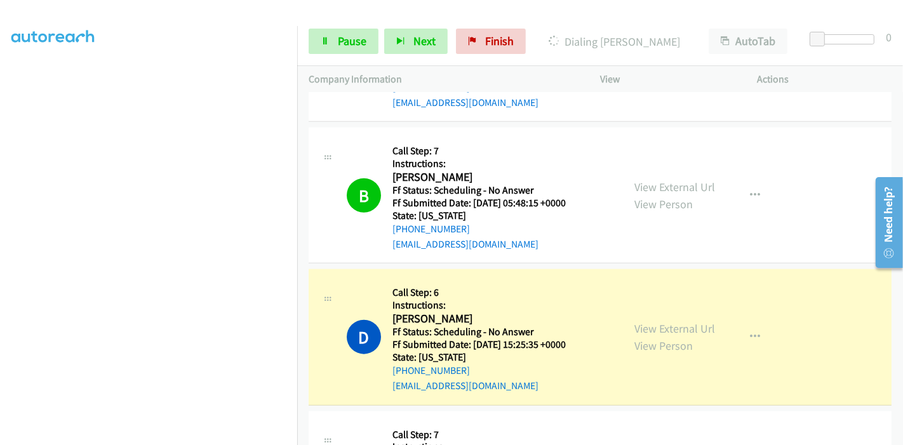
scroll to position [1227, 0]
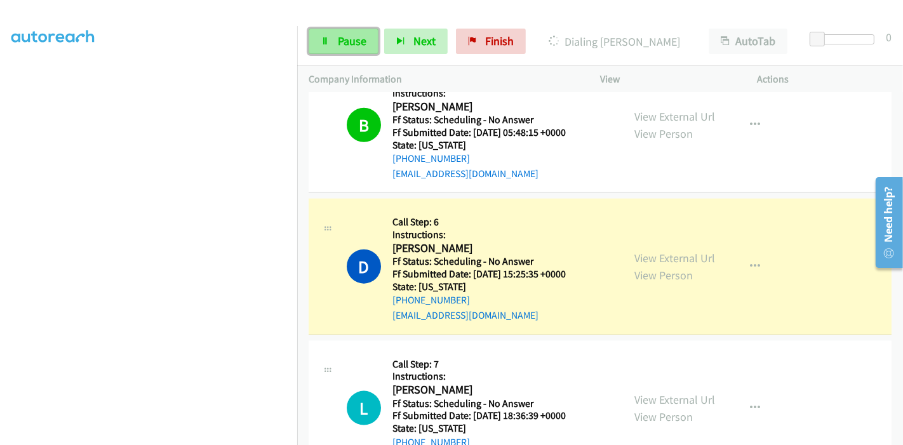
click at [360, 48] on span "Pause" at bounding box center [352, 41] width 29 height 15
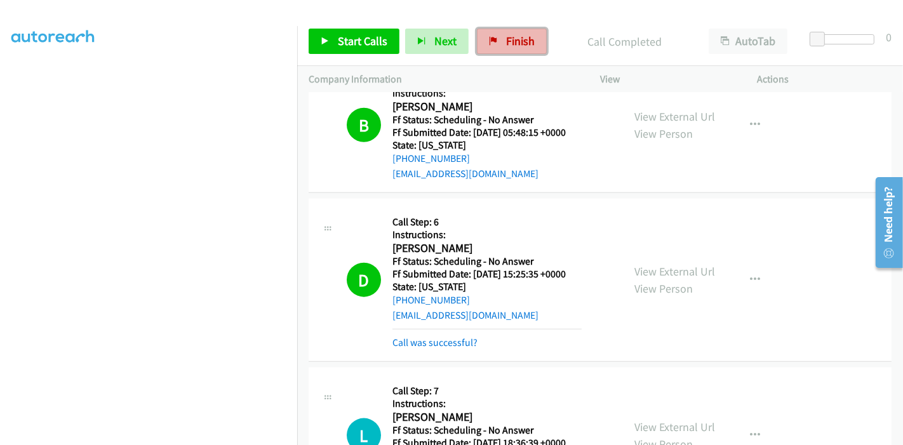
click at [506, 43] on span "Finish" at bounding box center [520, 41] width 29 height 15
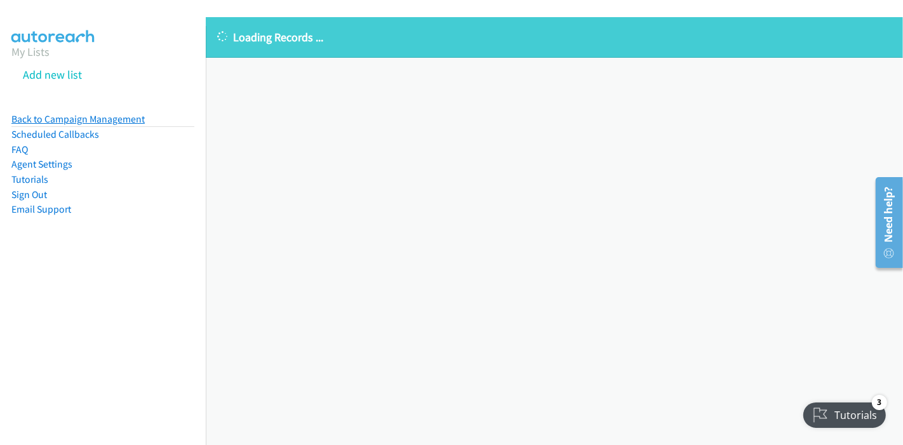
click at [76, 119] on link "Back to Campaign Management" at bounding box center [77, 119] width 133 height 12
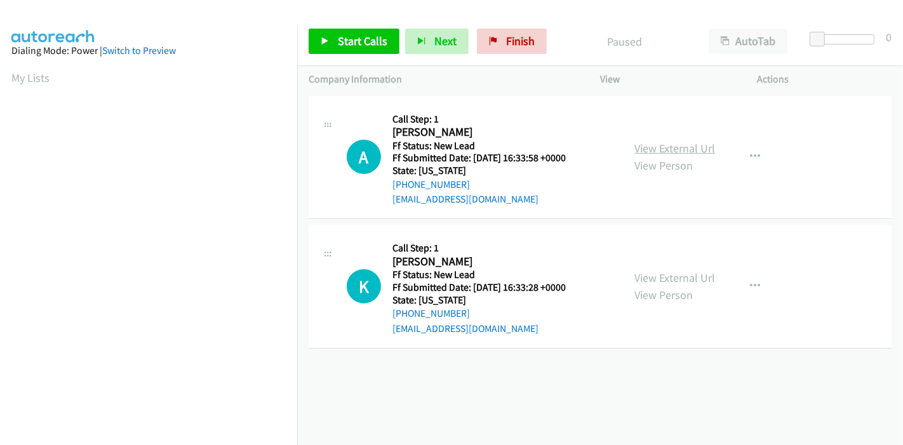
click at [641, 147] on link "View External Url" at bounding box center [675, 148] width 81 height 15
click at [678, 274] on link "View External Url" at bounding box center [675, 278] width 81 height 15
click at [352, 37] on span "Start Calls" at bounding box center [363, 41] width 50 height 15
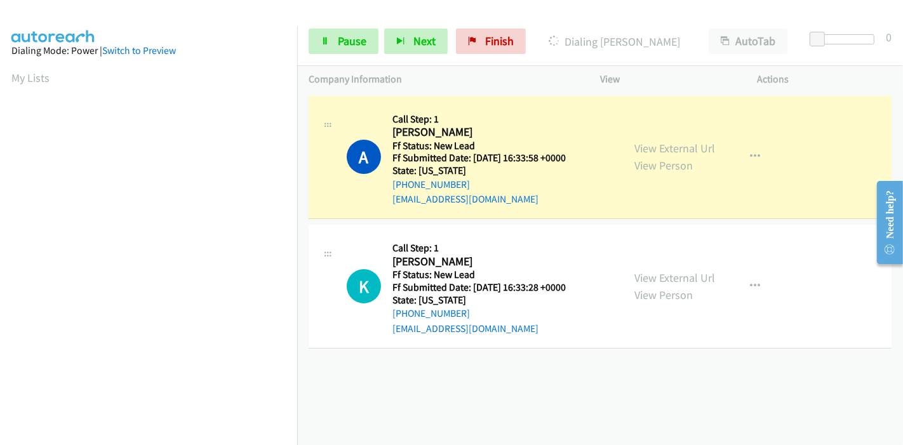
scroll to position [268, 0]
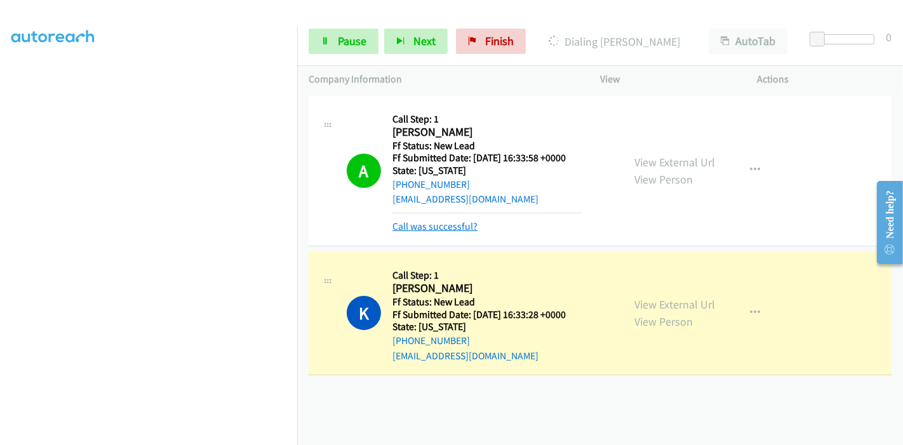
click at [443, 224] on link "Call was successful?" at bounding box center [435, 226] width 85 height 12
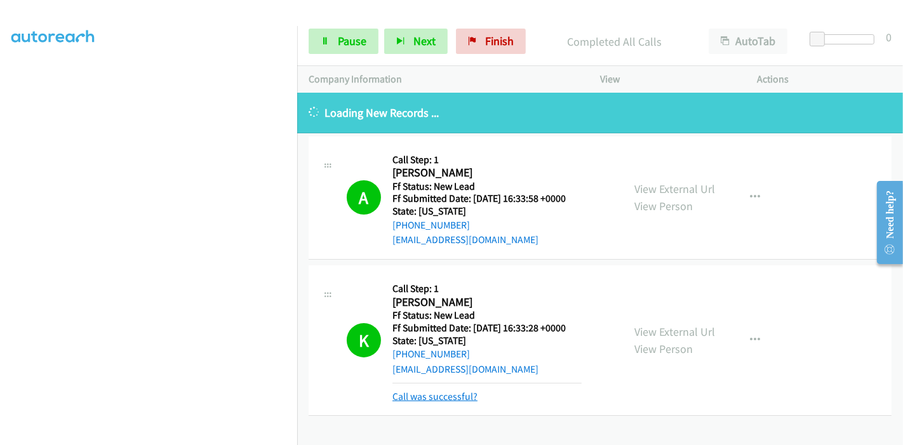
click at [441, 397] on div "Callback Scheduled Call Step: 1 [PERSON_NAME] America/[GEOGRAPHIC_DATA] Ff Stat…" at bounding box center [487, 340] width 189 height 127
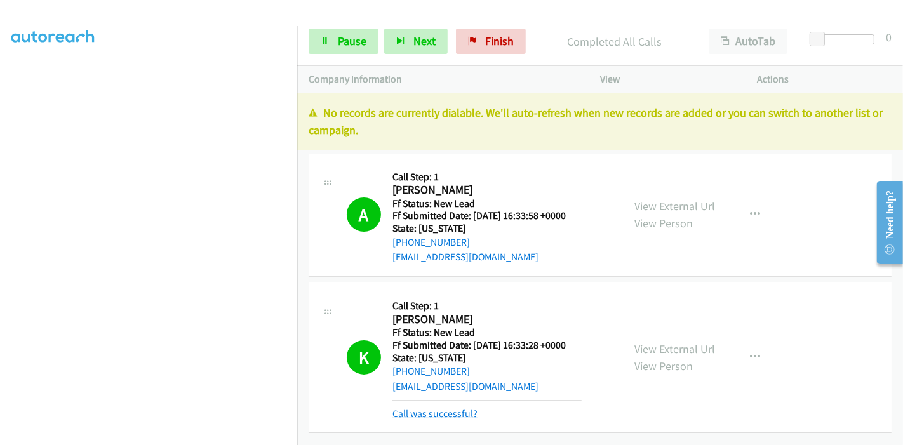
click at [447, 417] on link "Call was successful?" at bounding box center [435, 414] width 85 height 12
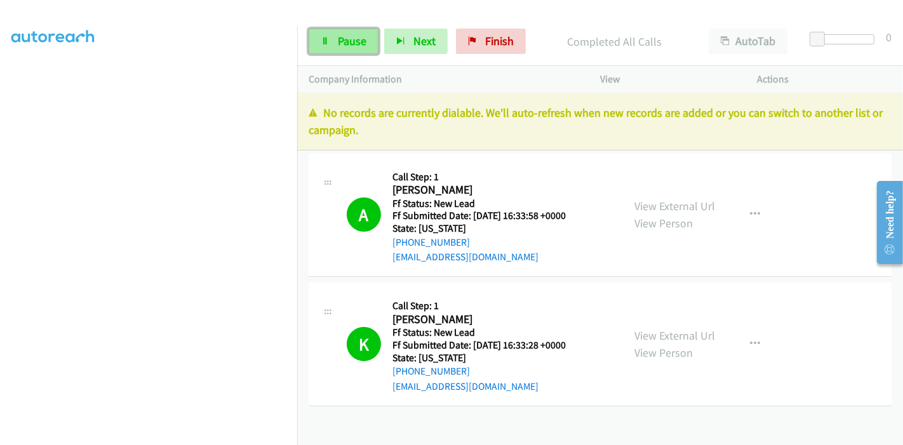
click at [342, 37] on span "Pause" at bounding box center [352, 41] width 29 height 15
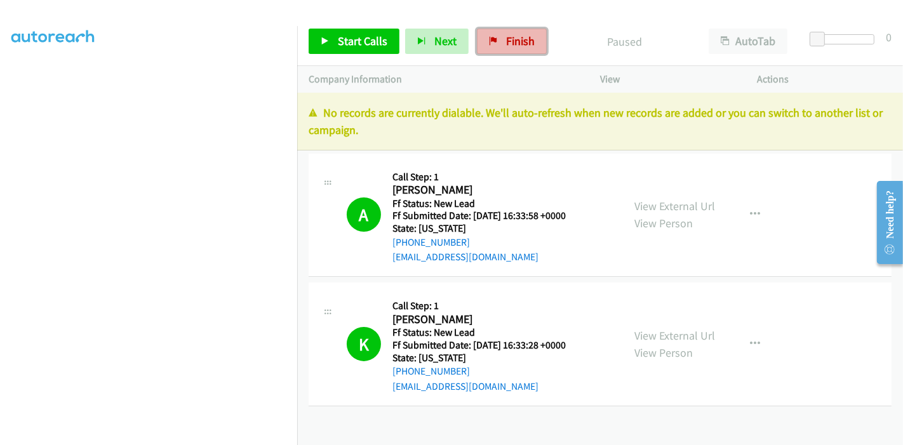
click at [483, 39] on link "Finish" at bounding box center [512, 41] width 70 height 25
